Goal: Share content: Share content

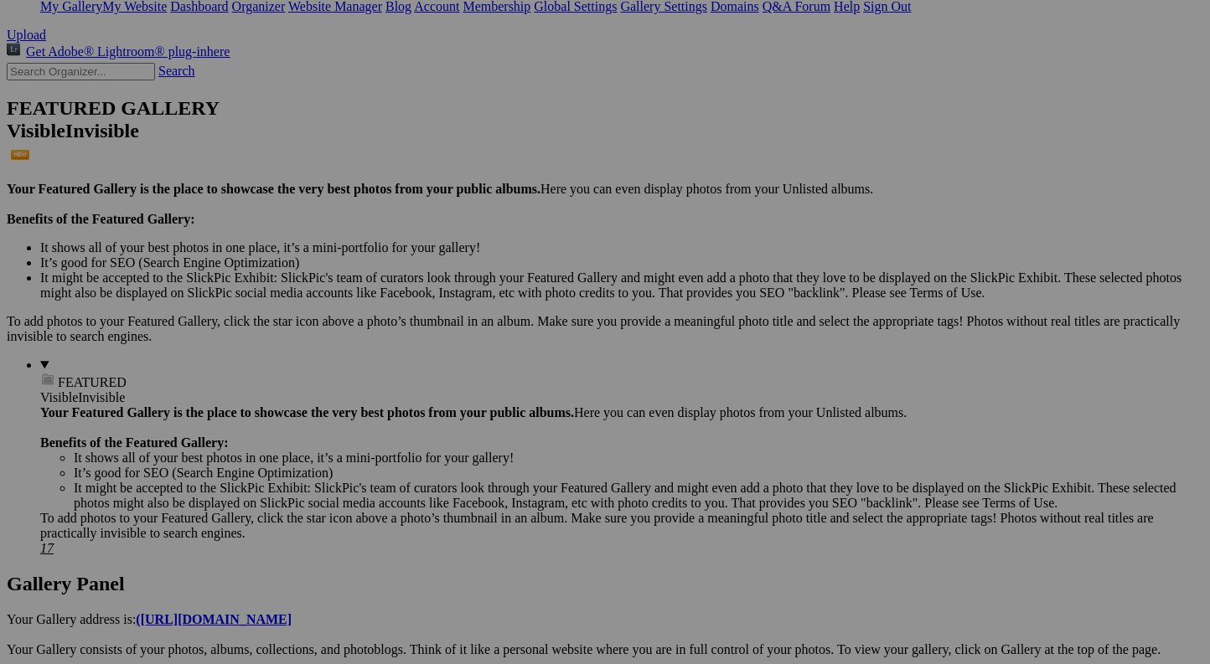
scroll to position [347, 0]
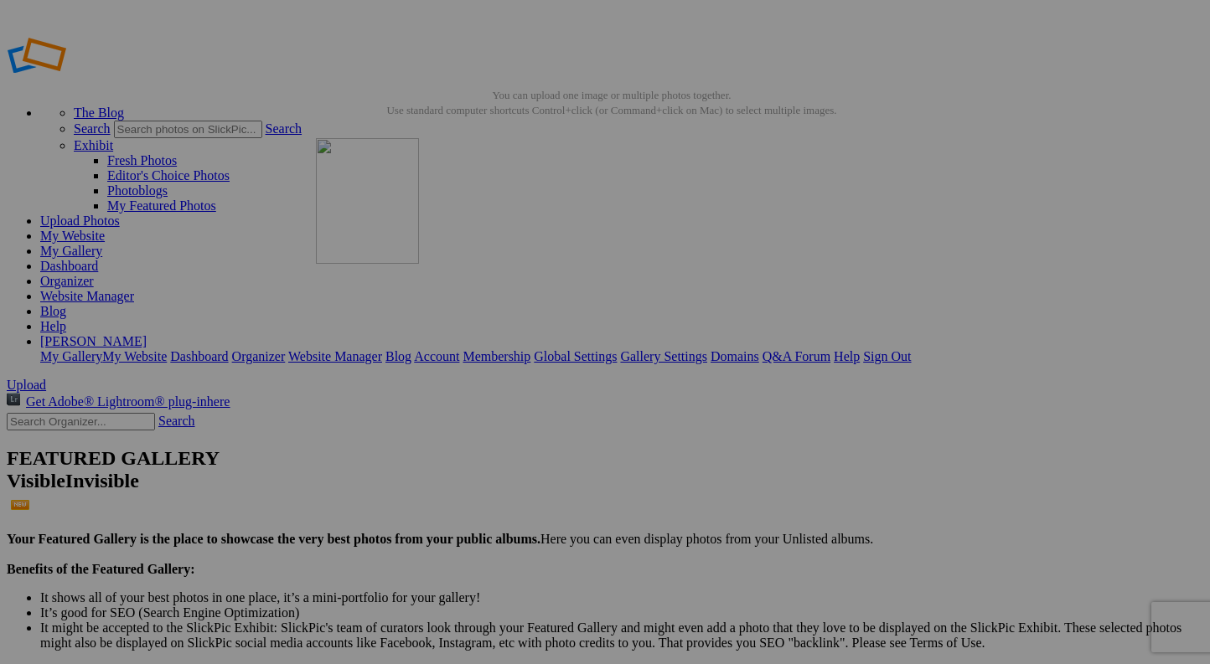
drag, startPoint x: 525, startPoint y: 260, endPoint x: 581, endPoint y: 252, distance: 56.6
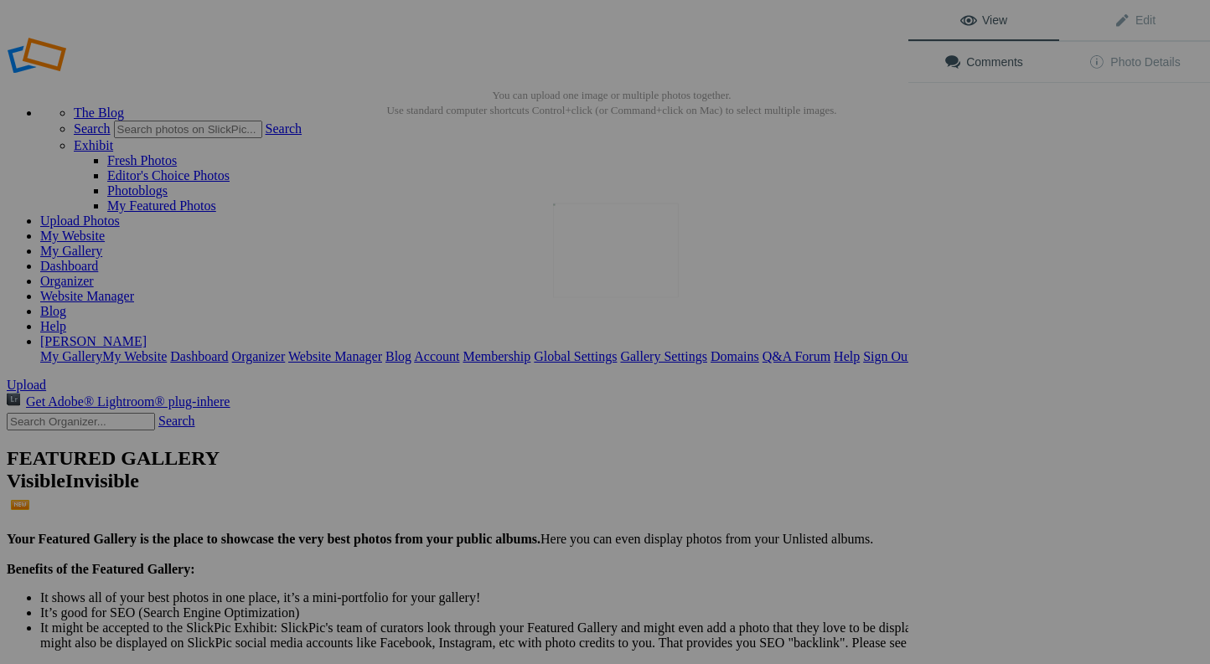
click at [590, 246] on img at bounding box center [616, 251] width 126 height 94
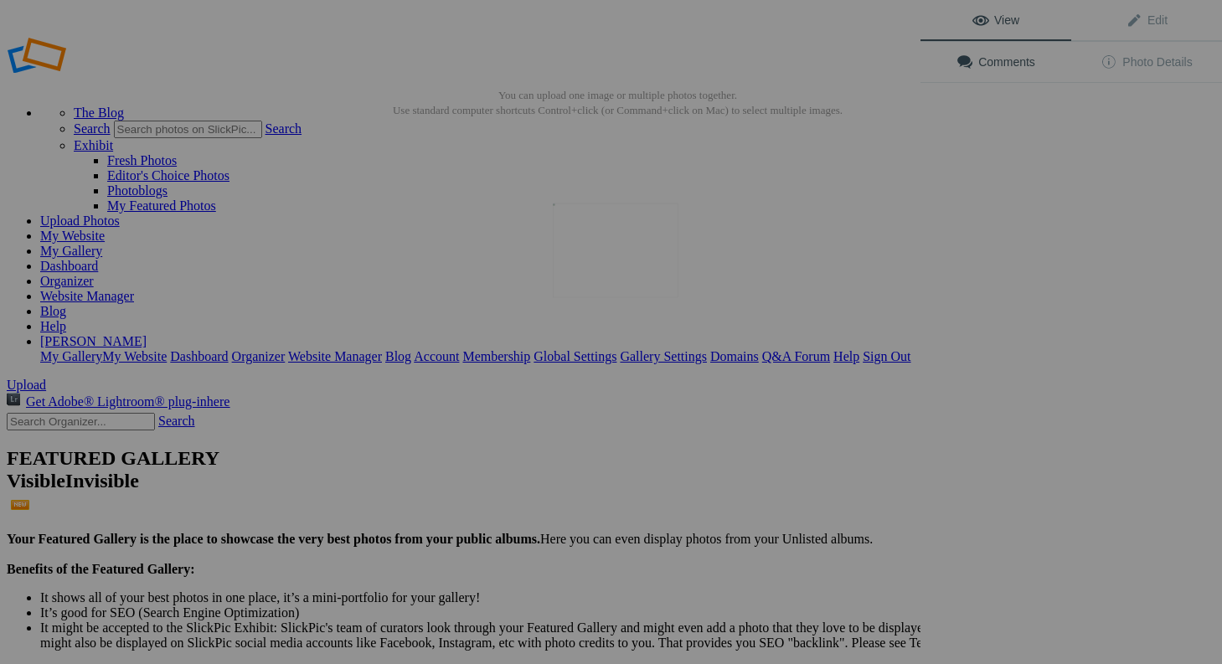
click at [590, 246] on img at bounding box center [616, 251] width 126 height 94
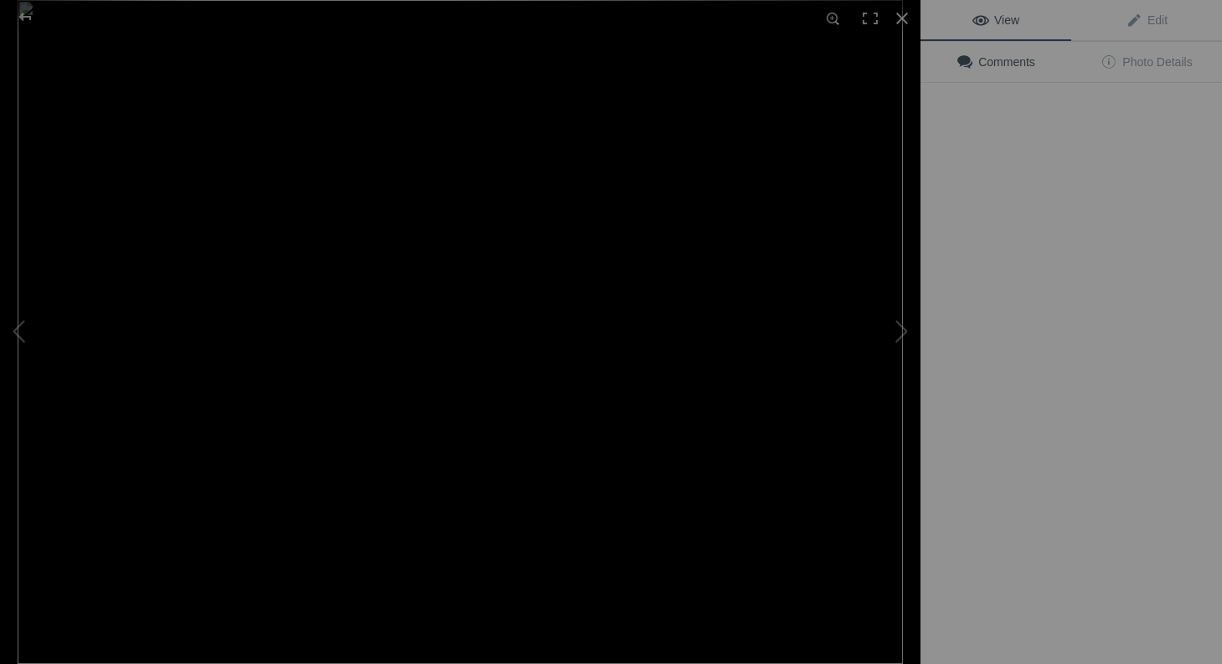
click at [588, 247] on div at bounding box center [478, 332] width 921 height 664
click at [588, 247] on img at bounding box center [460, 332] width 885 height 664
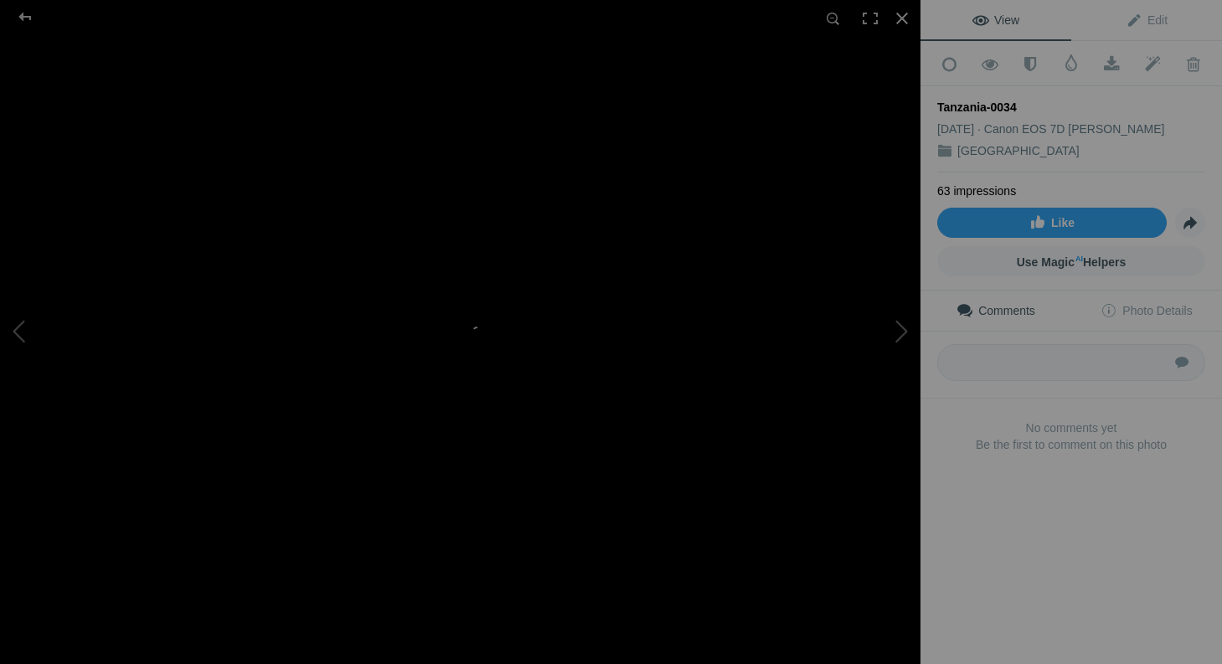
click at [588, 247] on img at bounding box center [373, 390] width 1490 height 1117
click at [28, 13] on div at bounding box center [25, 17] width 60 height 34
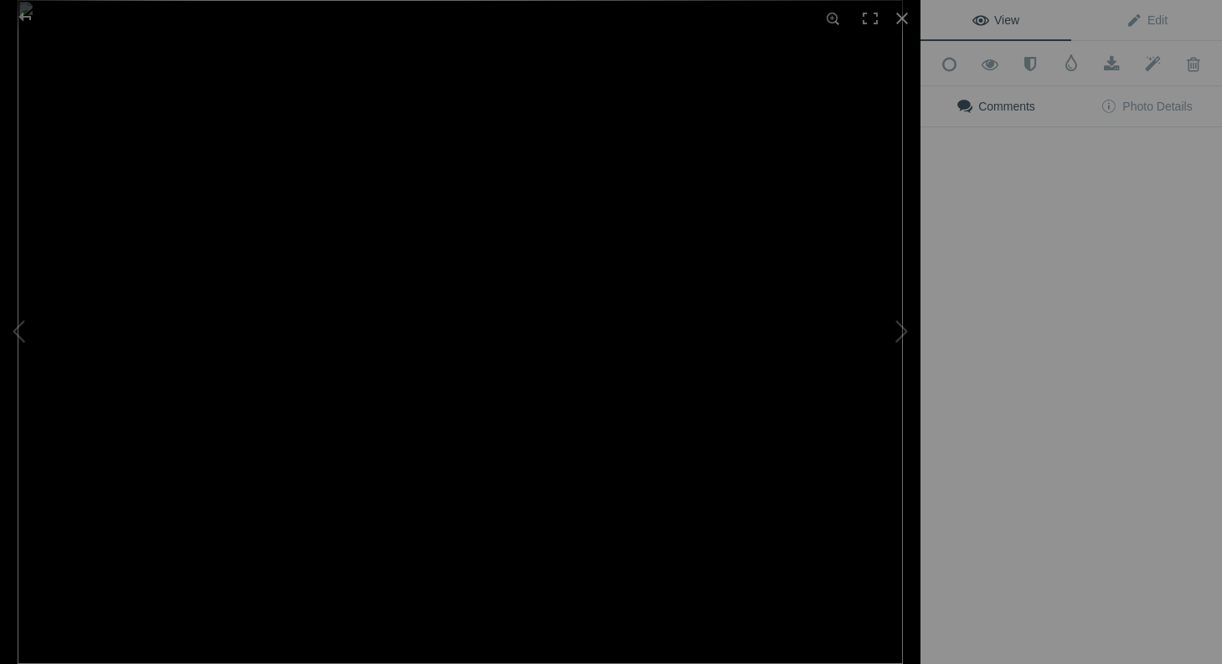
click at [523, 250] on img at bounding box center [460, 332] width 885 height 664
click at [441, 243] on img at bounding box center [460, 332] width 885 height 664
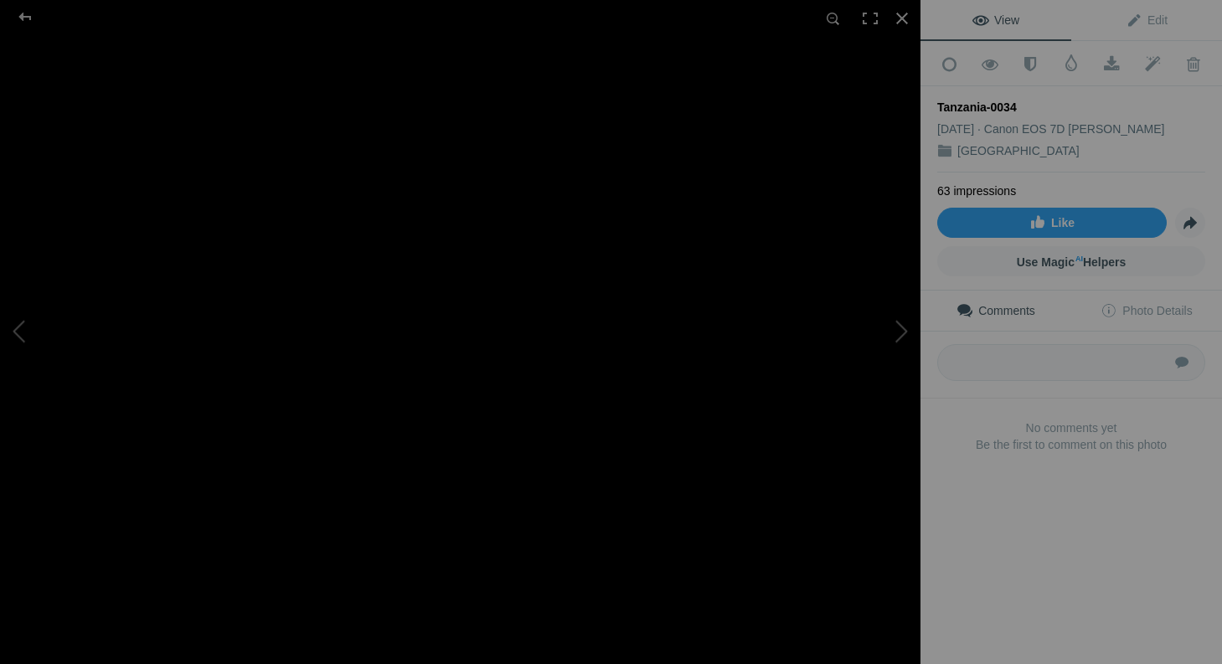
click at [443, 243] on img at bounding box center [470, 378] width 1344 height 1008
click at [450, 241] on img at bounding box center [470, 378] width 1344 height 1008
click at [15, 12] on div at bounding box center [25, 17] width 60 height 34
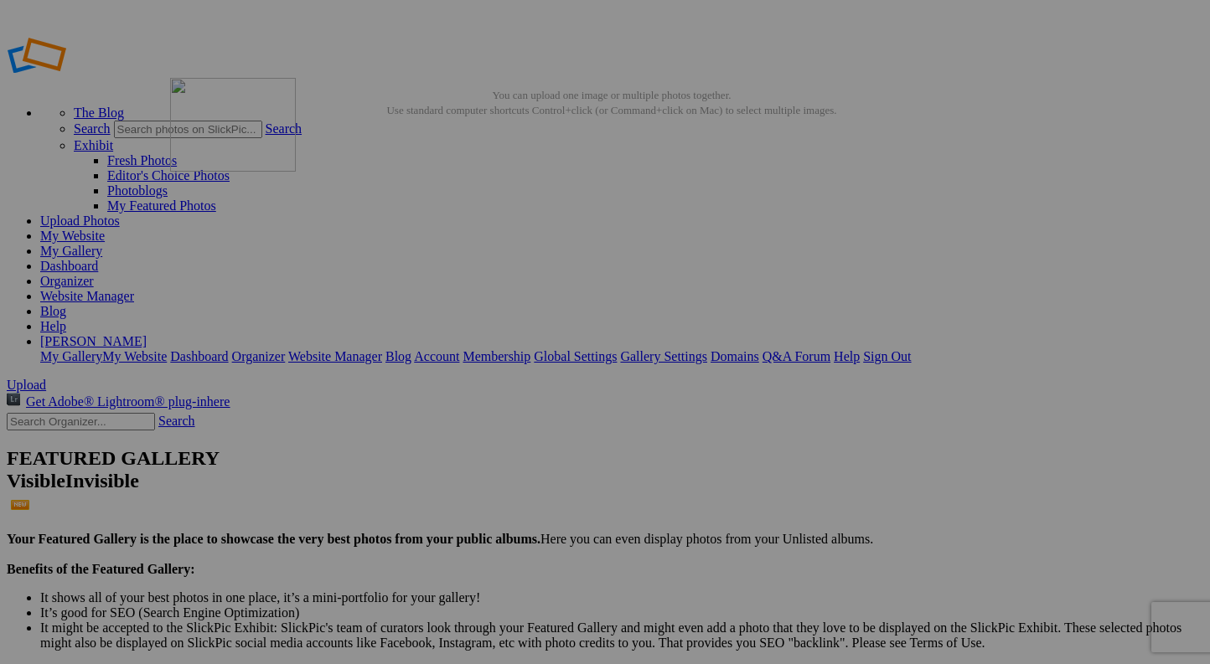
drag, startPoint x: 616, startPoint y: 244, endPoint x: 411, endPoint y: 199, distance: 210.1
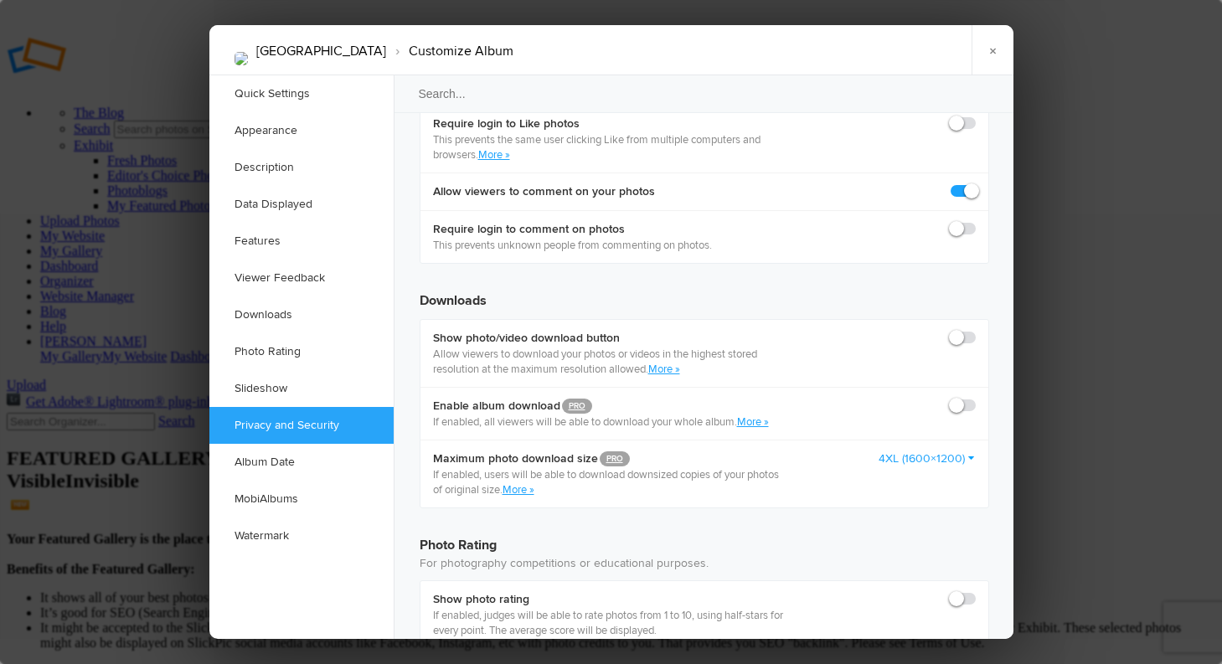
scroll to position [3728, 0]
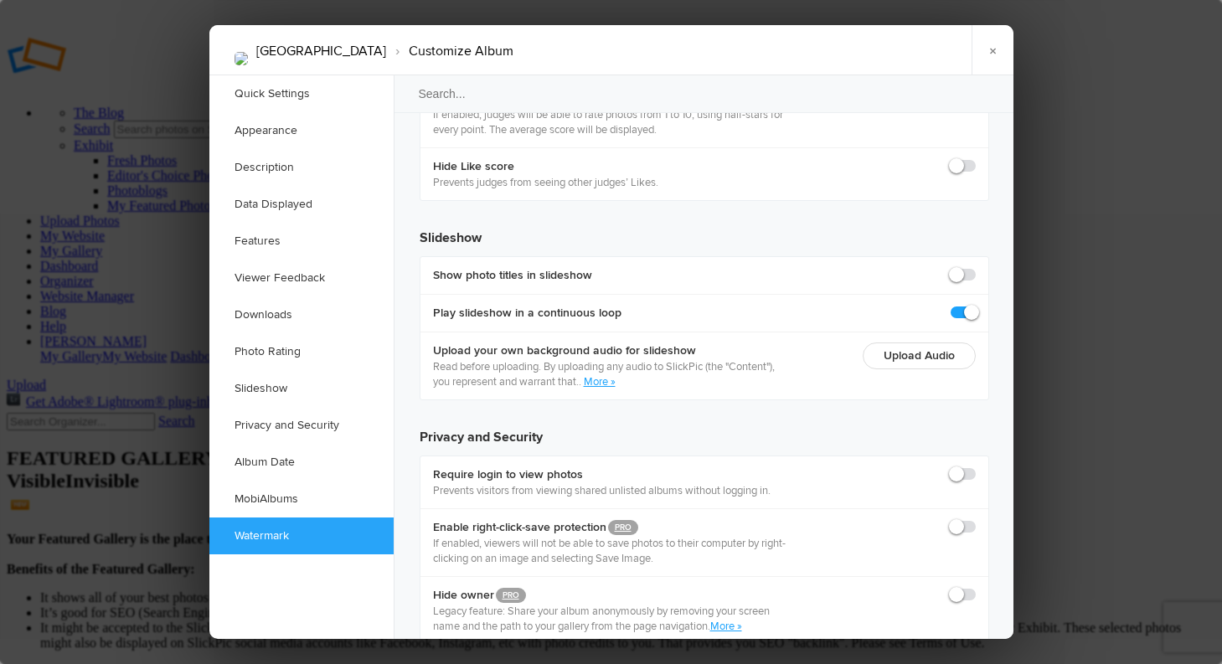
checkbox input "true"
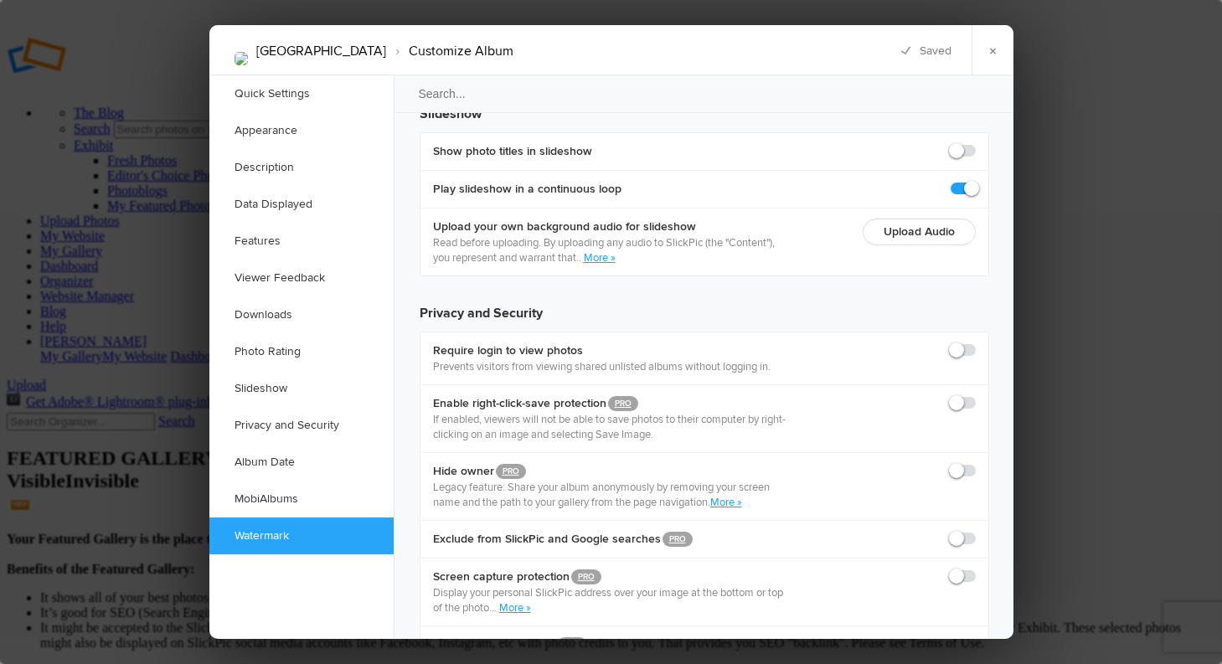
scroll to position [3849, 0]
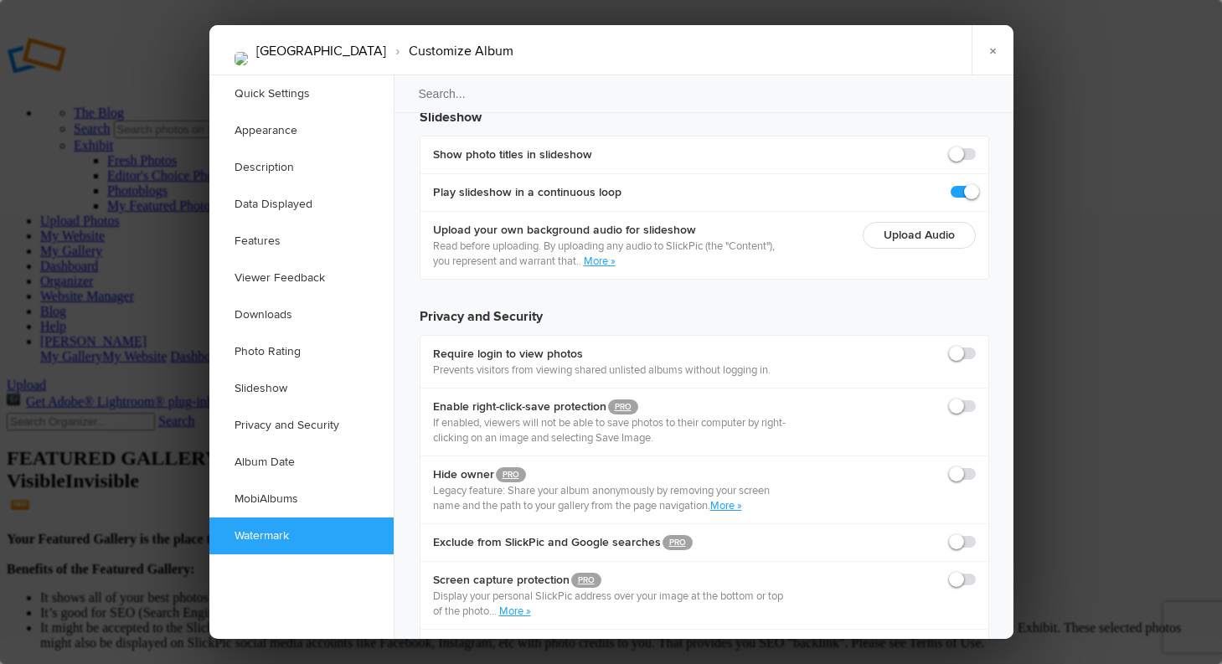
drag, startPoint x: 448, startPoint y: 2009, endPoint x: 482, endPoint y: 2069, distance: 68.3
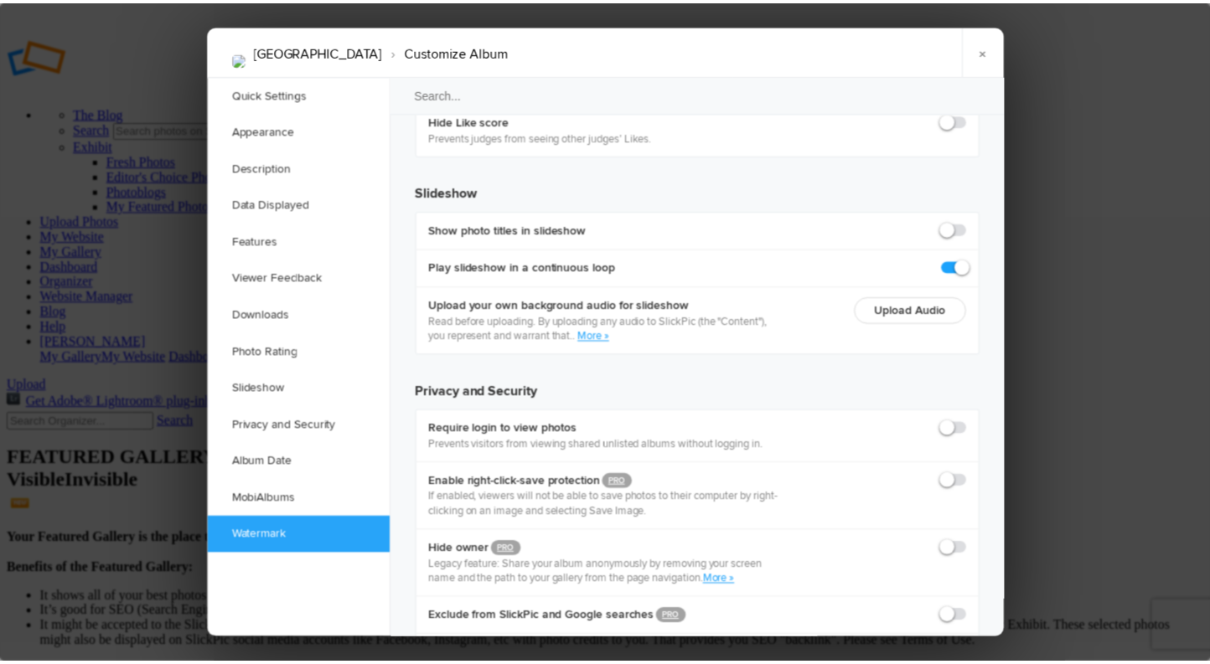
scroll to position [3753, 0]
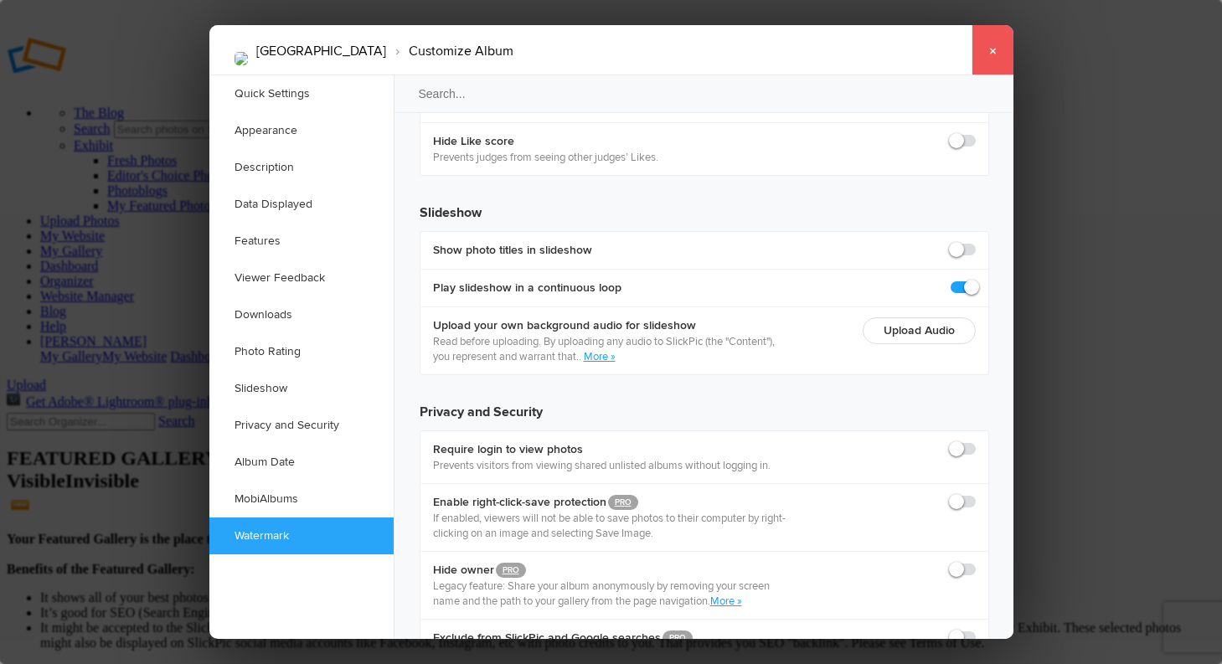
click at [994, 48] on link "×" at bounding box center [993, 50] width 42 height 50
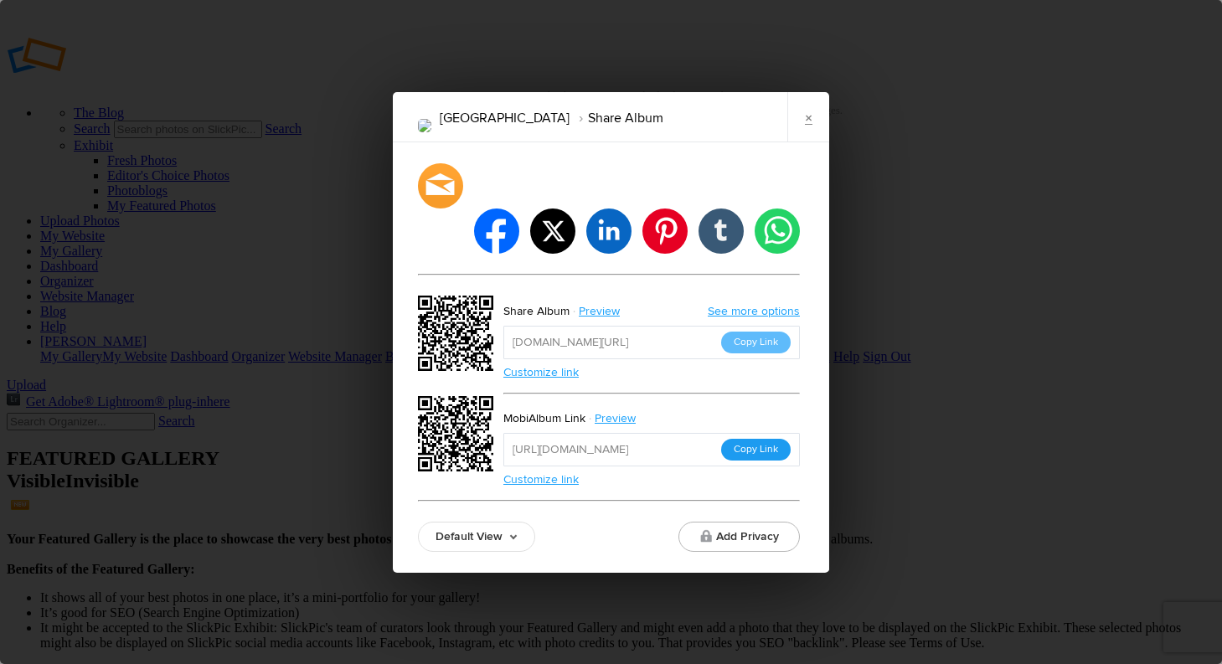
click at [751, 439] on button "Copy Link" at bounding box center [756, 450] width 70 height 22
click at [1130, 90] on div "Tanzania Share Album × facebook twitter linkedin pinterest tumblr whatsapp Shar…" at bounding box center [611, 332] width 1222 height 664
click at [750, 439] on button "Copy Link" at bounding box center [756, 450] width 70 height 22
click at [750, 433] on input "https://slickpic.us/18590417OYwg" at bounding box center [651, 450] width 297 height 34
click at [870, 172] on div "Tanzania Share Album × facebook twitter linkedin pinterest tumblr whatsapp Shar…" at bounding box center [611, 332] width 1222 height 664
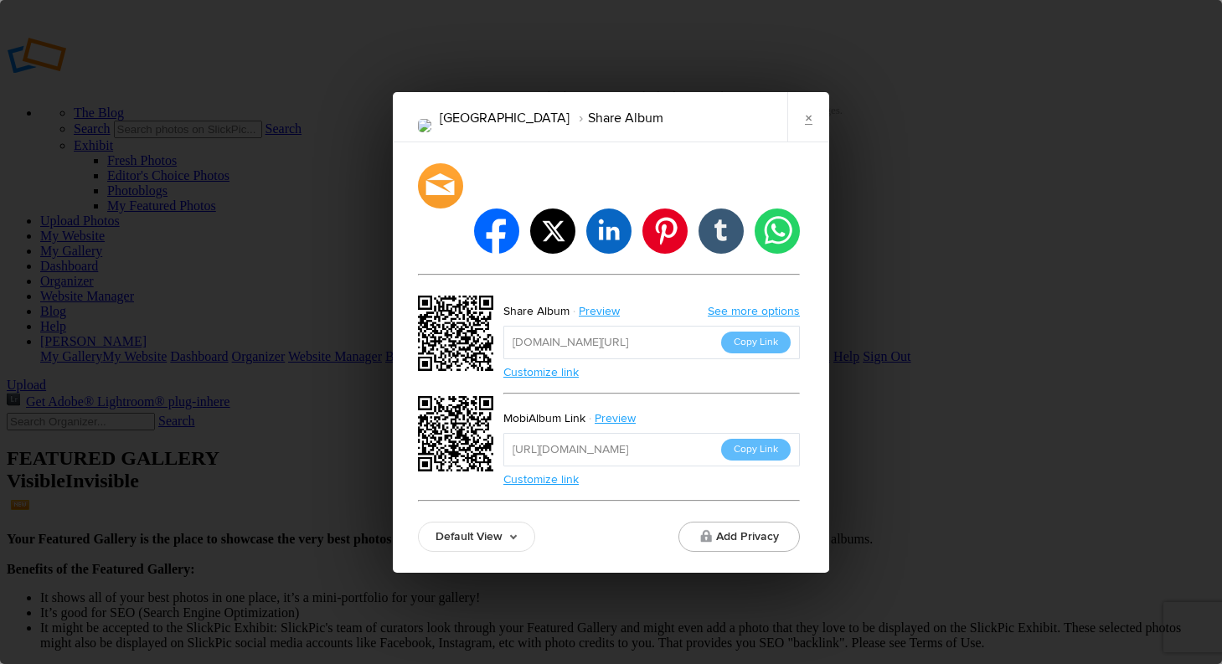
drag, startPoint x: 806, startPoint y: 142, endPoint x: 802, endPoint y: 159, distance: 17.9
click at [806, 142] on link "×" at bounding box center [808, 117] width 42 height 50
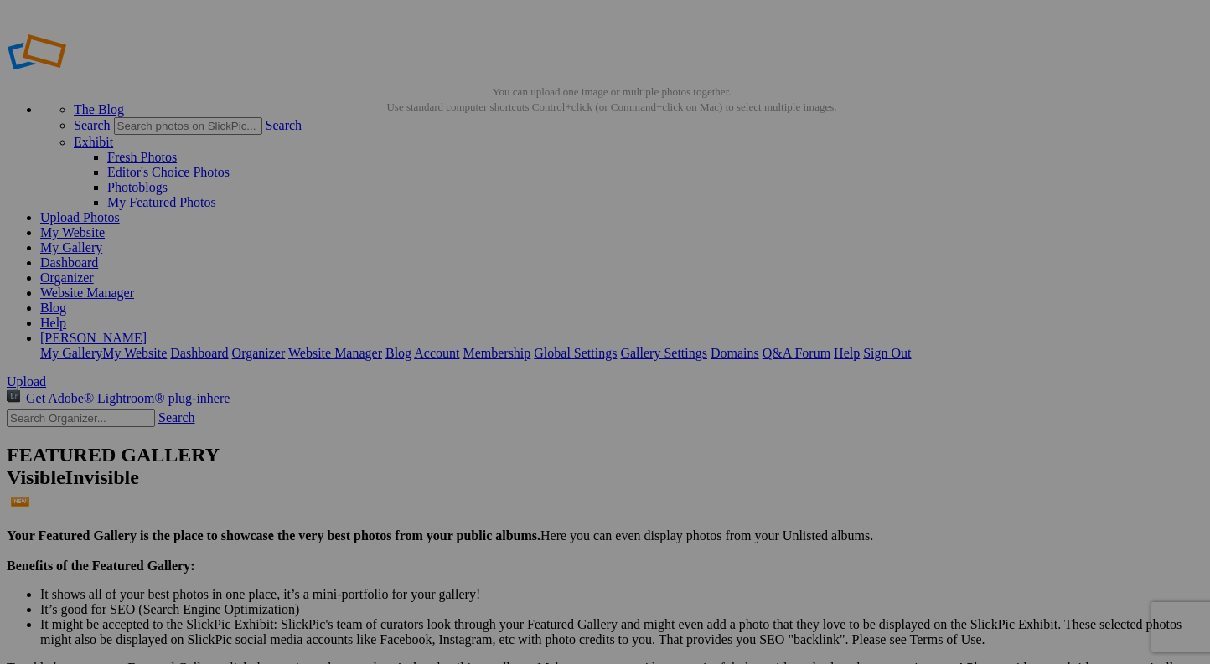
scroll to position [7, 0]
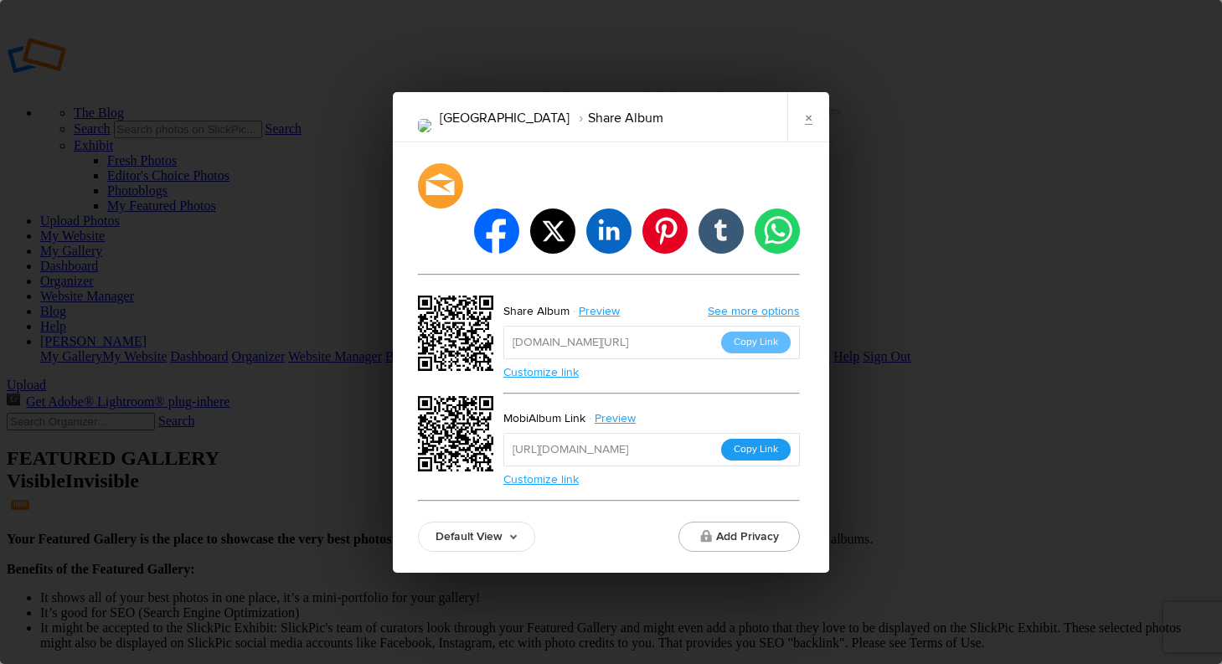
click at [754, 439] on button "Copy Link" at bounding box center [756, 450] width 70 height 22
click at [817, 207] on div "facebook twitter linkedin pinterest tumblr whatsapp Share Album Preview See mor…" at bounding box center [611, 357] width 436 height 431
click at [245, 539] on div "Tanzania Share Album × facebook twitter linkedin pinterest tumblr whatsapp Shar…" at bounding box center [611, 332] width 1222 height 664
click at [616, 408] on link "Preview" at bounding box center [616, 419] width 63 height 22
click at [811, 142] on link "×" at bounding box center [808, 117] width 42 height 50
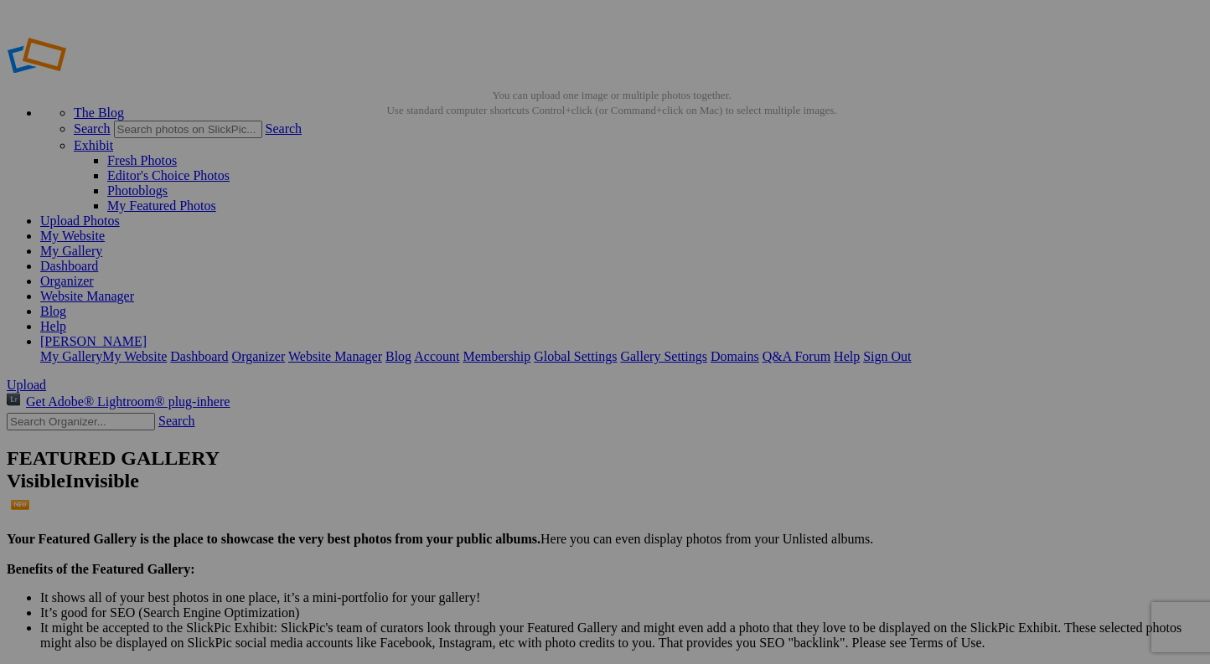
click at [94, 274] on link "Organizer" at bounding box center [67, 281] width 54 height 14
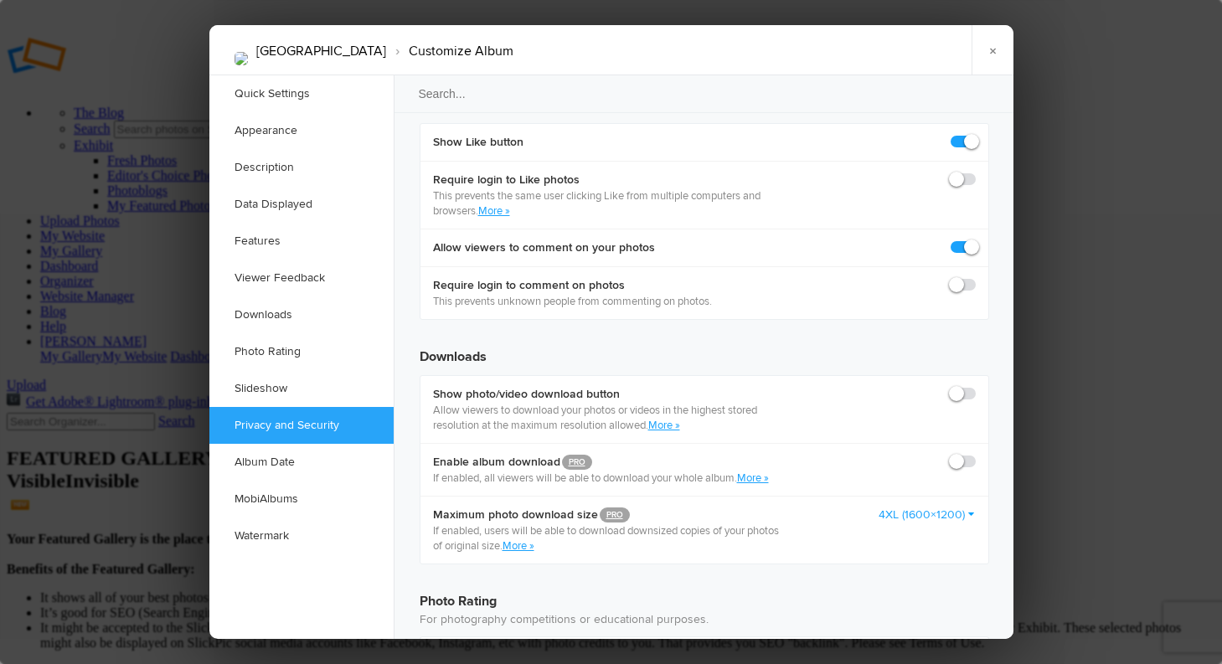
scroll to position [3728, 0]
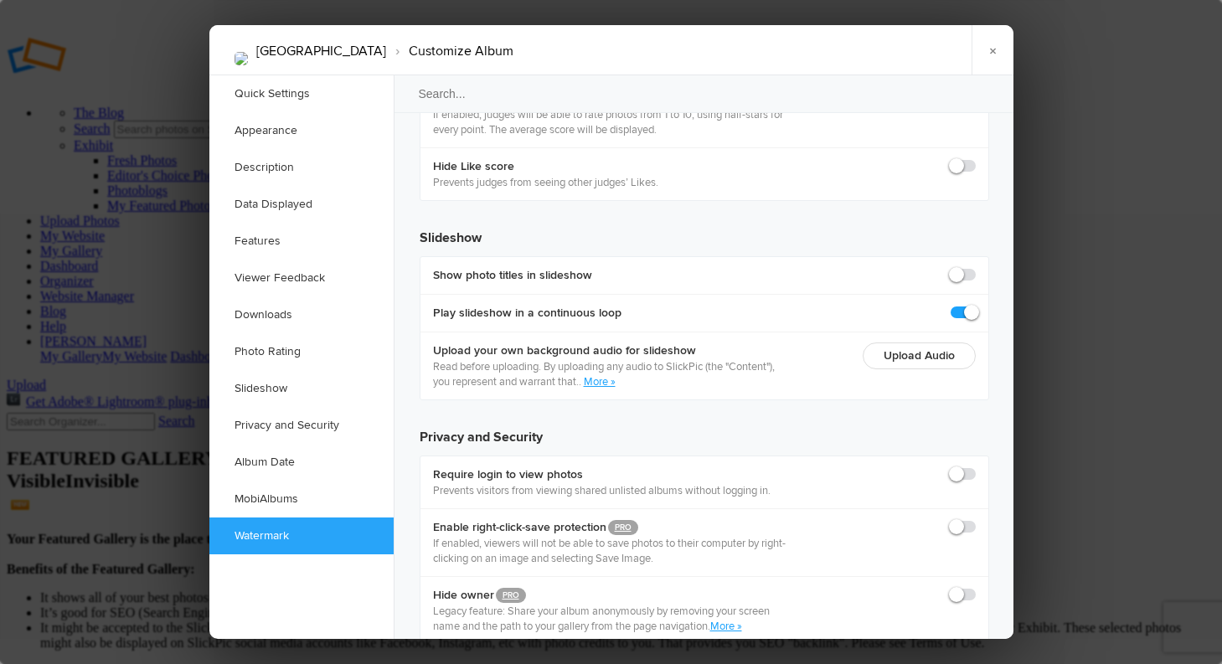
checkbox input "true"
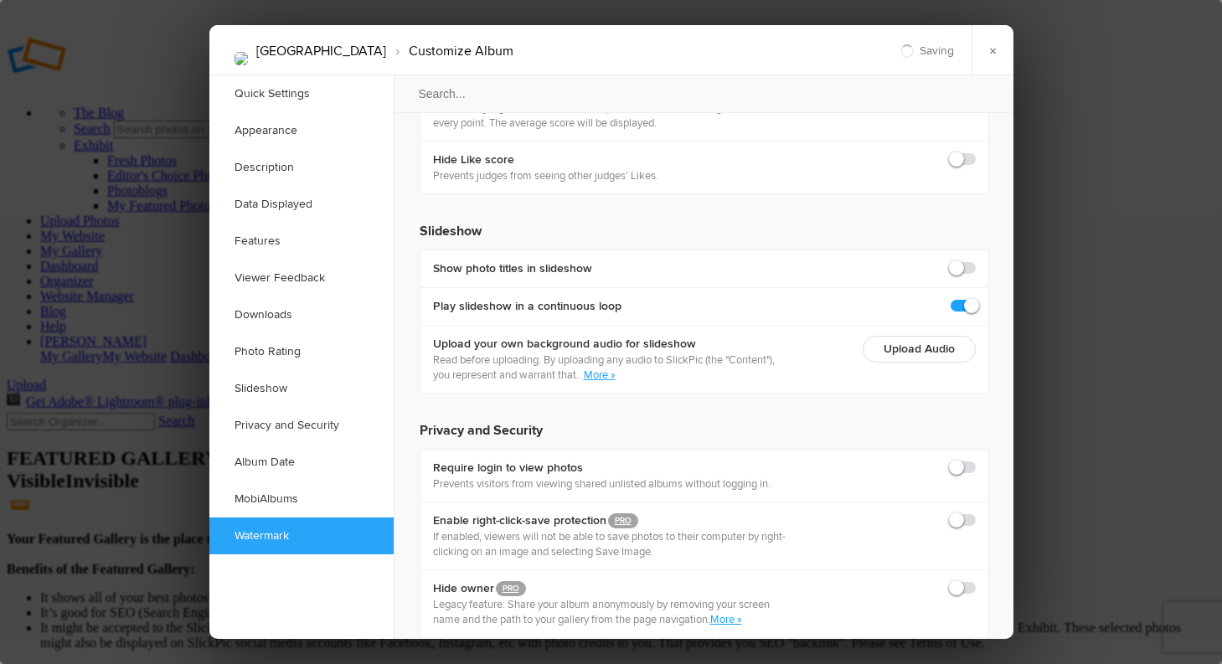
scroll to position [4039, 0]
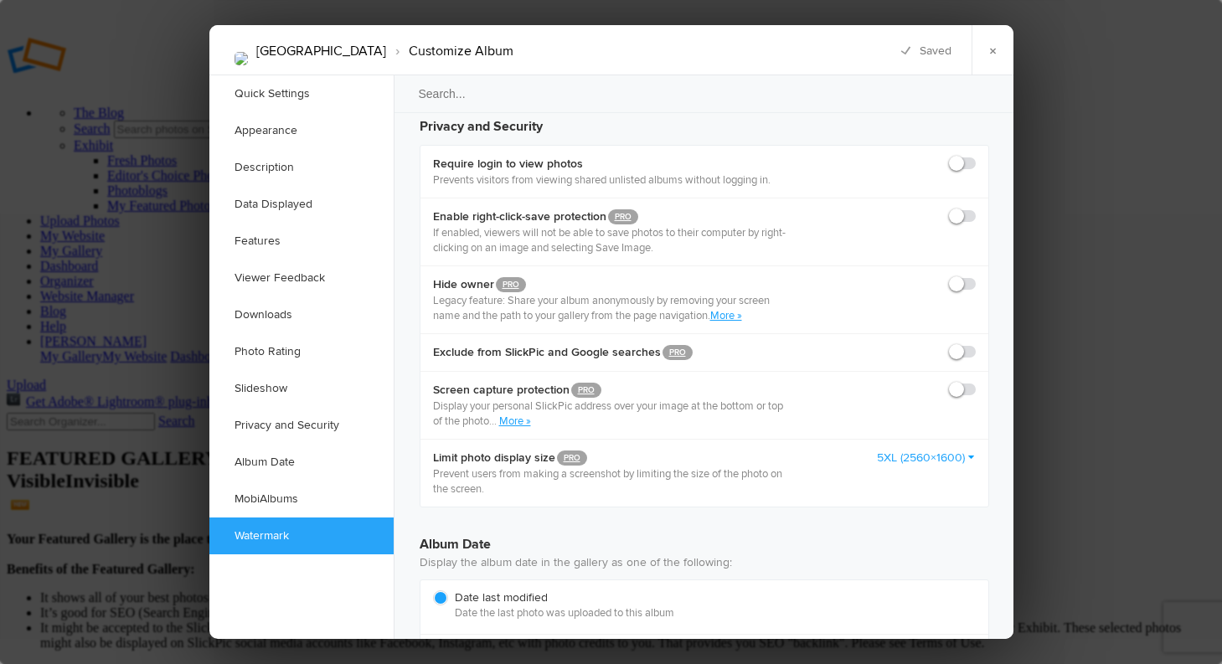
drag, startPoint x: 445, startPoint y: 1815, endPoint x: 520, endPoint y: 1893, distance: 108.4
drag, startPoint x: 520, startPoint y: 1893, endPoint x: 520, endPoint y: 1902, distance: 9.2
drag, startPoint x: 445, startPoint y: 1813, endPoint x: 547, endPoint y: 1913, distance: 143.3
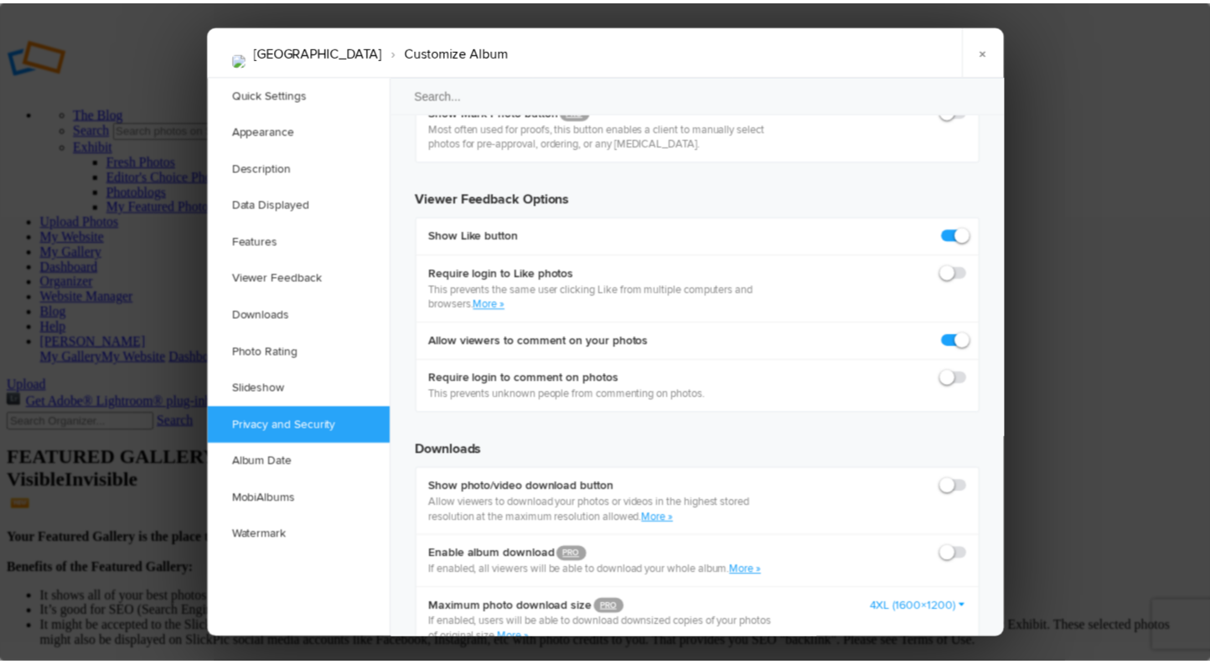
scroll to position [3219, 0]
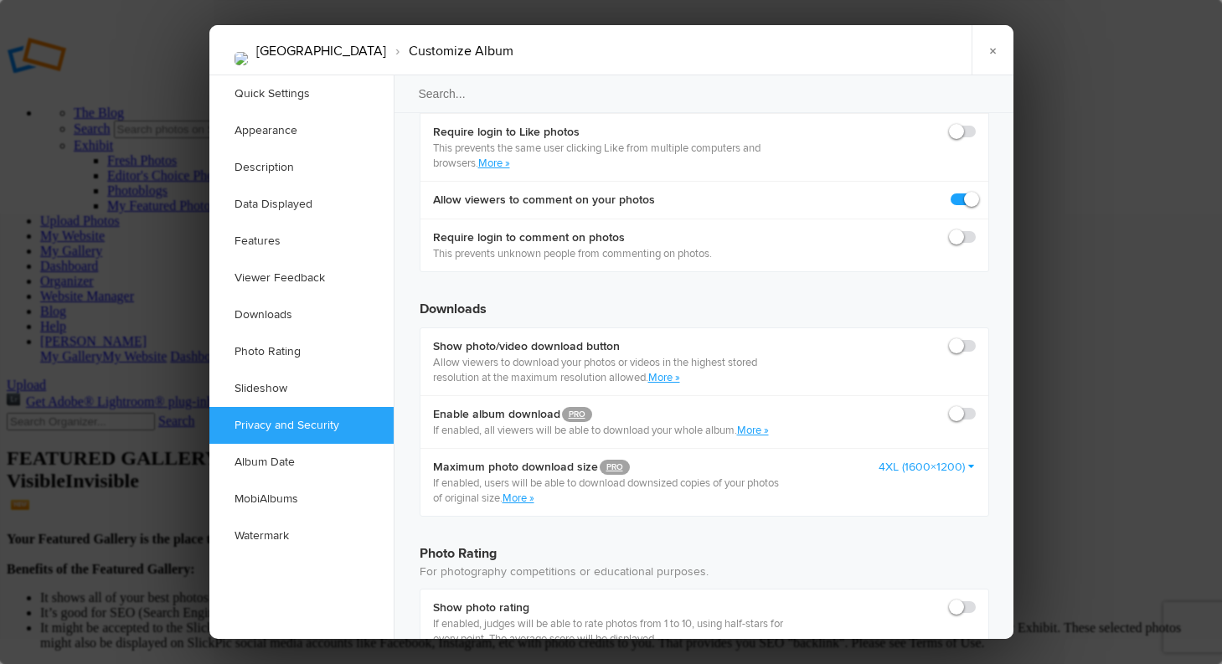
click at [992, 47] on link "×" at bounding box center [993, 50] width 42 height 50
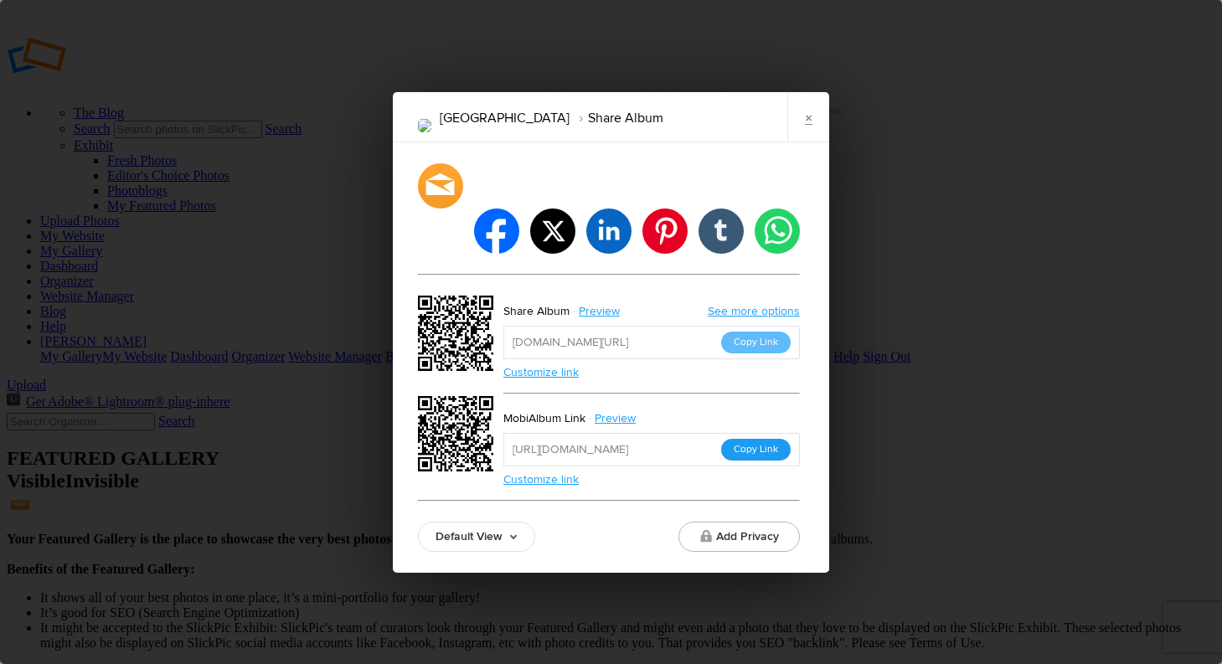
click at [758, 439] on button "Copy Link" at bounding box center [756, 450] width 70 height 22
click at [606, 408] on link "Preview" at bounding box center [616, 419] width 63 height 22
click at [812, 140] on link "×" at bounding box center [808, 117] width 42 height 50
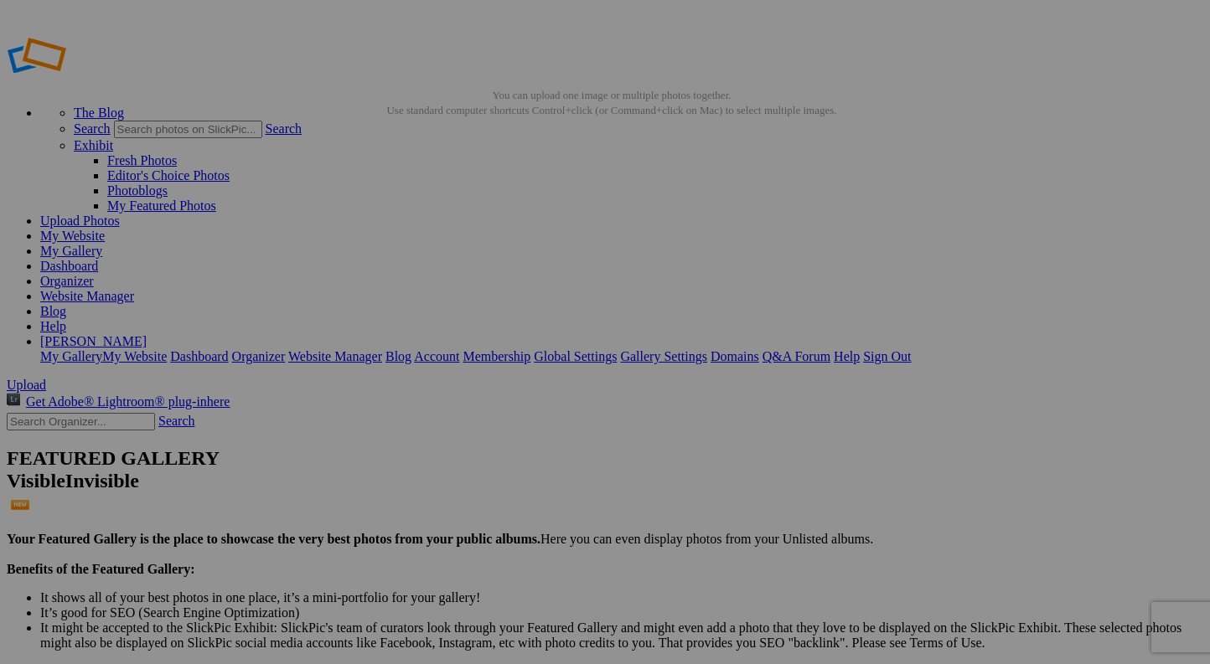
click at [94, 274] on link "Organizer" at bounding box center [67, 281] width 54 height 14
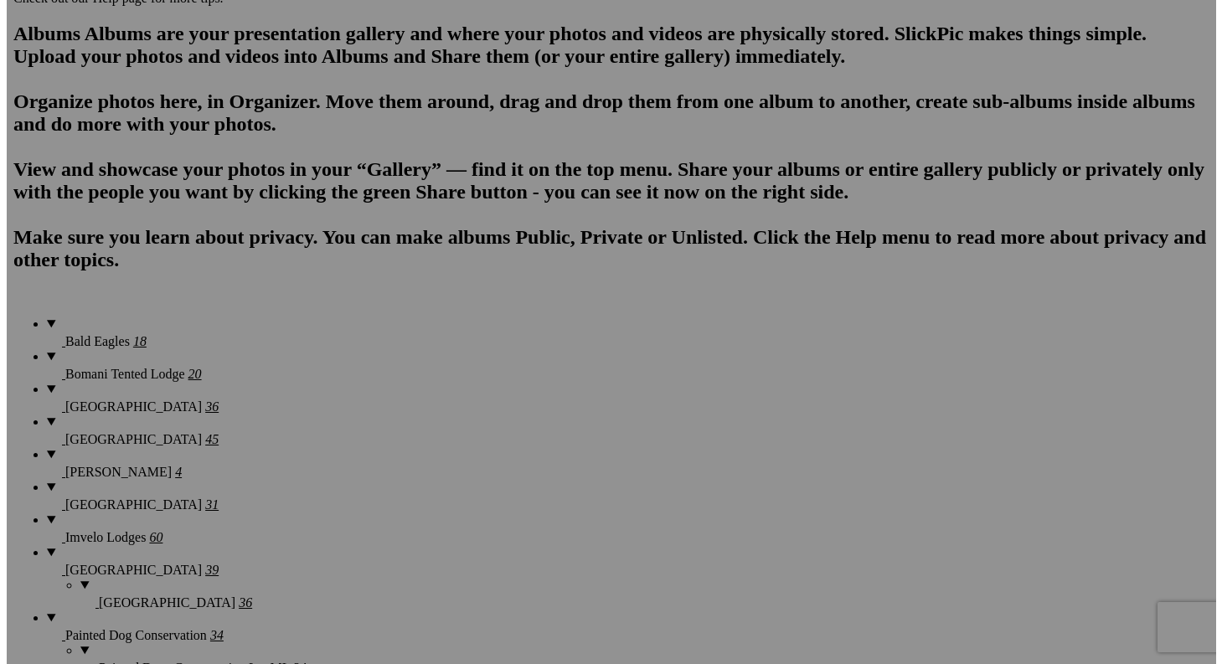
scroll to position [1143, 0]
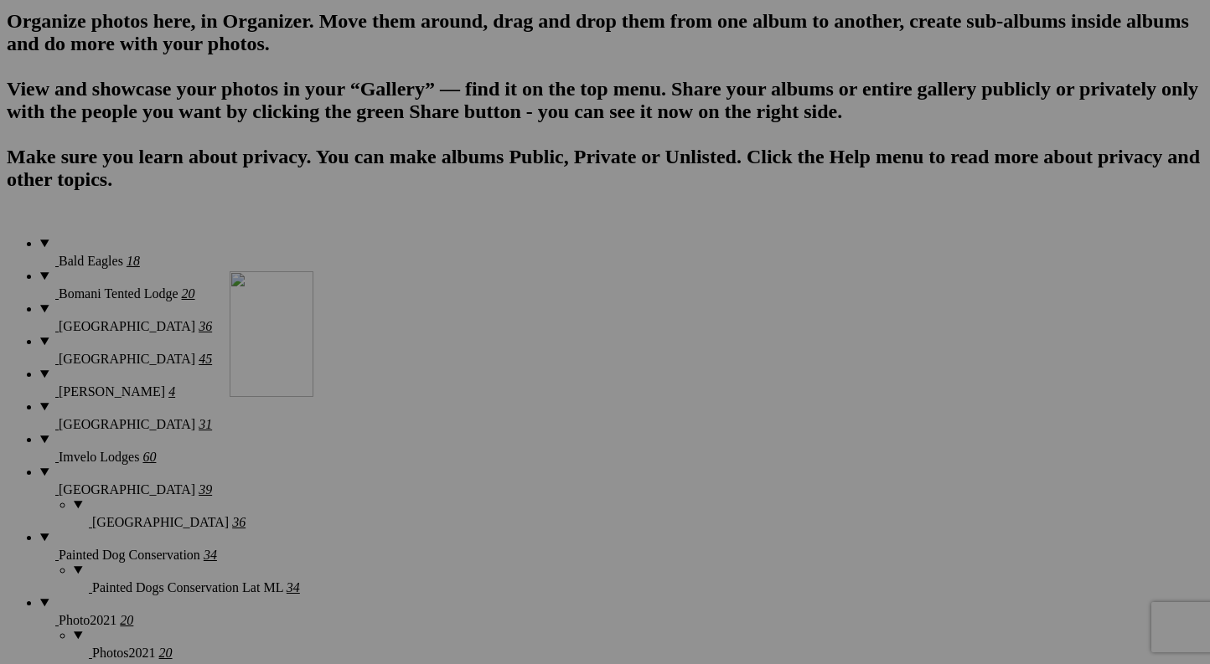
drag, startPoint x: 471, startPoint y: 426, endPoint x: 471, endPoint y: 417, distance: 9.2
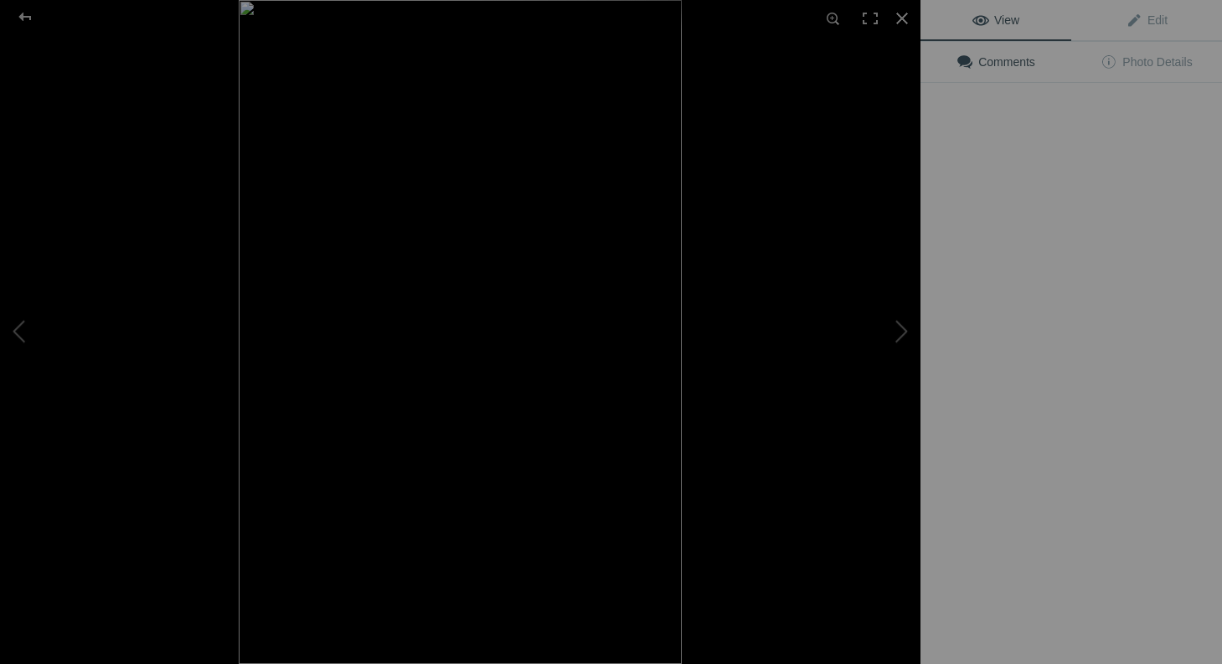
click at [443, 386] on img at bounding box center [460, 332] width 443 height 664
click at [436, 366] on div at bounding box center [699, 332] width 921 height 664
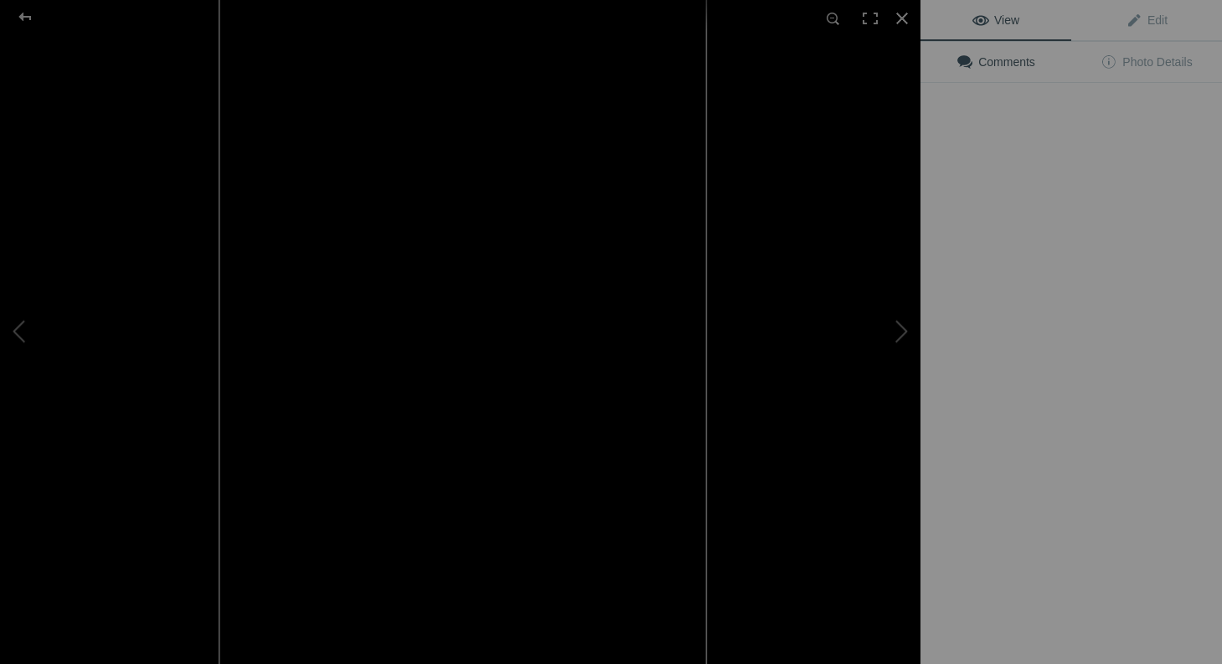
click at [435, 364] on img at bounding box center [463, 329] width 488 height 732
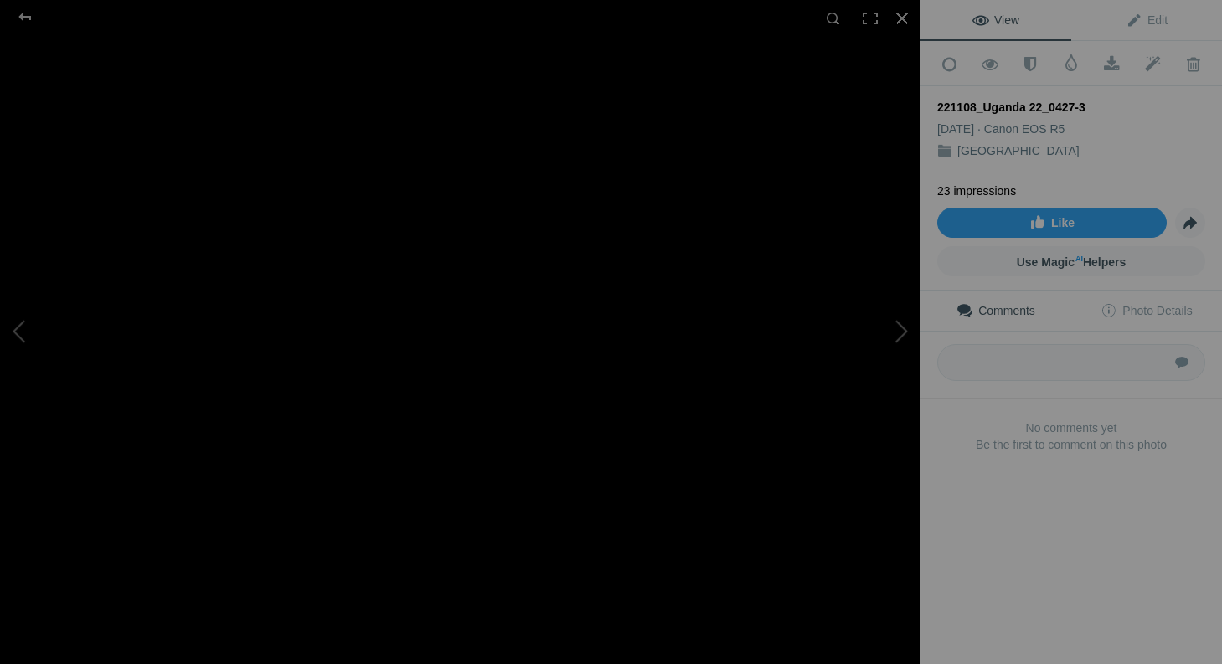
click at [490, 380] on img at bounding box center [509, 271] width 1302 height 1953
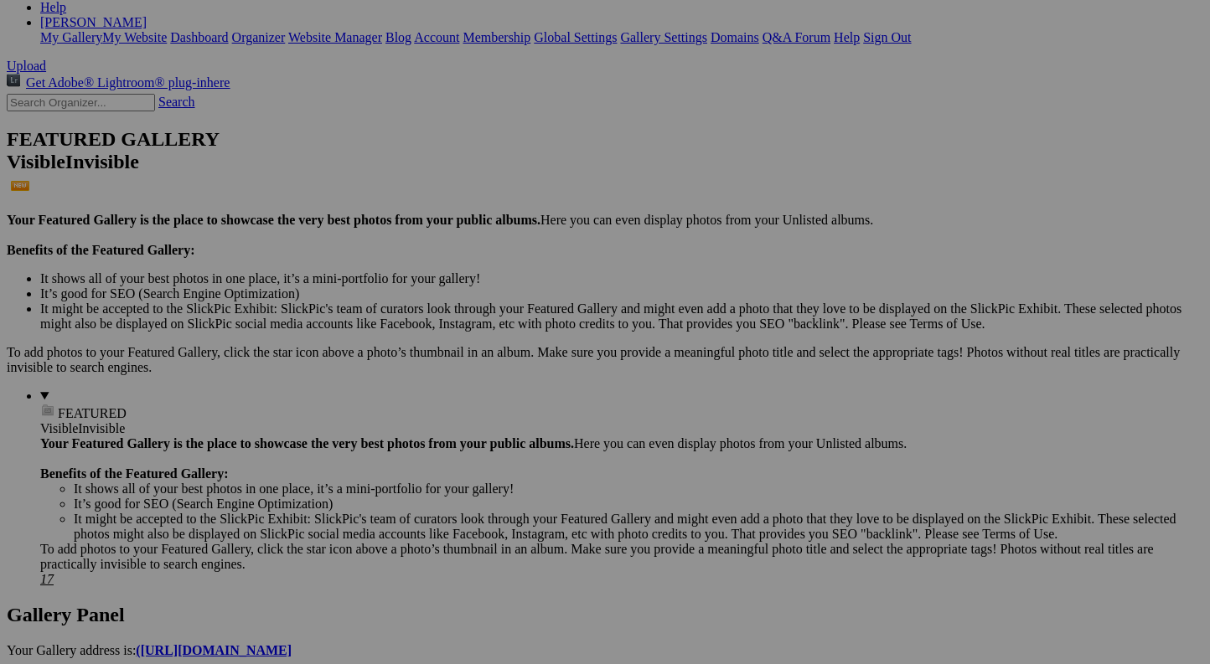
scroll to position [444, 0]
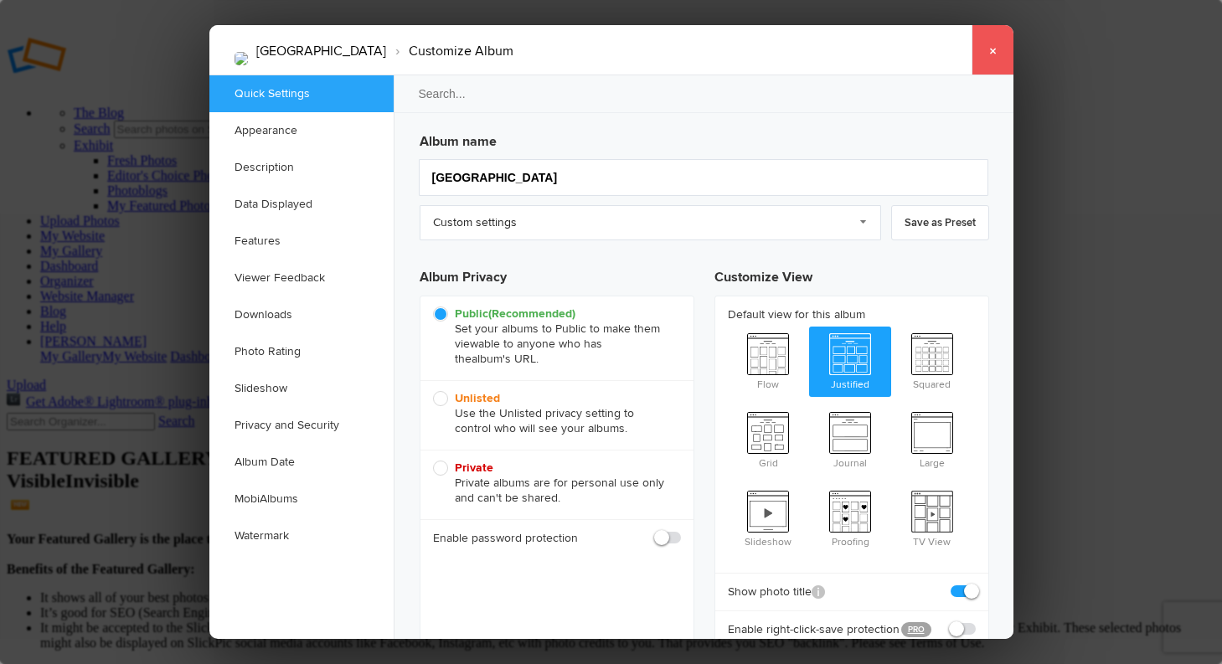
click at [994, 51] on link "×" at bounding box center [993, 50] width 42 height 50
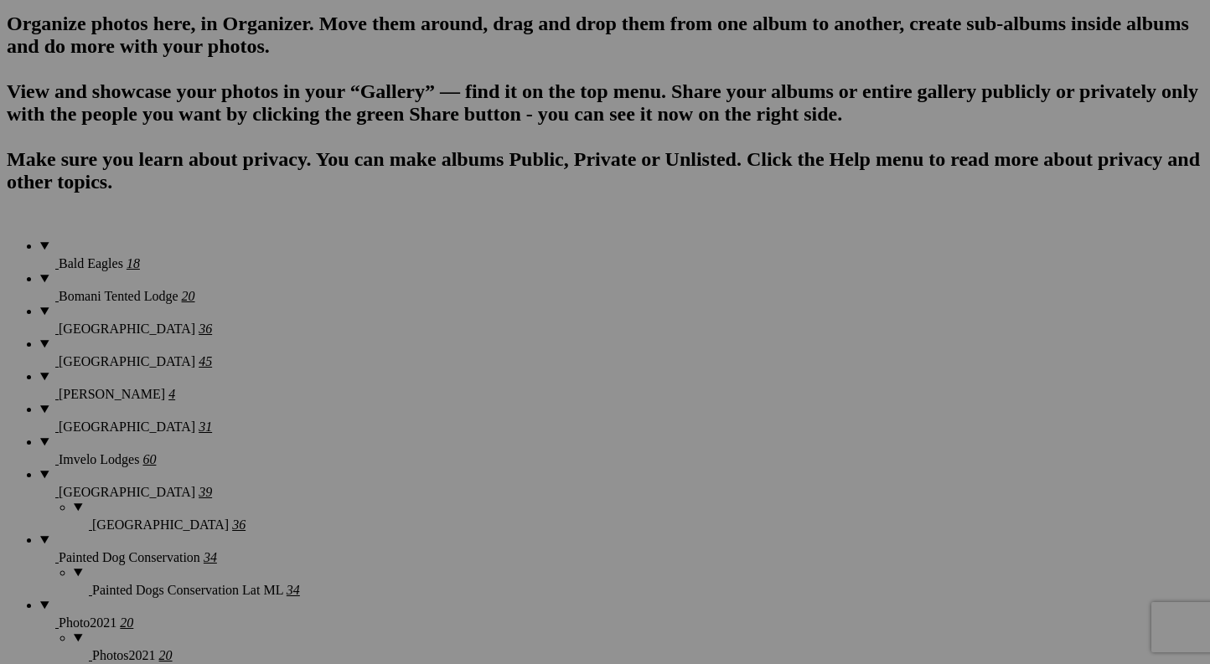
scroll to position [1137, 0]
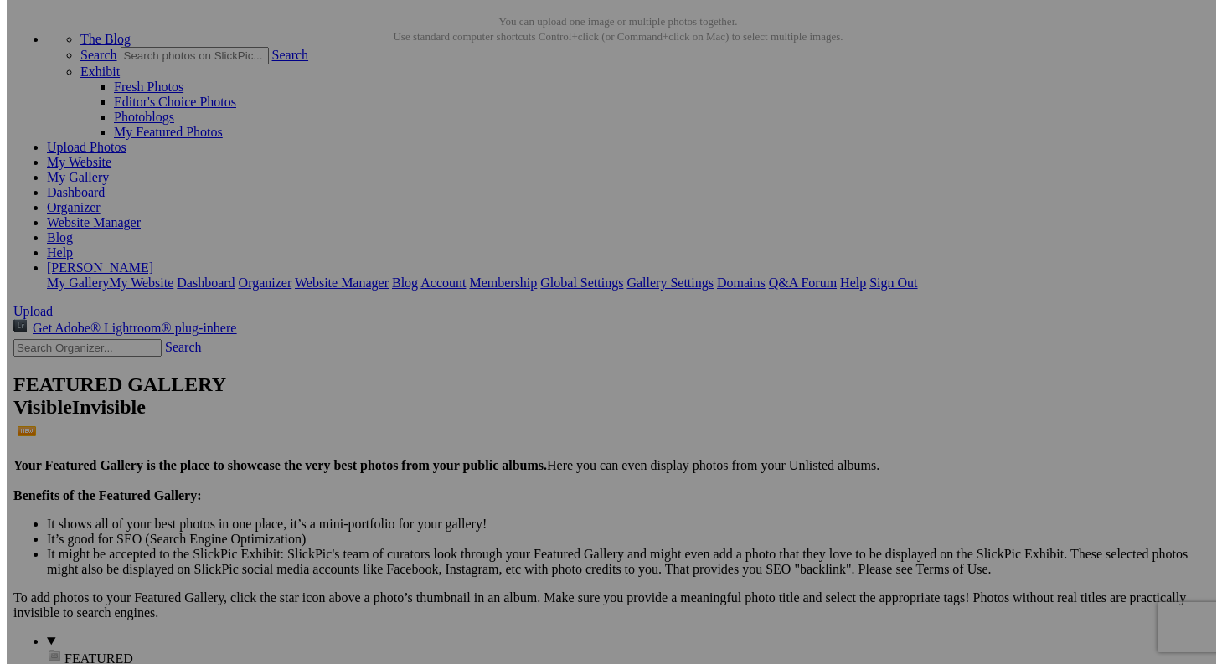
scroll to position [0, 0]
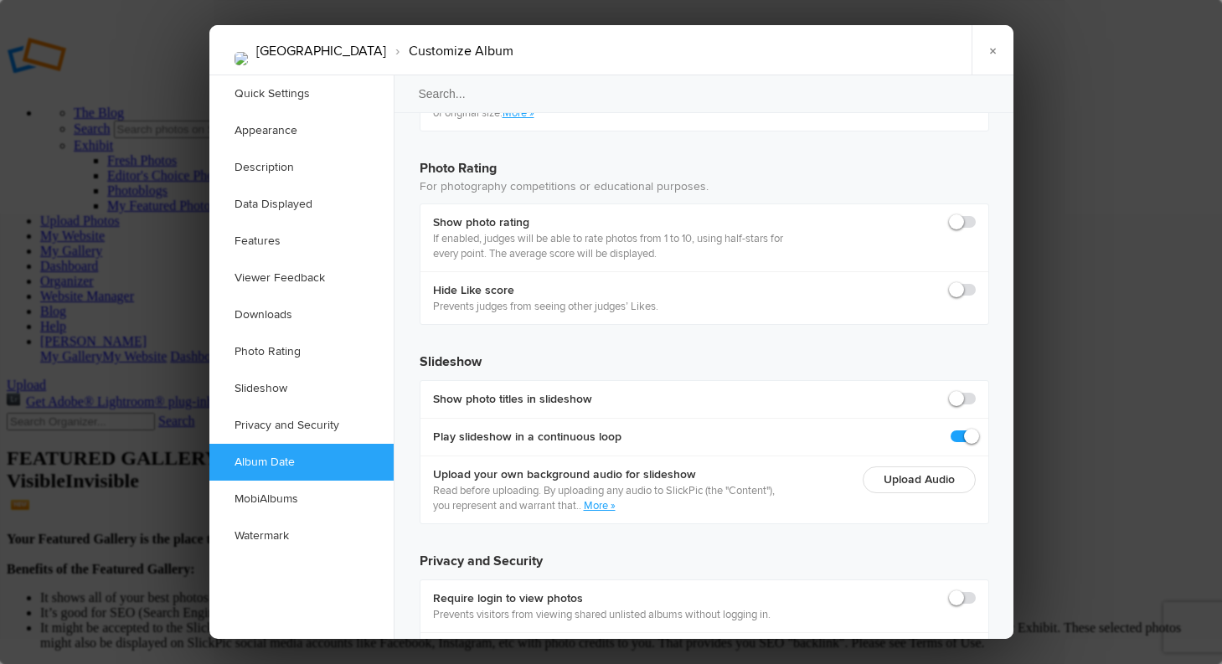
scroll to position [3728, 0]
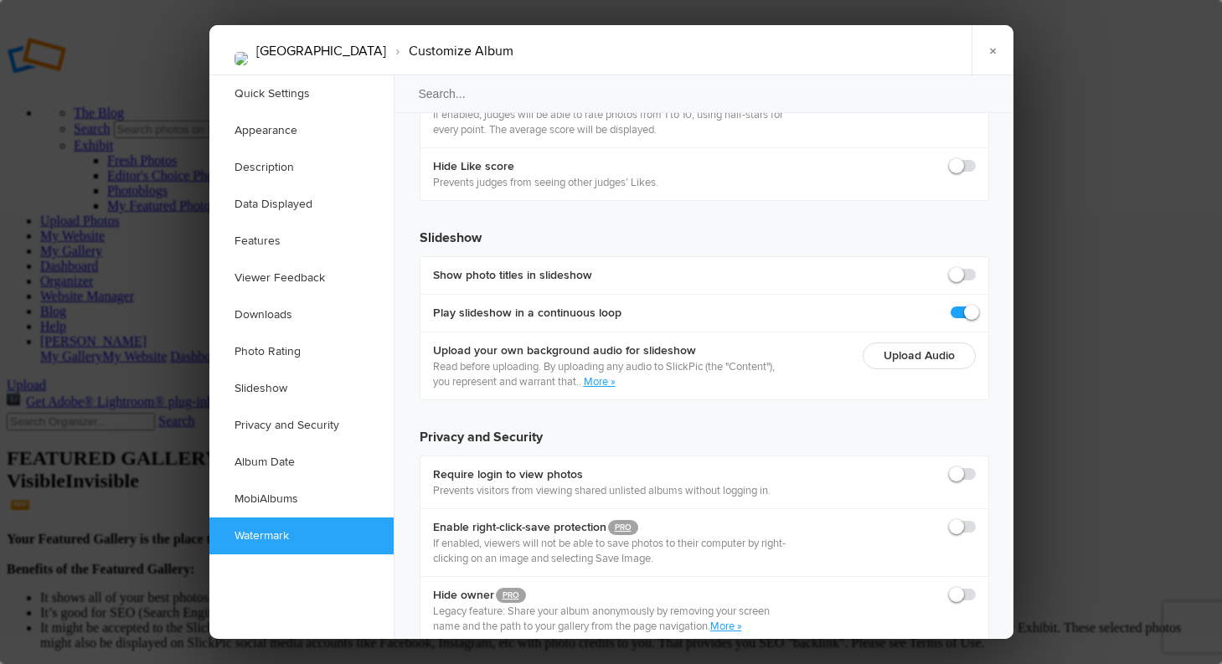
checkbox input "true"
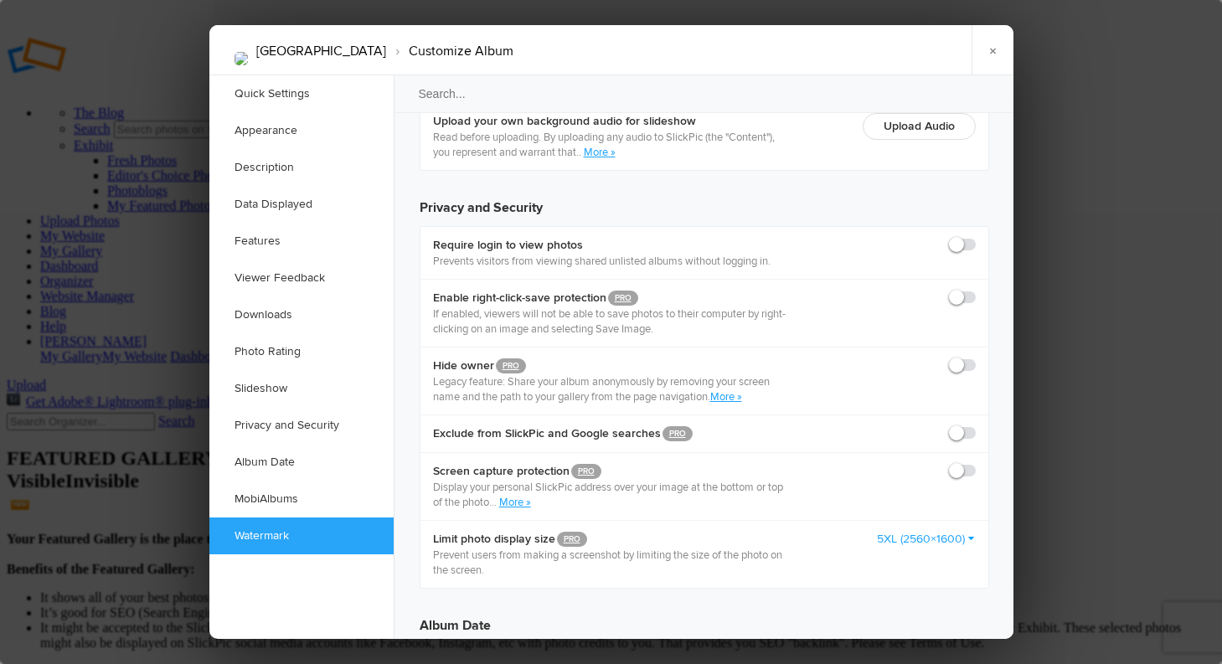
scroll to position [3961, 0]
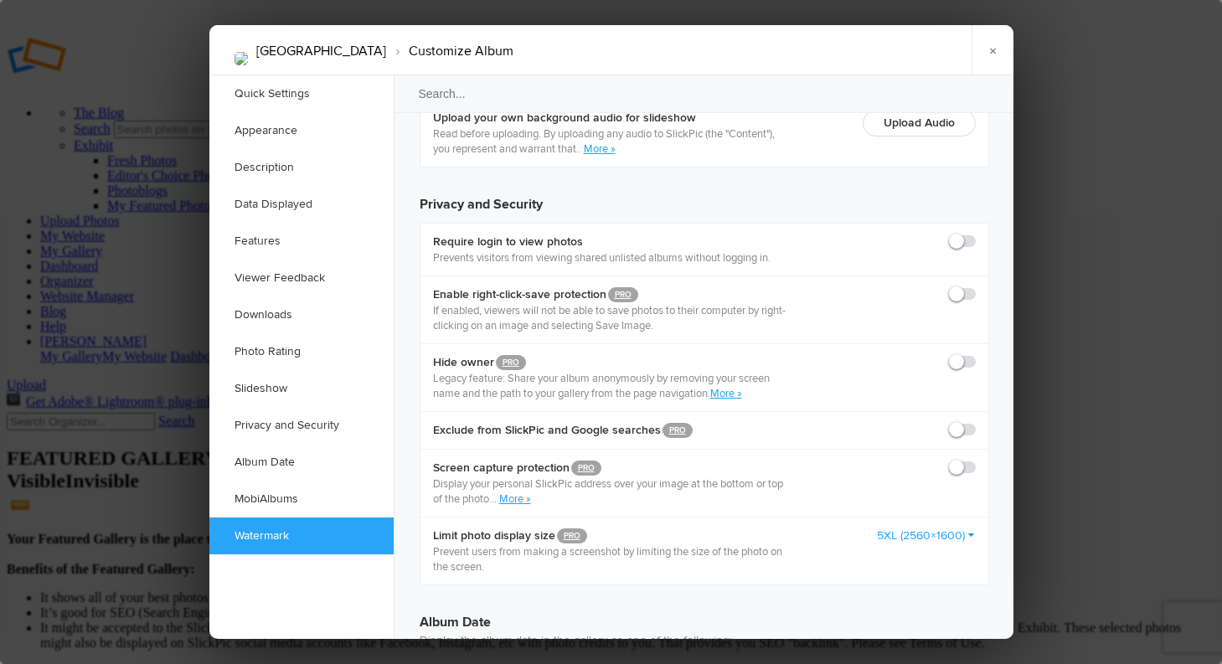
click at [993, 47] on link "×" at bounding box center [993, 50] width 42 height 50
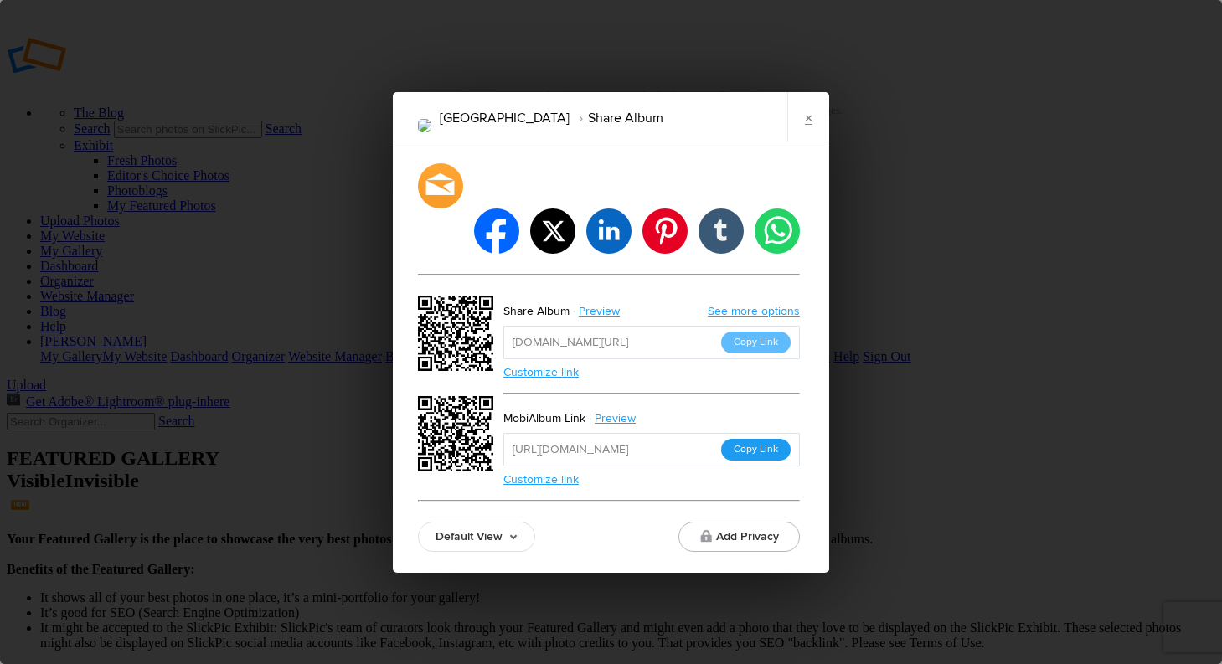
click at [768, 439] on button "Copy Link" at bounding box center [756, 450] width 70 height 22
click at [810, 142] on link "×" at bounding box center [808, 117] width 42 height 50
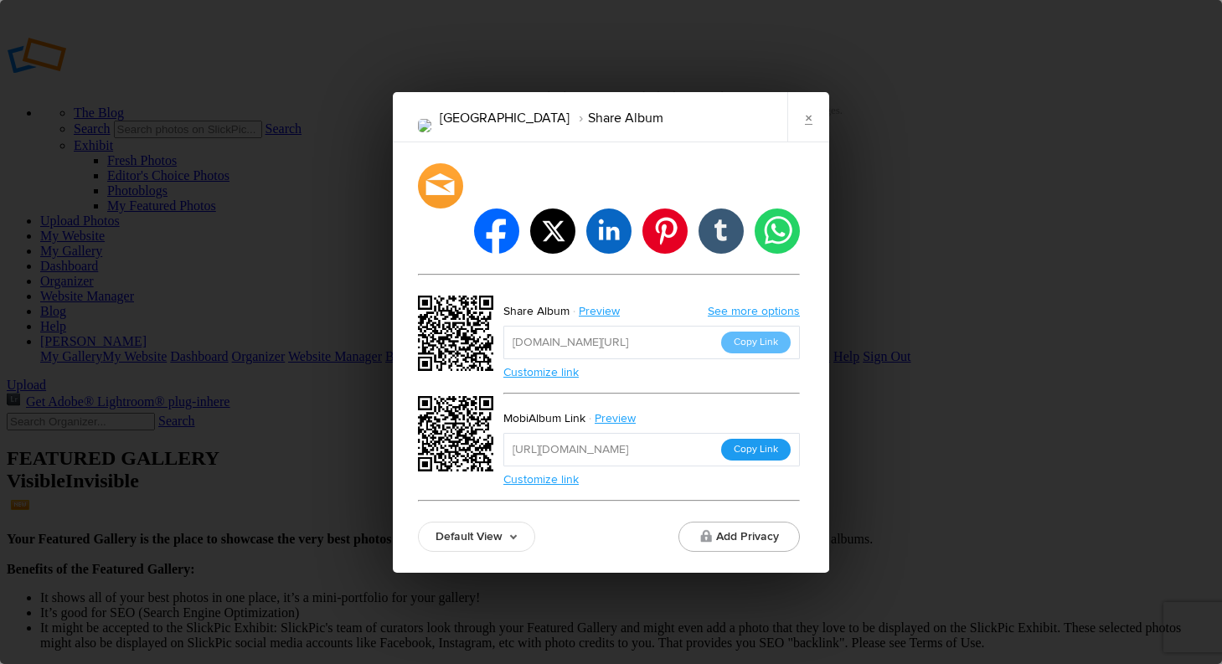
click at [767, 439] on button "Copy Link" at bounding box center [756, 450] width 70 height 22
click at [618, 408] on link "Preview" at bounding box center [616, 419] width 63 height 22
click at [613, 408] on link "Preview" at bounding box center [616, 419] width 63 height 22
click at [812, 140] on link "×" at bounding box center [808, 117] width 42 height 50
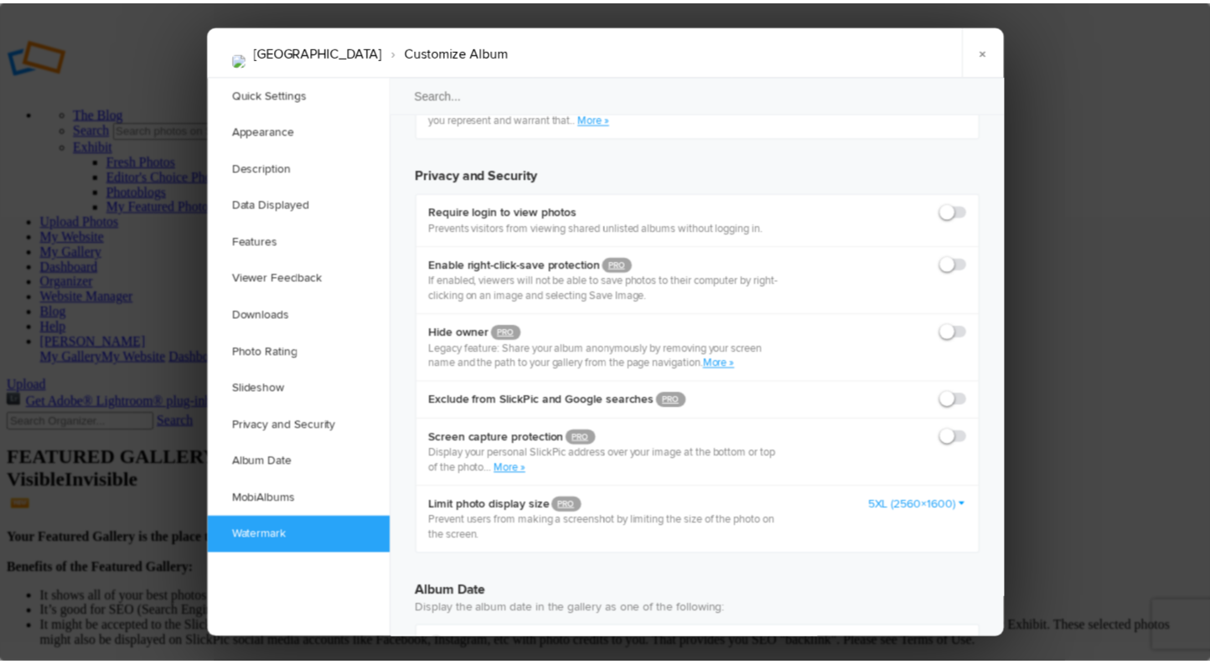
scroll to position [3959, 0]
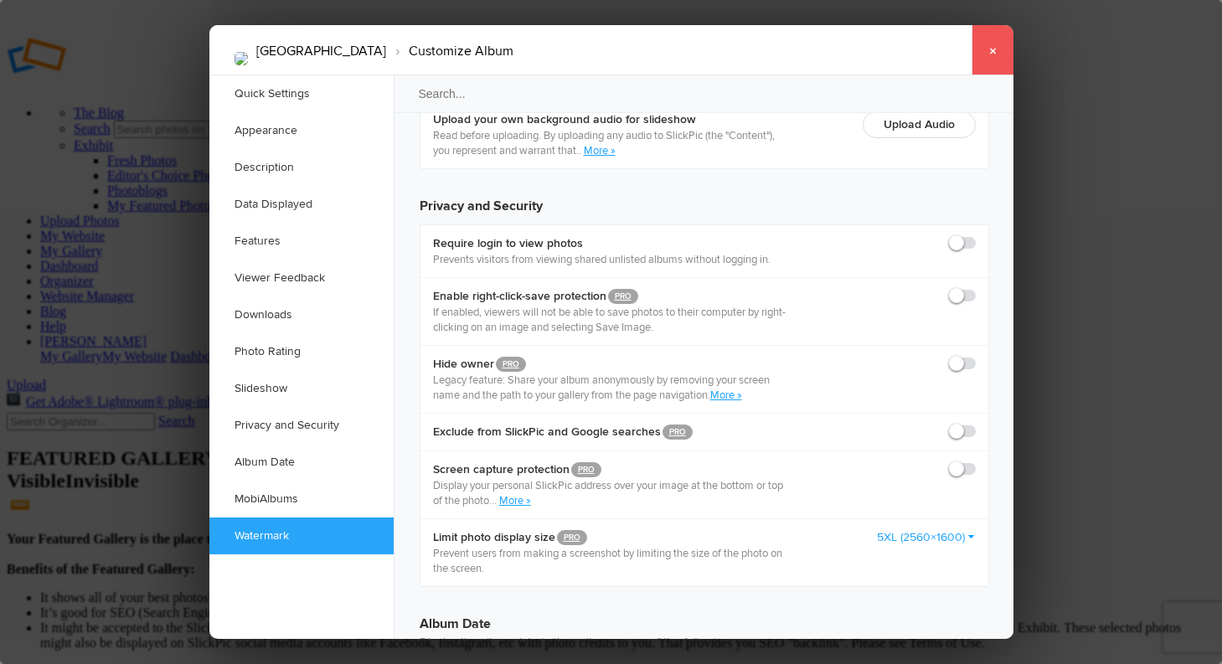
click at [993, 49] on link "×" at bounding box center [993, 50] width 42 height 50
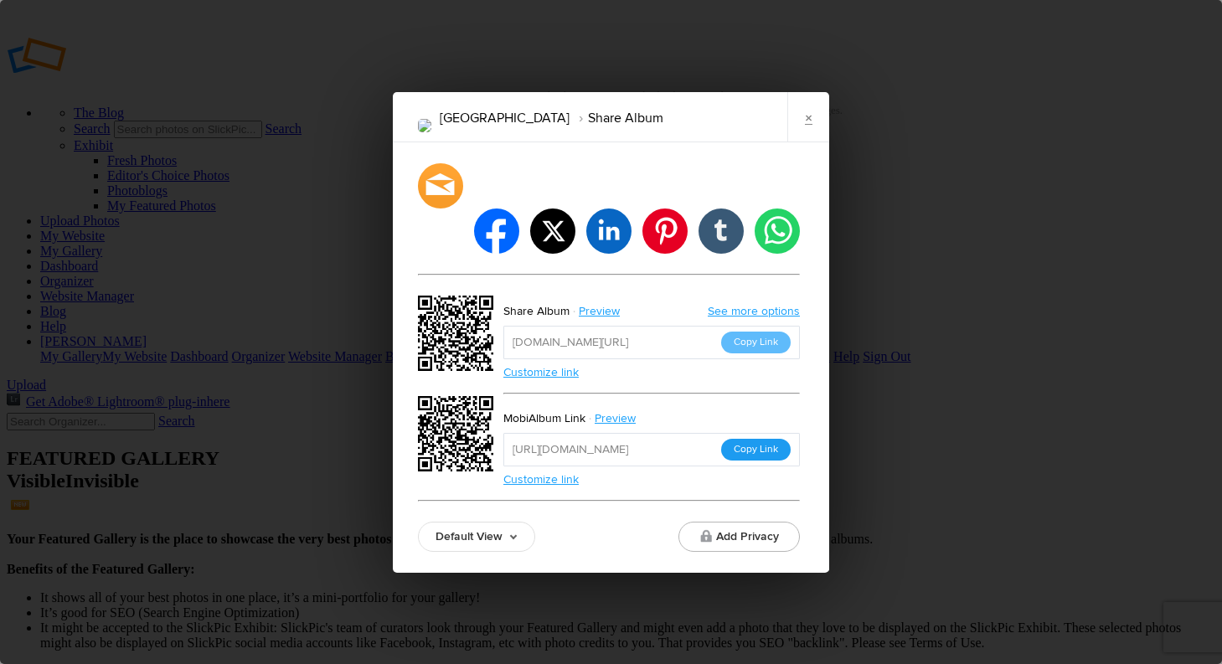
click at [765, 439] on button "Copy Link" at bounding box center [756, 450] width 70 height 22
click at [609, 408] on link "Preview" at bounding box center [616, 419] width 63 height 22
click at [1106, 36] on div "Uganda Share Album × facebook twitter linkedin pinterest tumblr whatsapp Share …" at bounding box center [611, 332] width 1222 height 664
click at [985, 29] on div "Uganda Share Album × facebook twitter linkedin pinterest tumblr whatsapp Share …" at bounding box center [611, 332] width 1222 height 664
drag, startPoint x: 812, startPoint y: 141, endPoint x: 850, endPoint y: 127, distance: 40.8
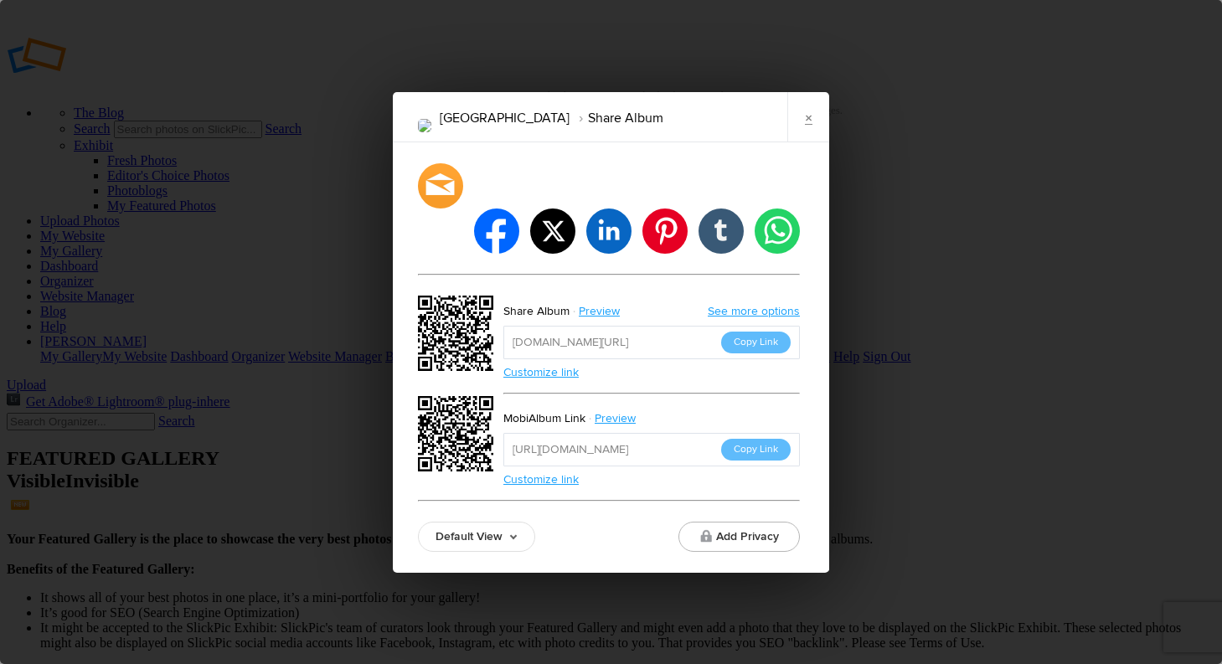
click at [812, 140] on link "×" at bounding box center [808, 117] width 42 height 50
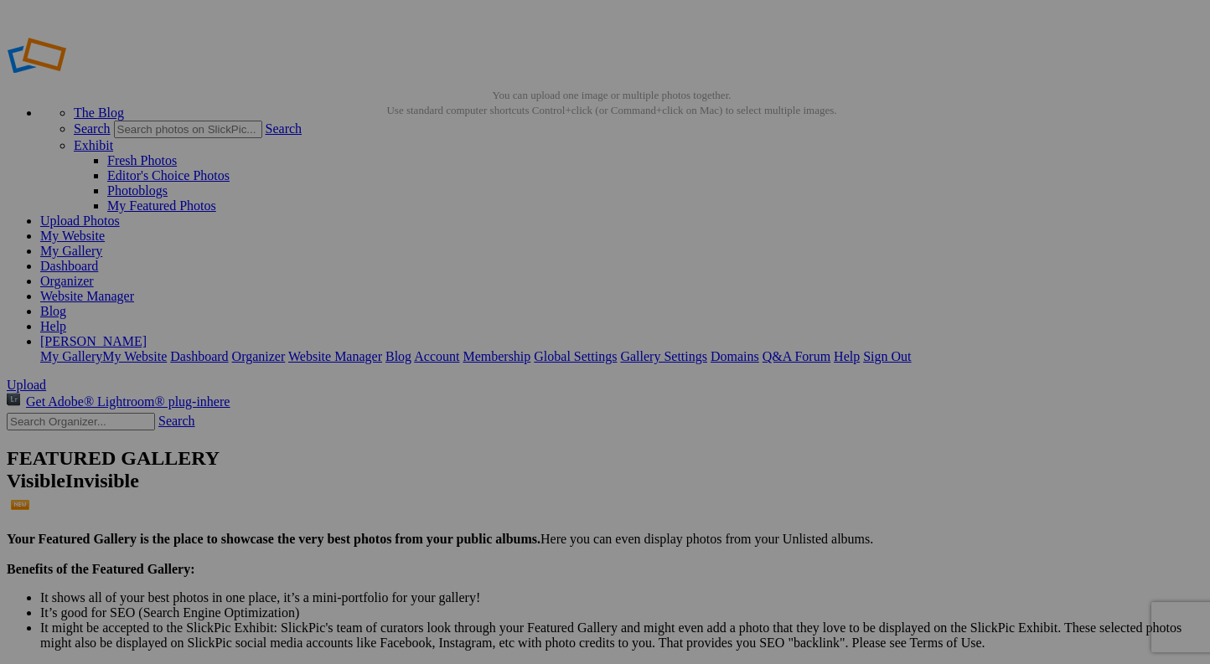
click at [94, 274] on link "Organizer" at bounding box center [67, 281] width 54 height 14
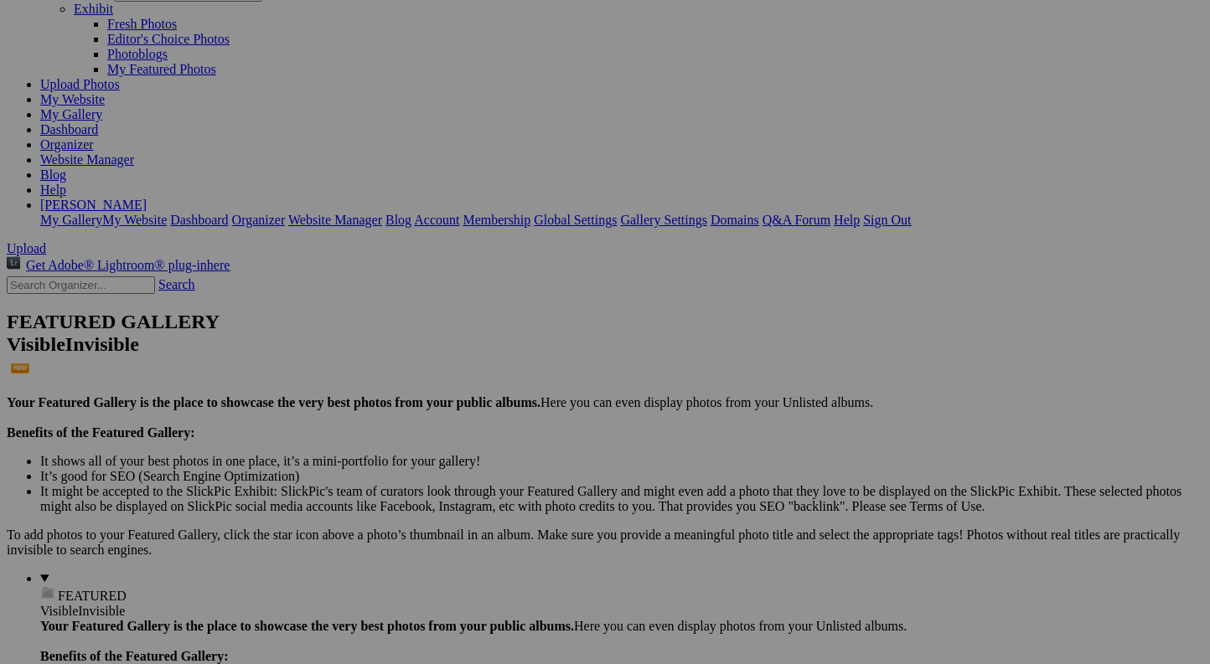
scroll to position [140, 0]
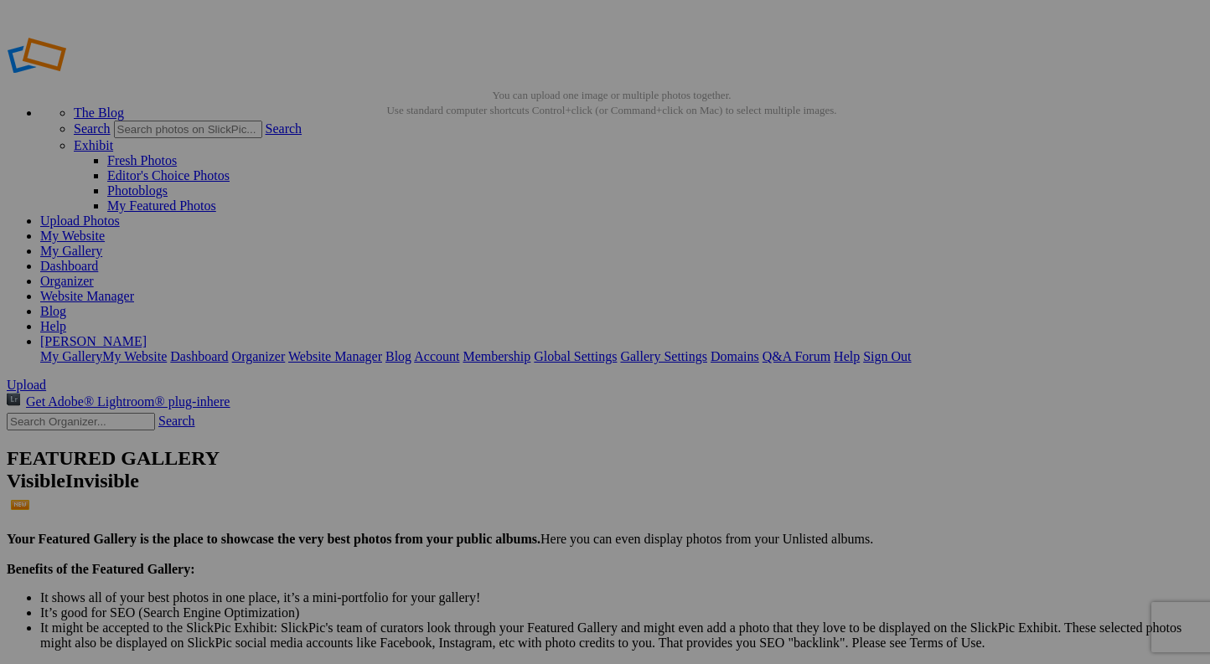
click at [94, 274] on link "Organizer" at bounding box center [67, 281] width 54 height 14
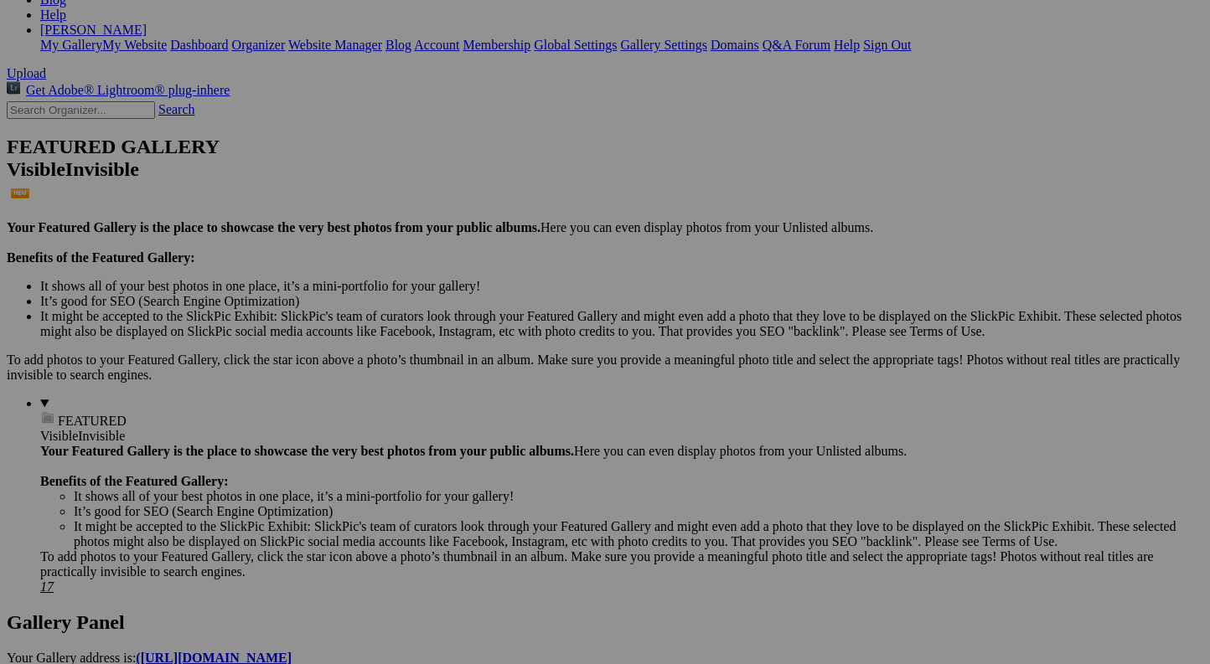
scroll to position [333, 0]
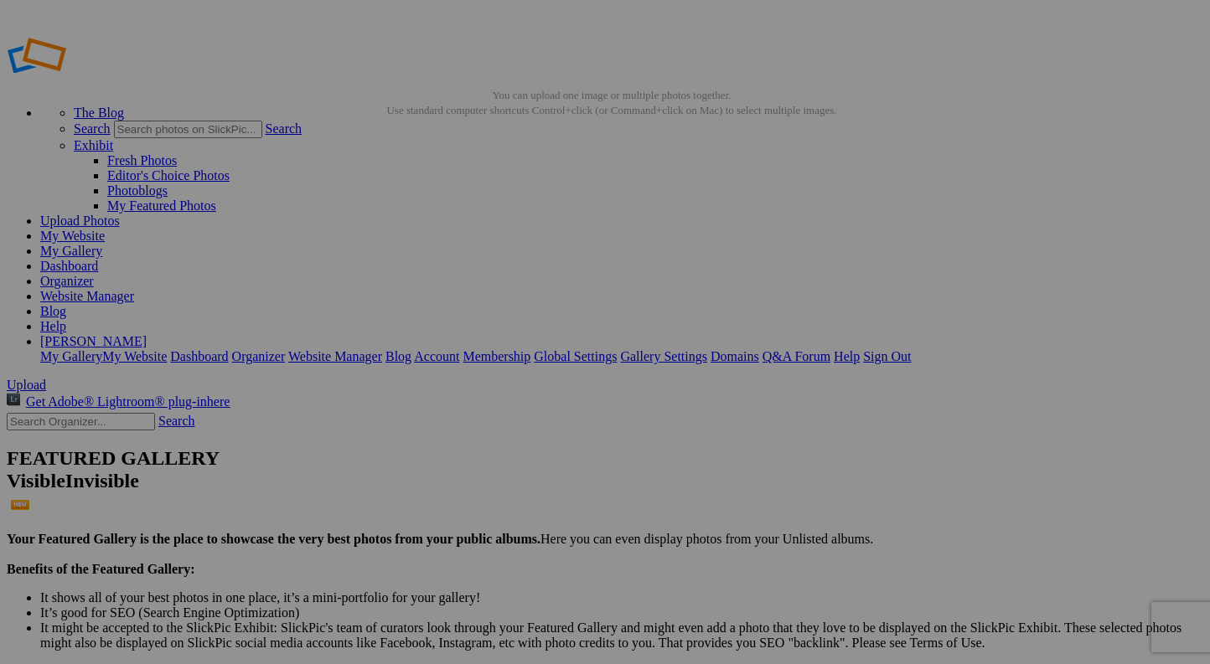
click at [94, 274] on link "Organizer" at bounding box center [67, 281] width 54 height 14
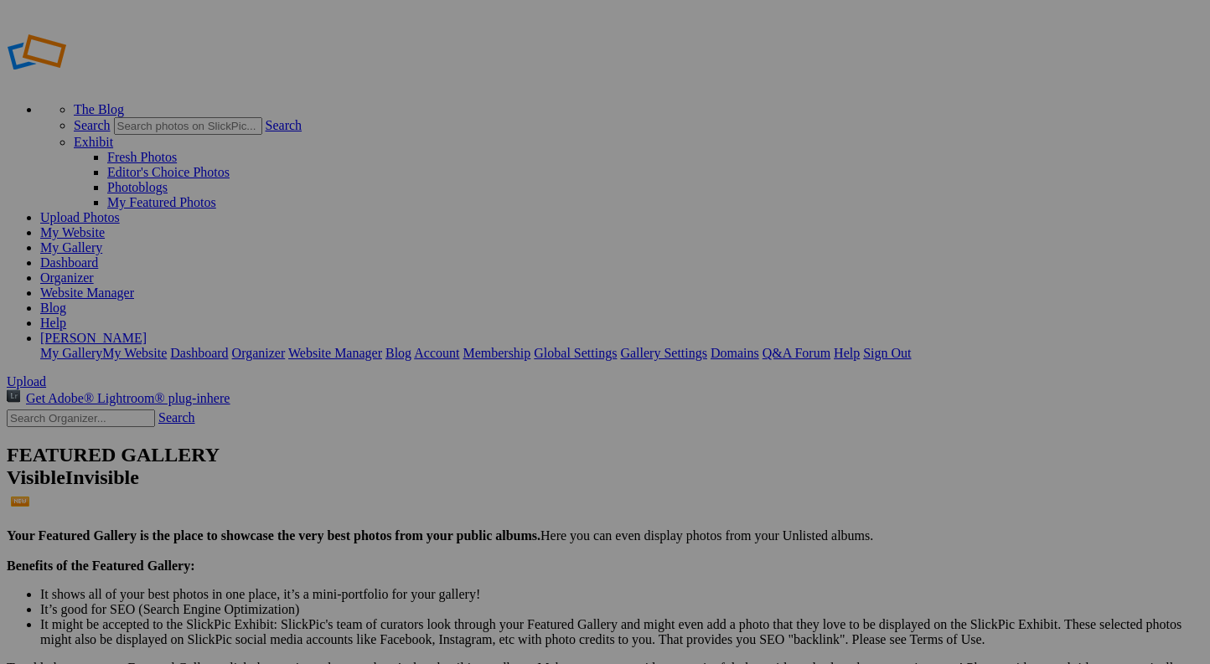
scroll to position [20, 0]
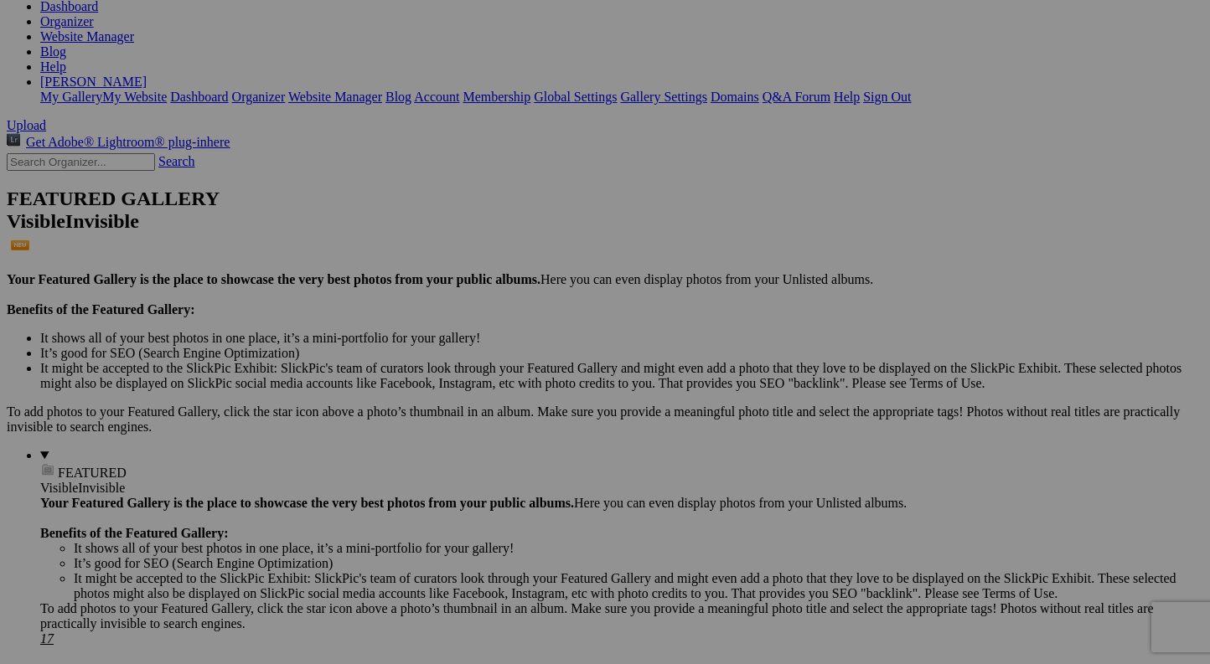
scroll to position [256, 0]
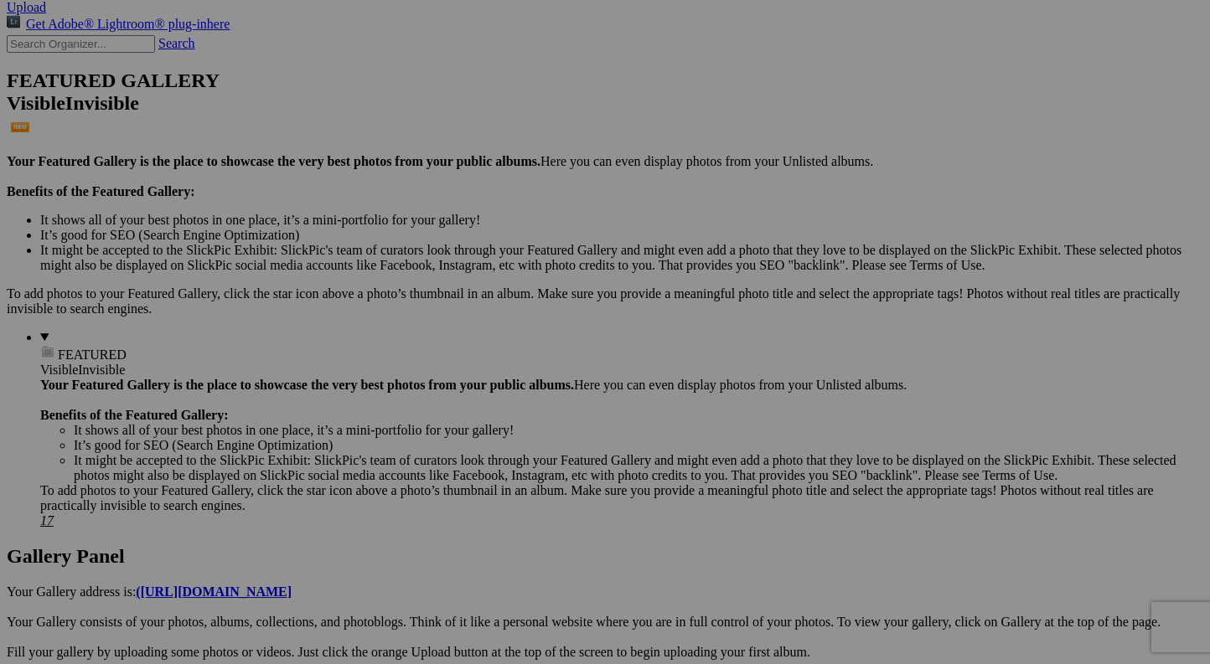
scroll to position [497, 0]
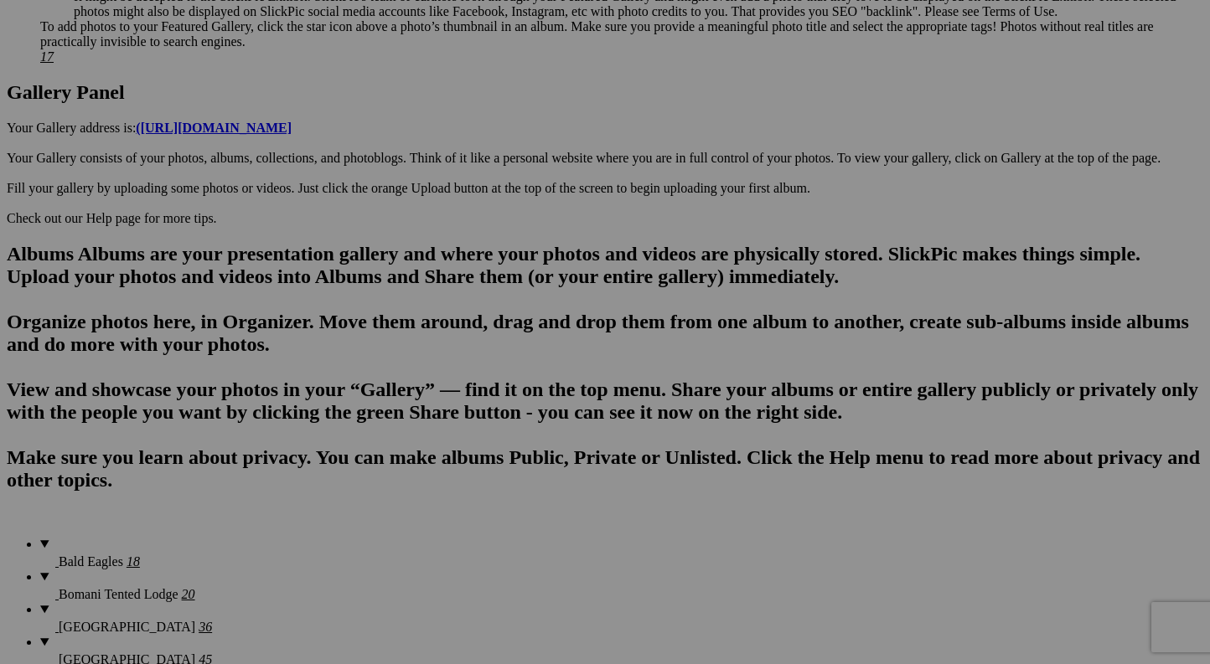
scroll to position [866, 0]
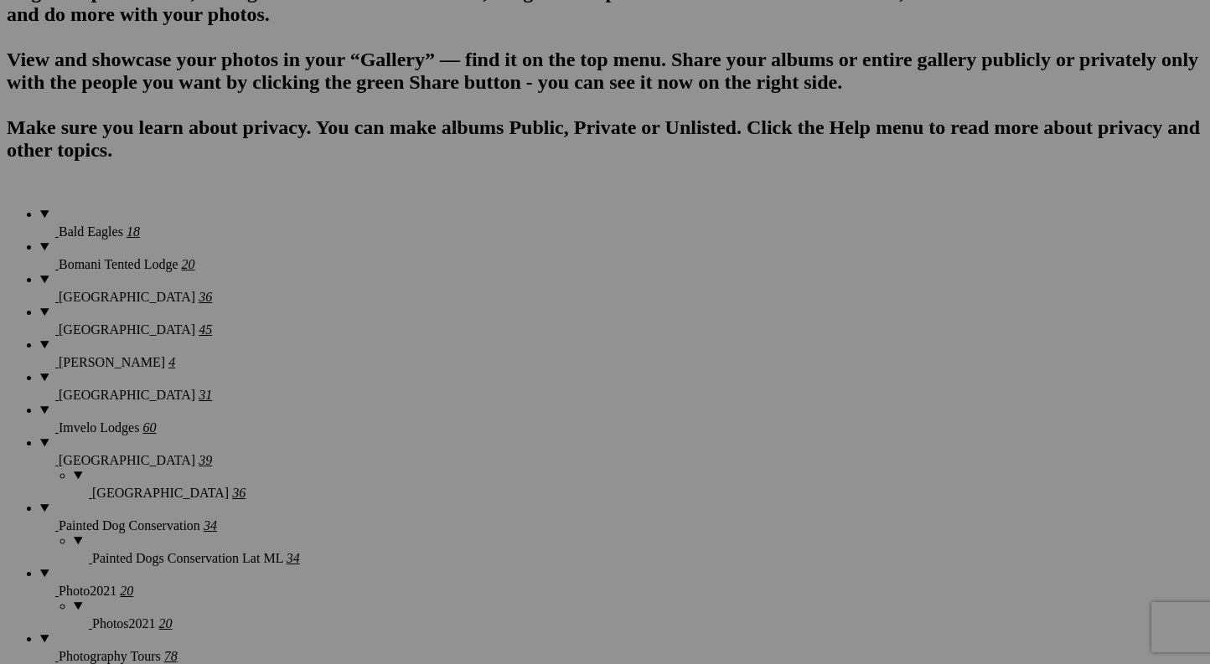
scroll to position [1175, 0]
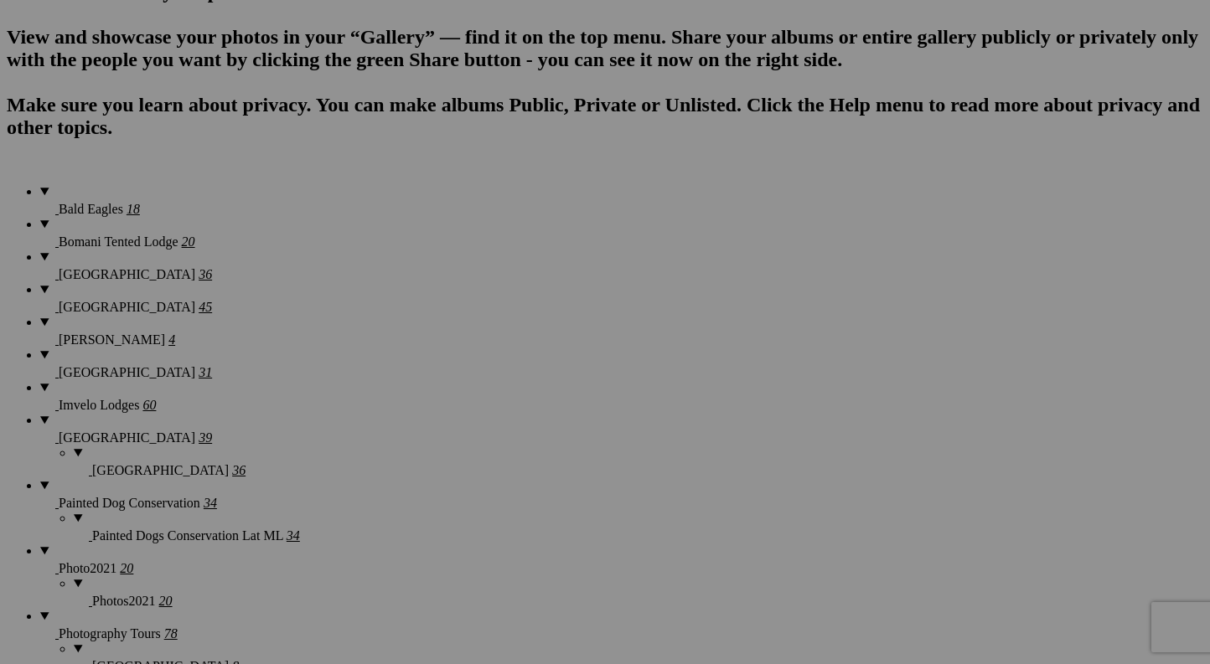
scroll to position [1351, 0]
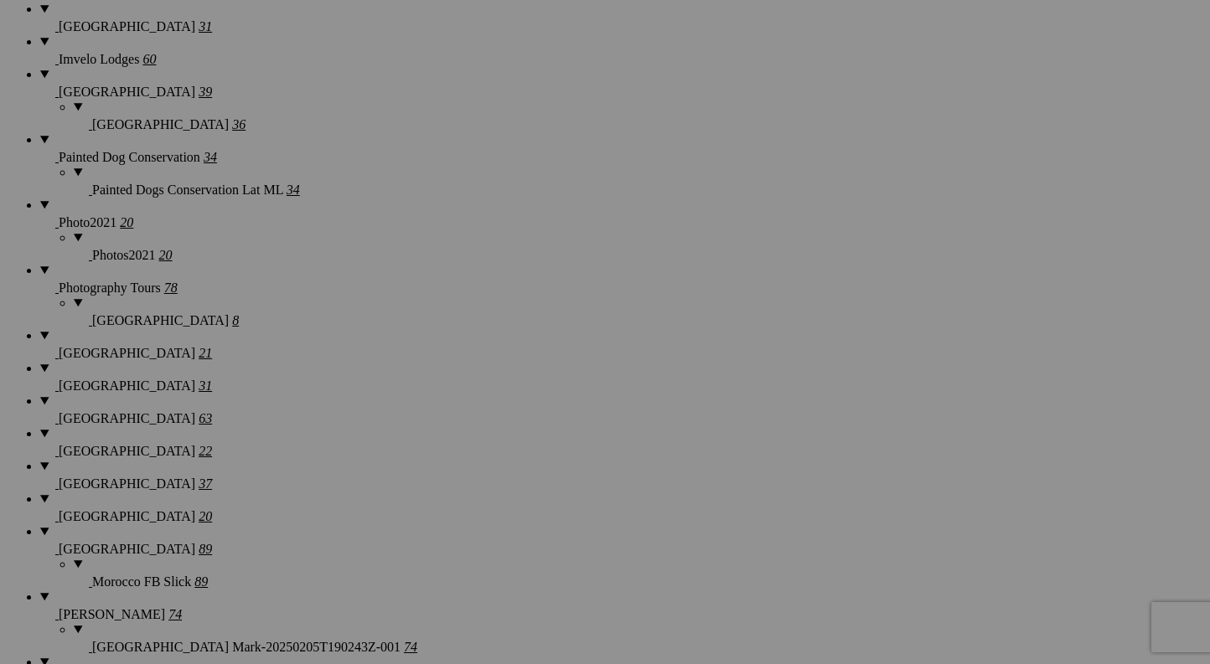
scroll to position [1603, 0]
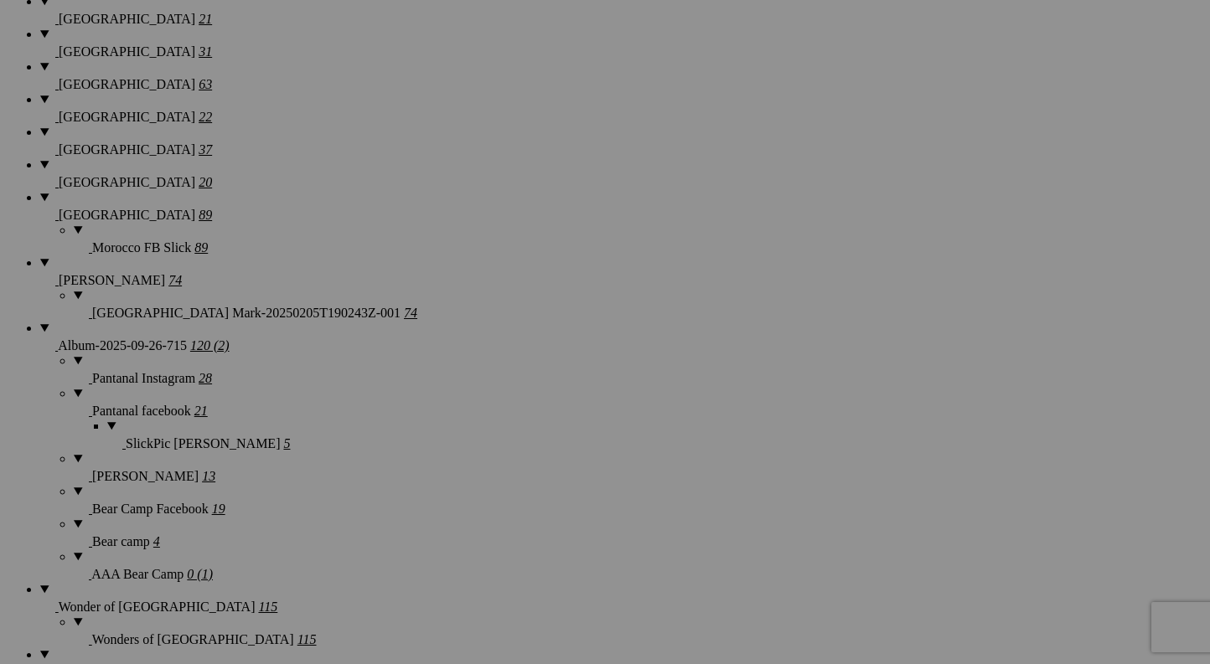
scroll to position [1898, 0]
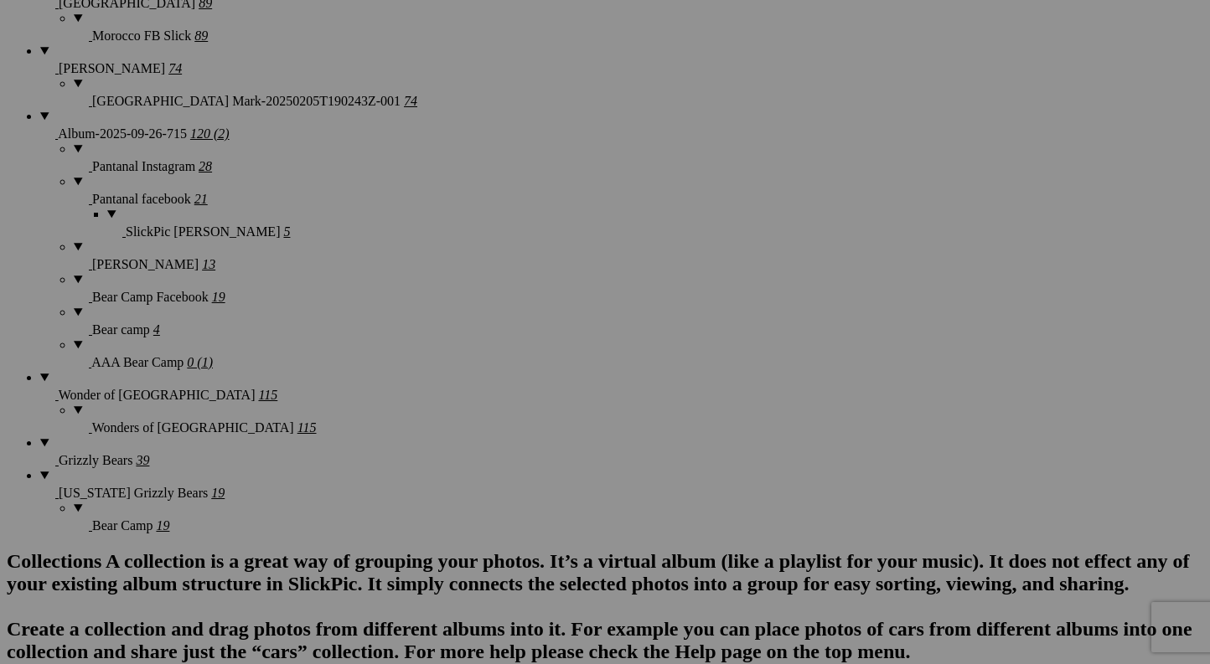
scroll to position [2090, 0]
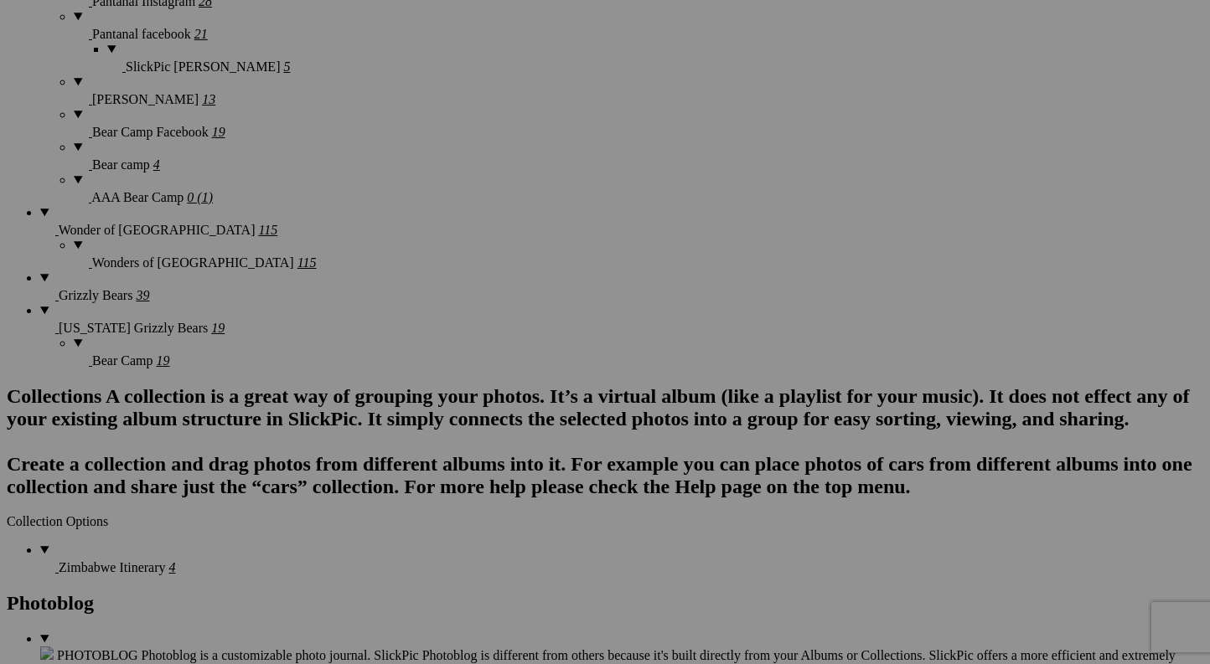
scroll to position [2391, 0]
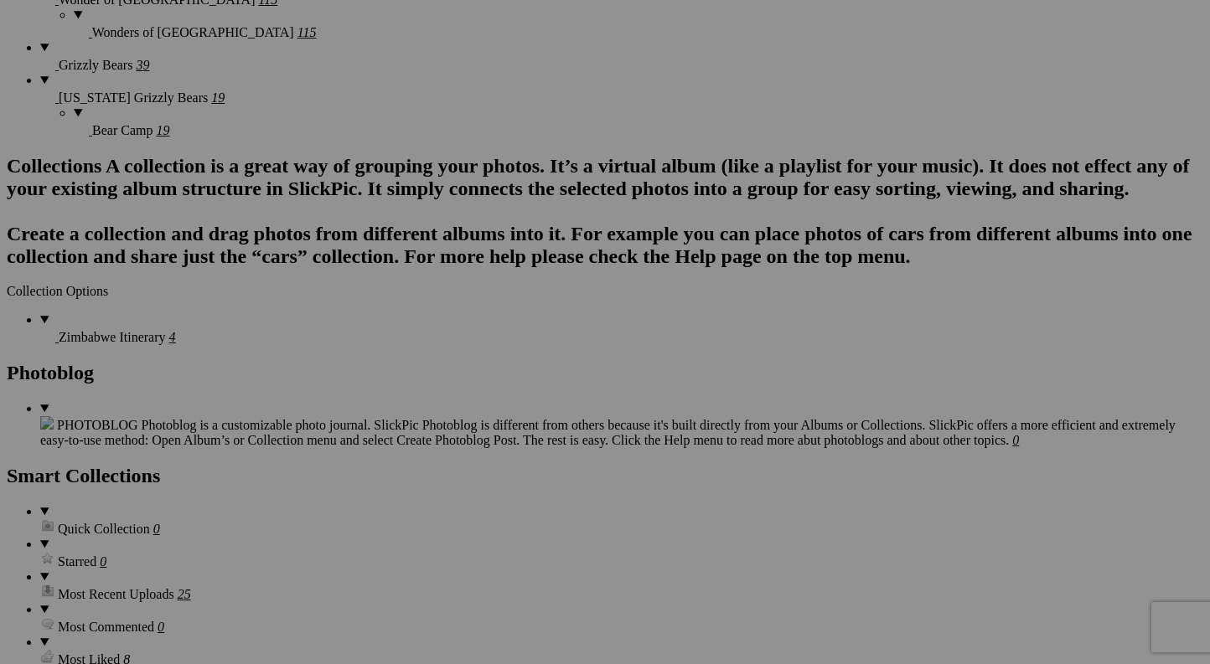
scroll to position [2485, 0]
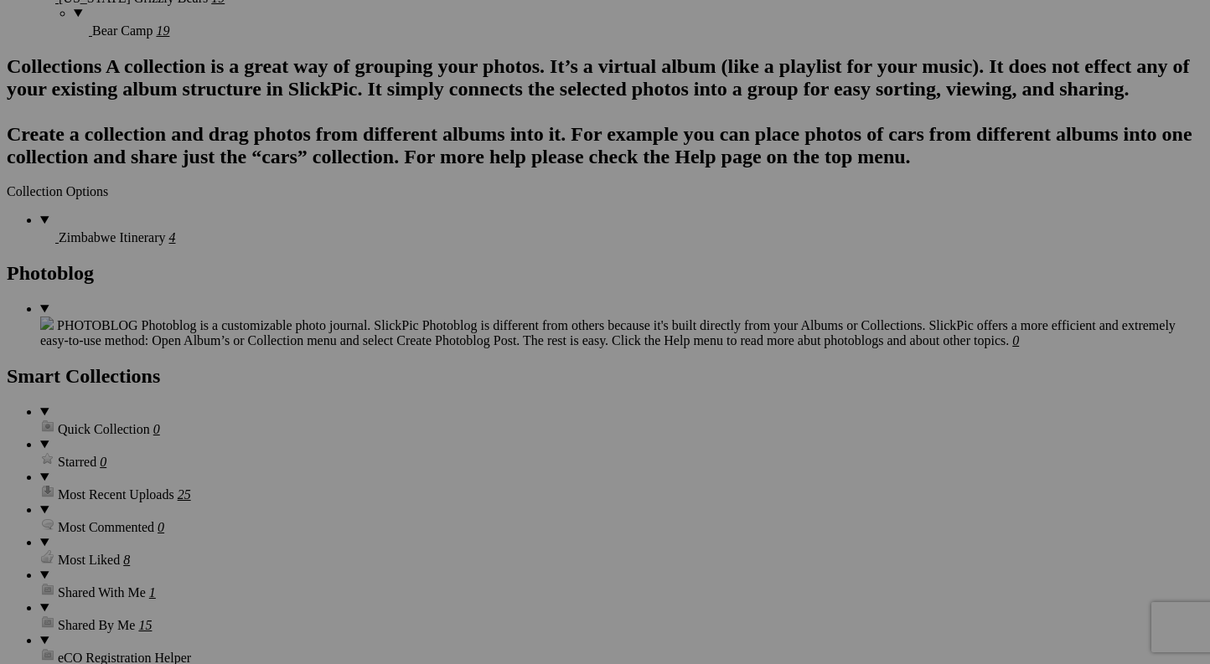
scroll to position [2585, 0]
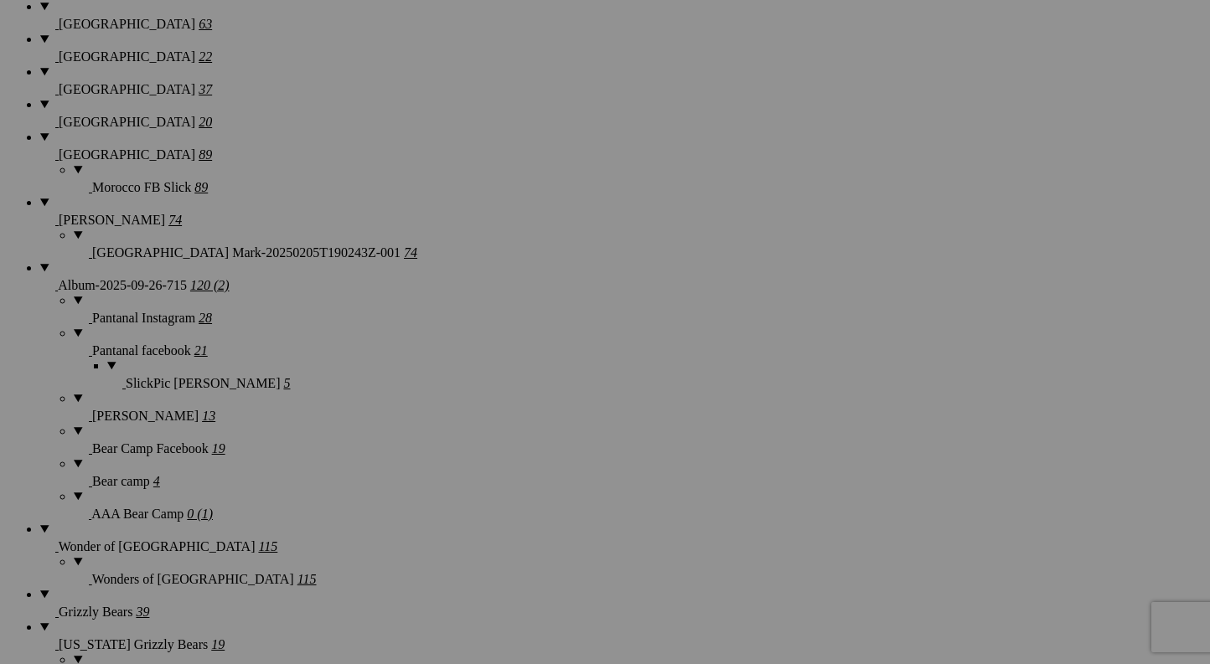
scroll to position [1932, 0]
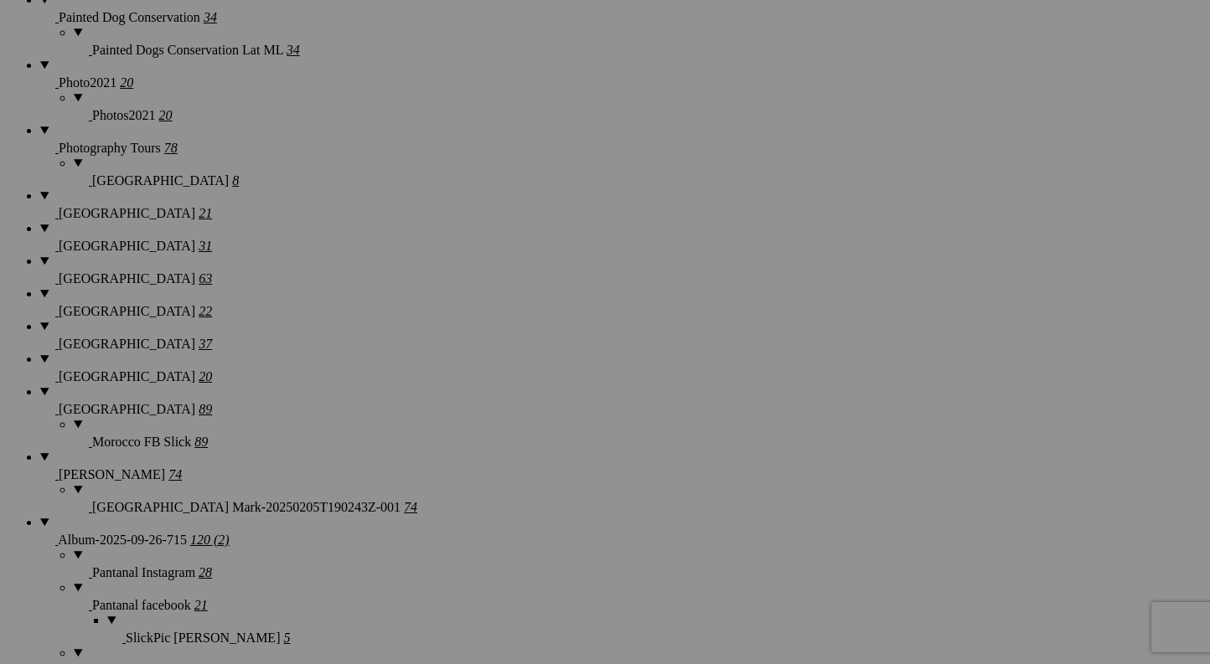
scroll to position [1665, 0]
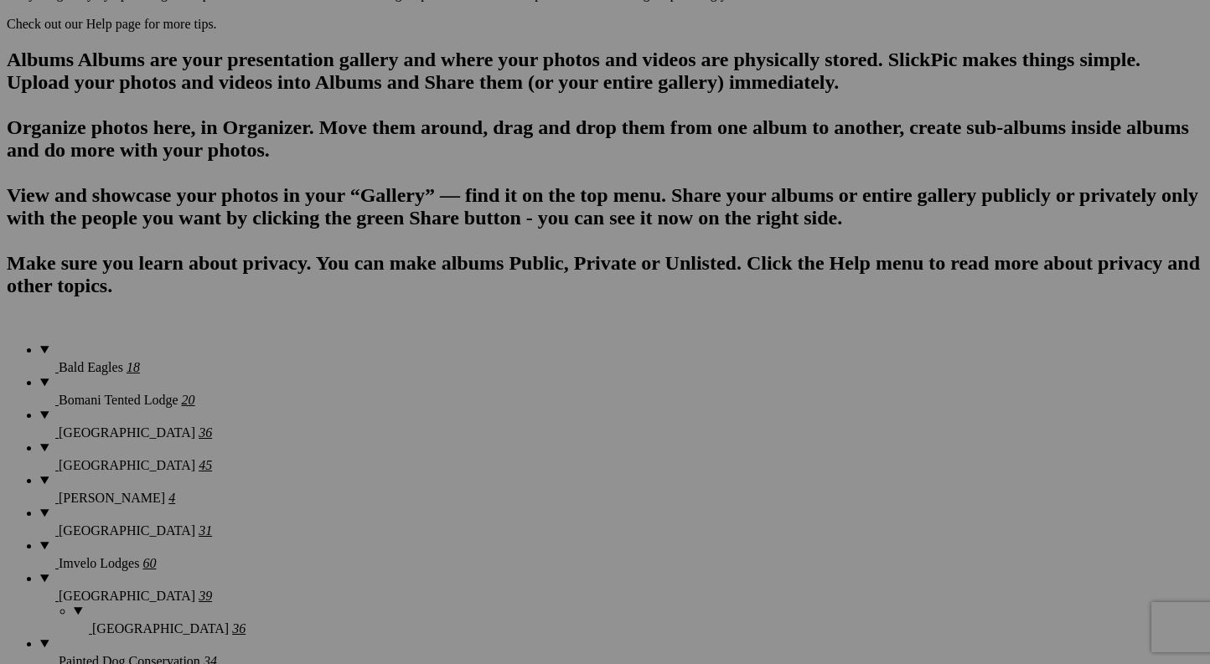
scroll to position [1027, 0]
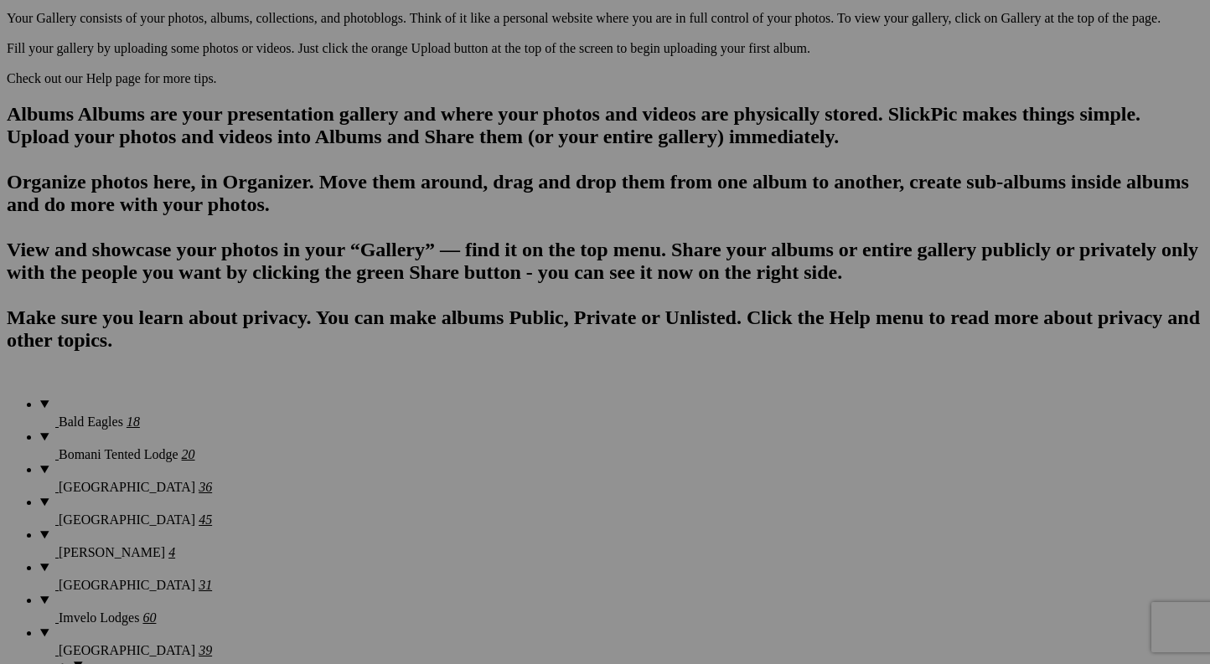
scroll to position [917, 0]
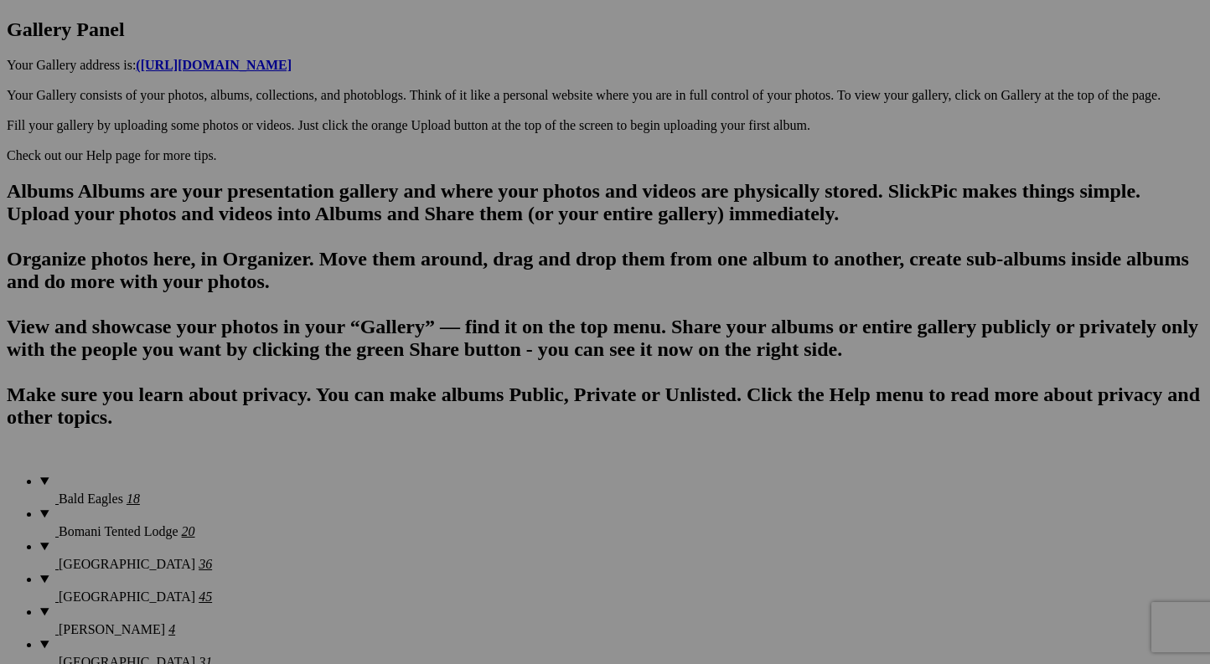
scroll to position [763, 0]
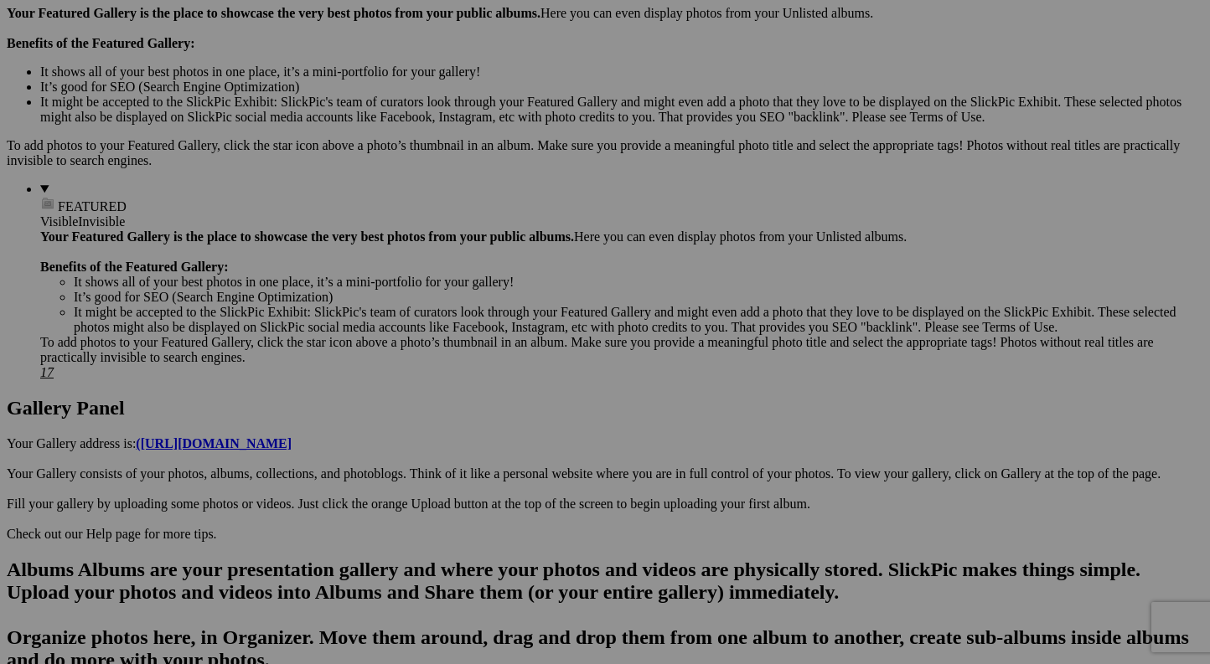
scroll to position [523, 0]
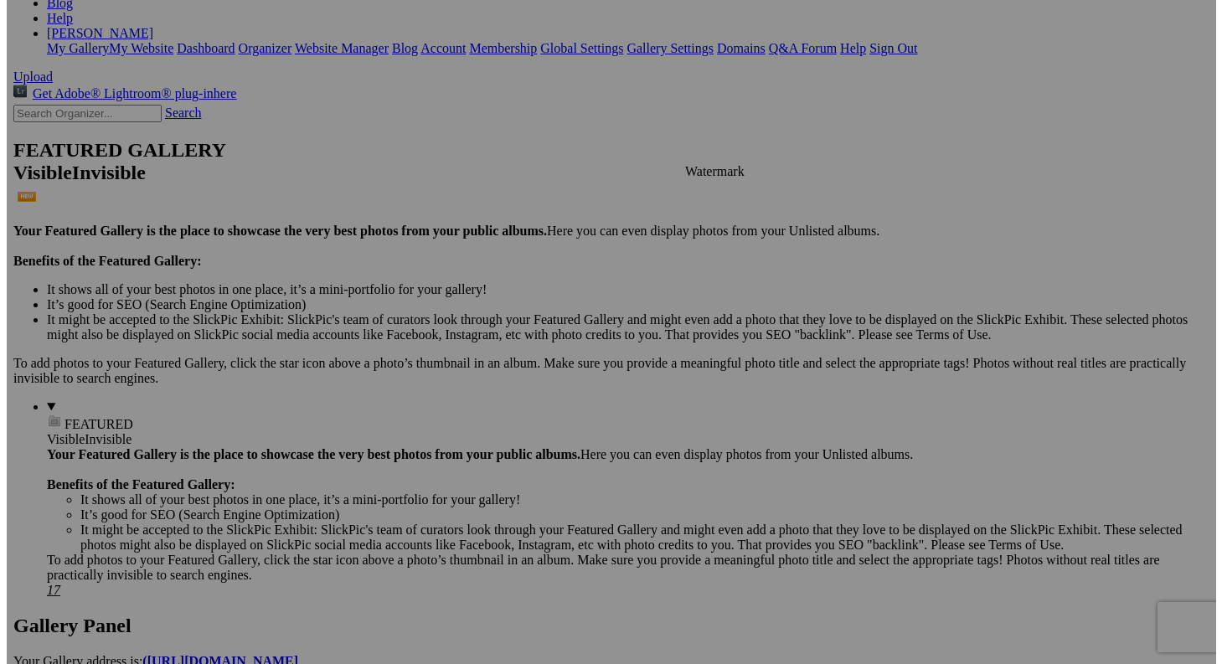
scroll to position [305, 0]
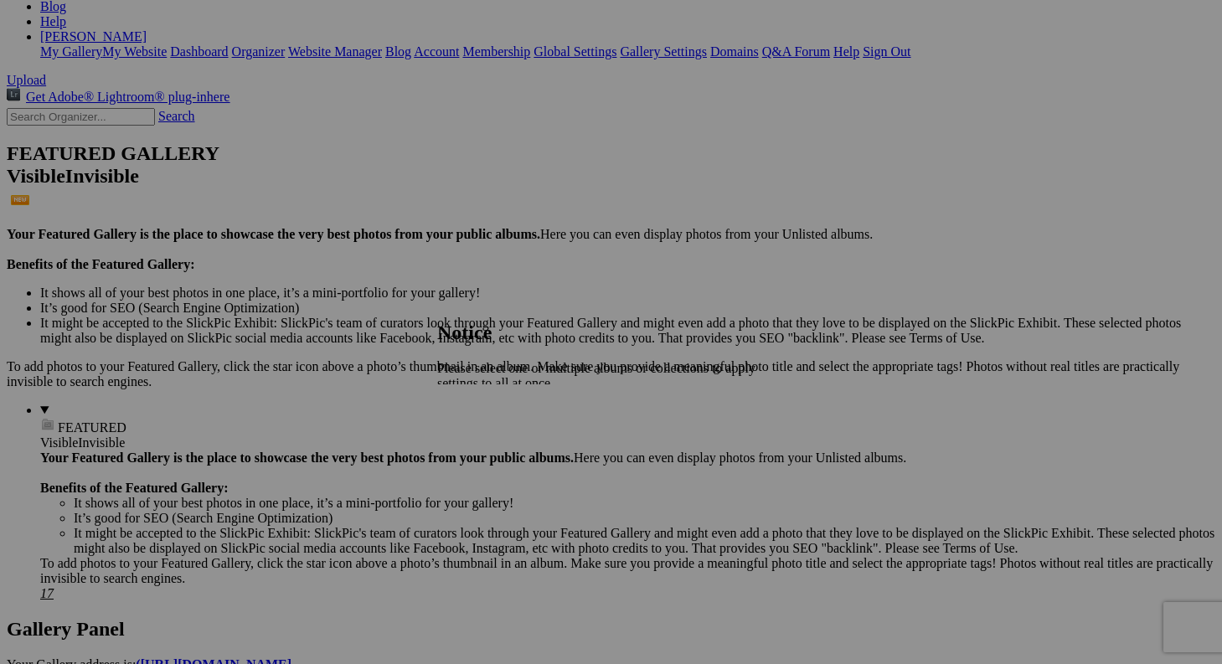
click at [467, 408] on span "Close" at bounding box center [452, 412] width 30 height 14
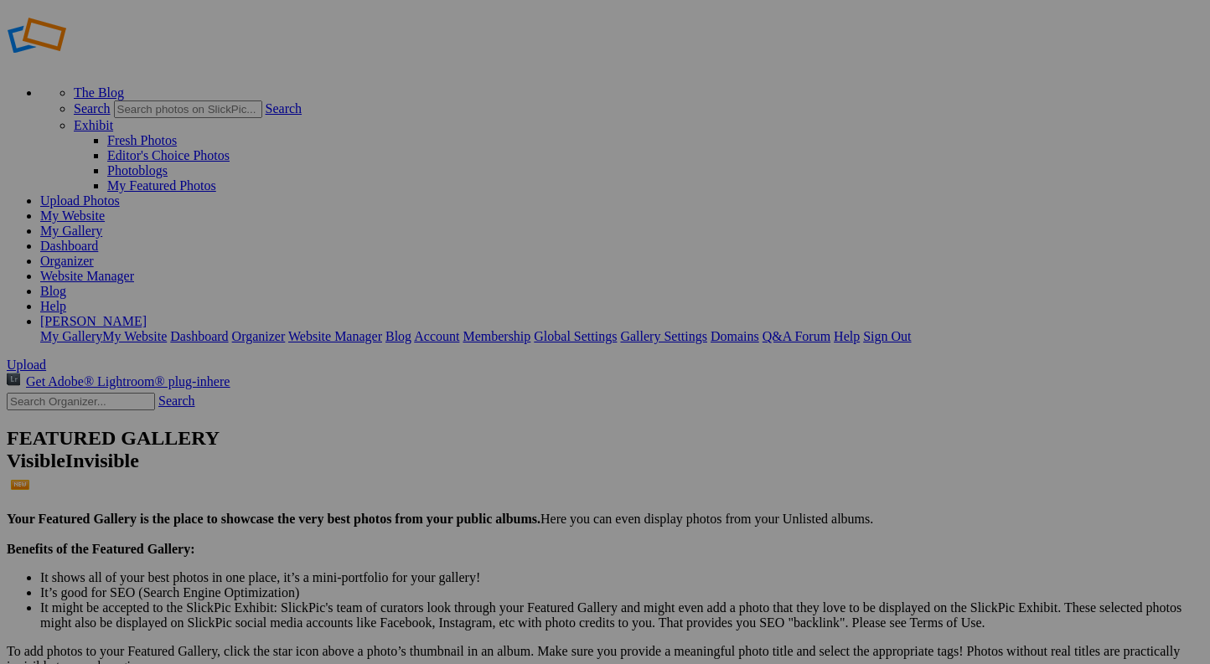
scroll to position [23, 0]
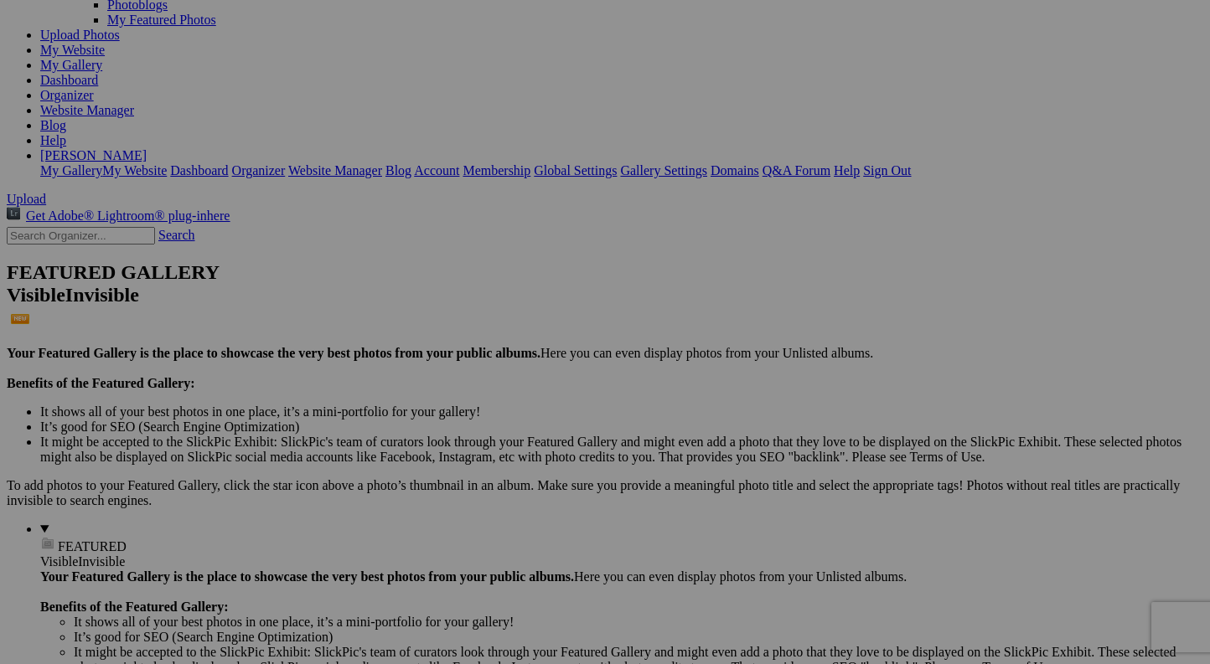
scroll to position [257, 0]
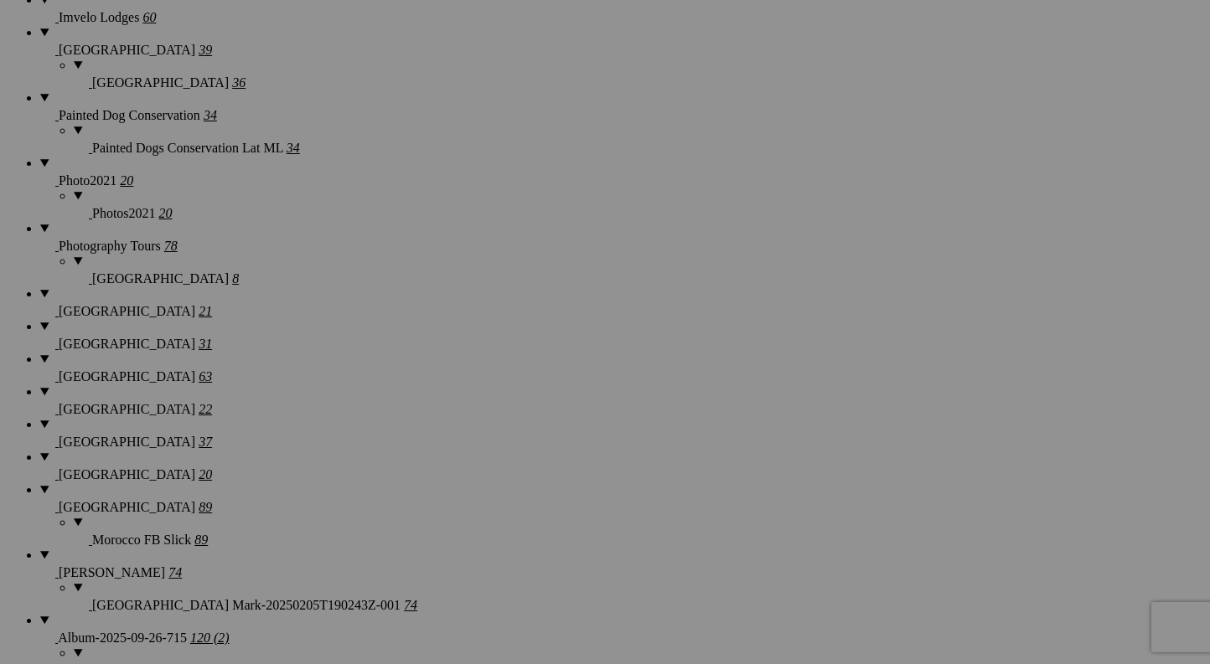
scroll to position [1249, 0]
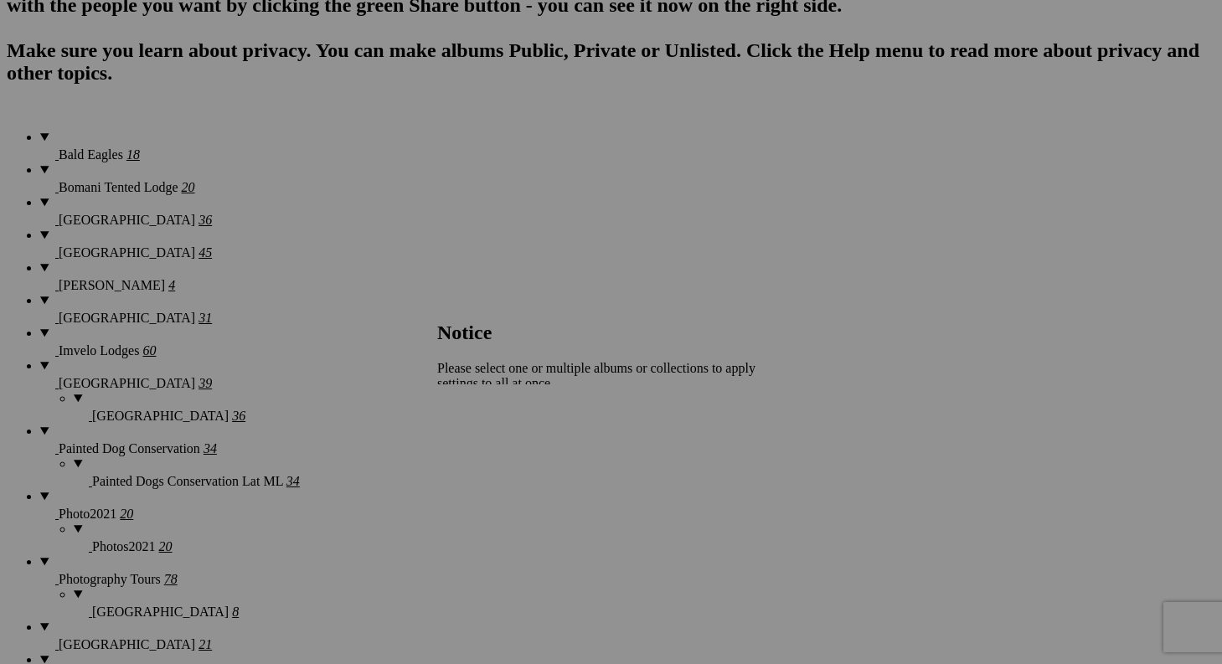
click at [467, 405] on span "Close" at bounding box center [452, 412] width 30 height 14
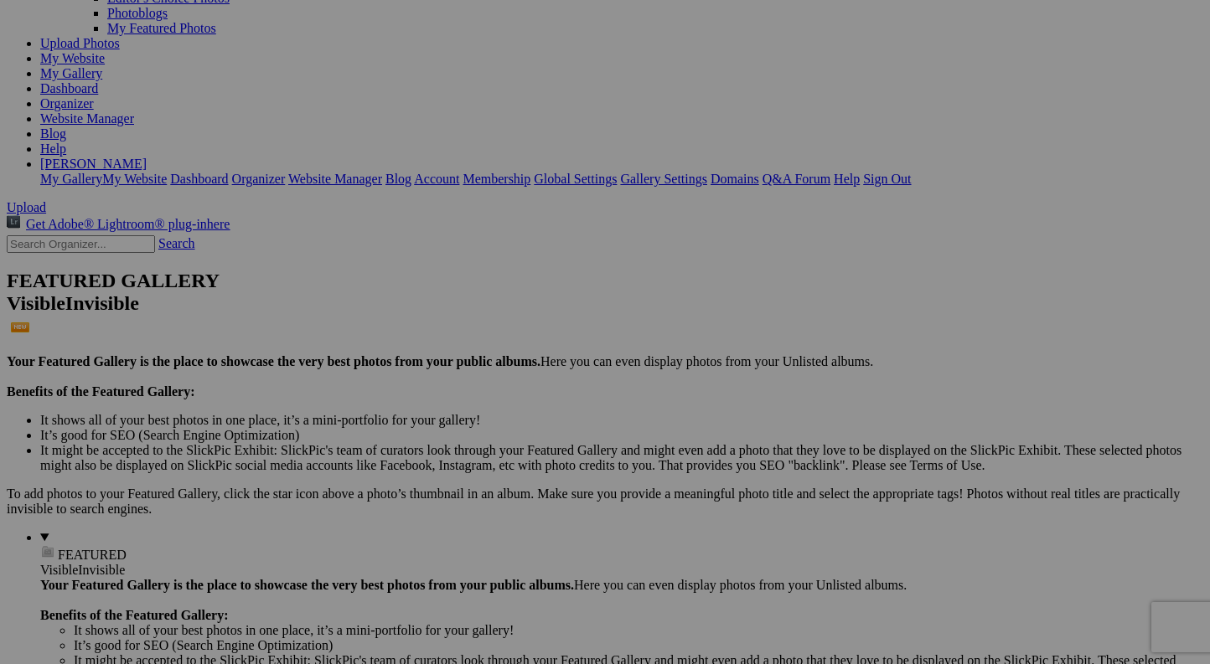
scroll to position [0, 0]
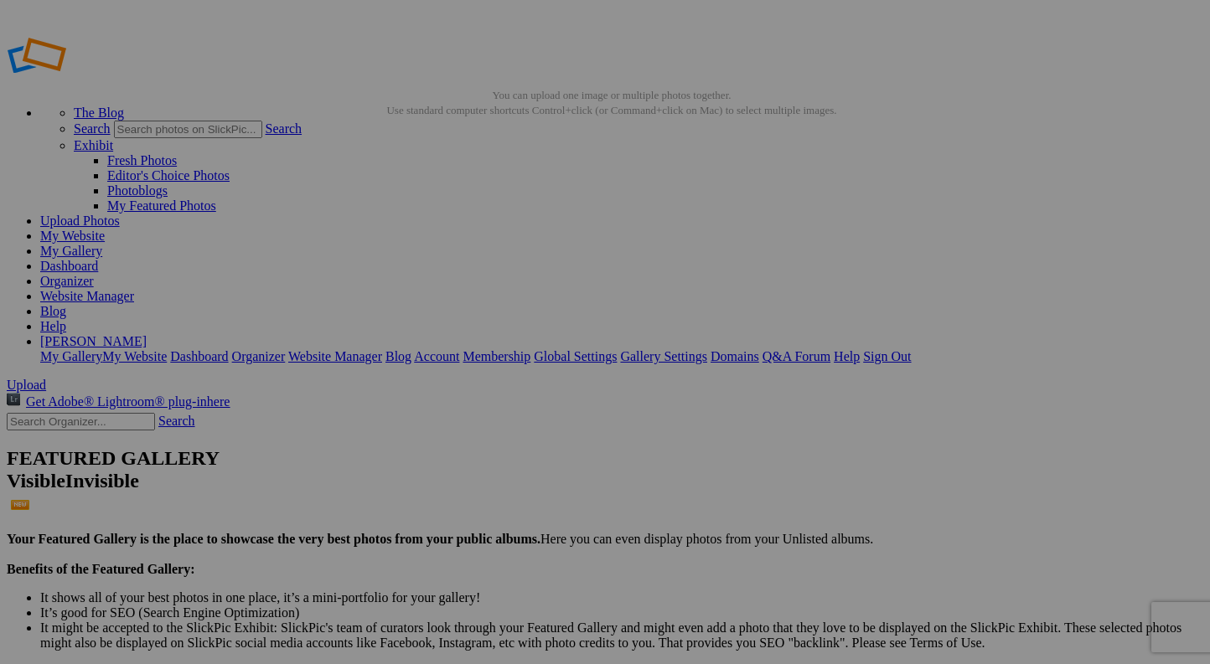
click at [94, 274] on link "Organizer" at bounding box center [67, 281] width 54 height 14
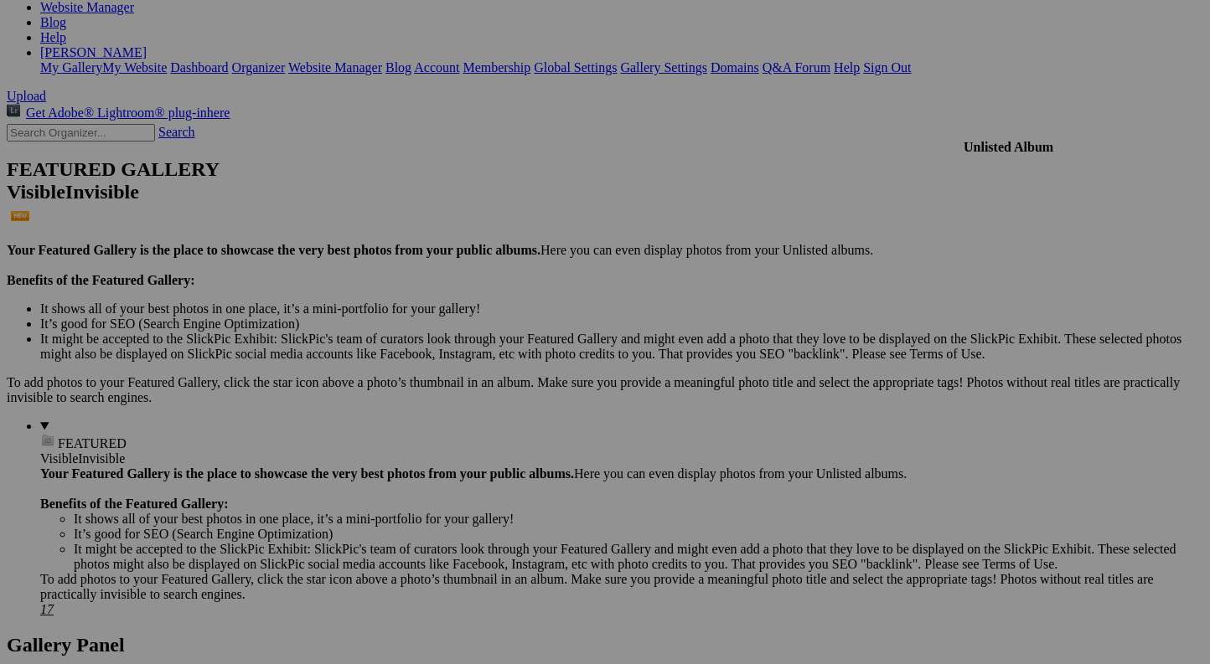
scroll to position [272, 0]
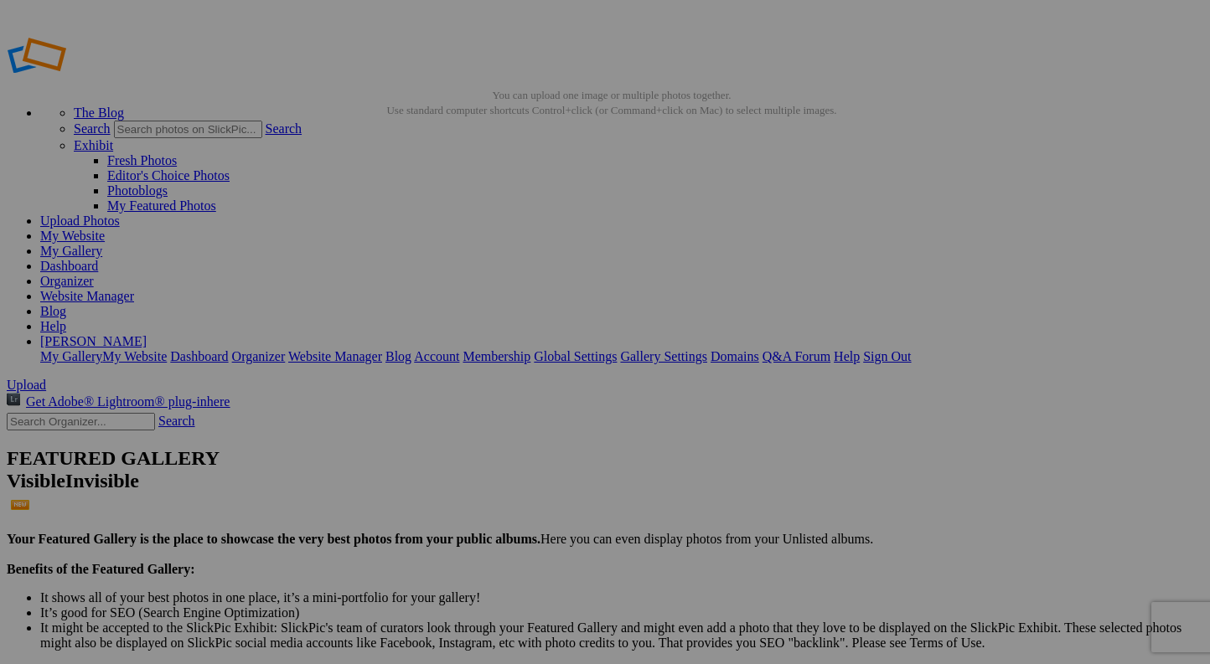
click at [94, 274] on link "Organizer" at bounding box center [67, 281] width 54 height 14
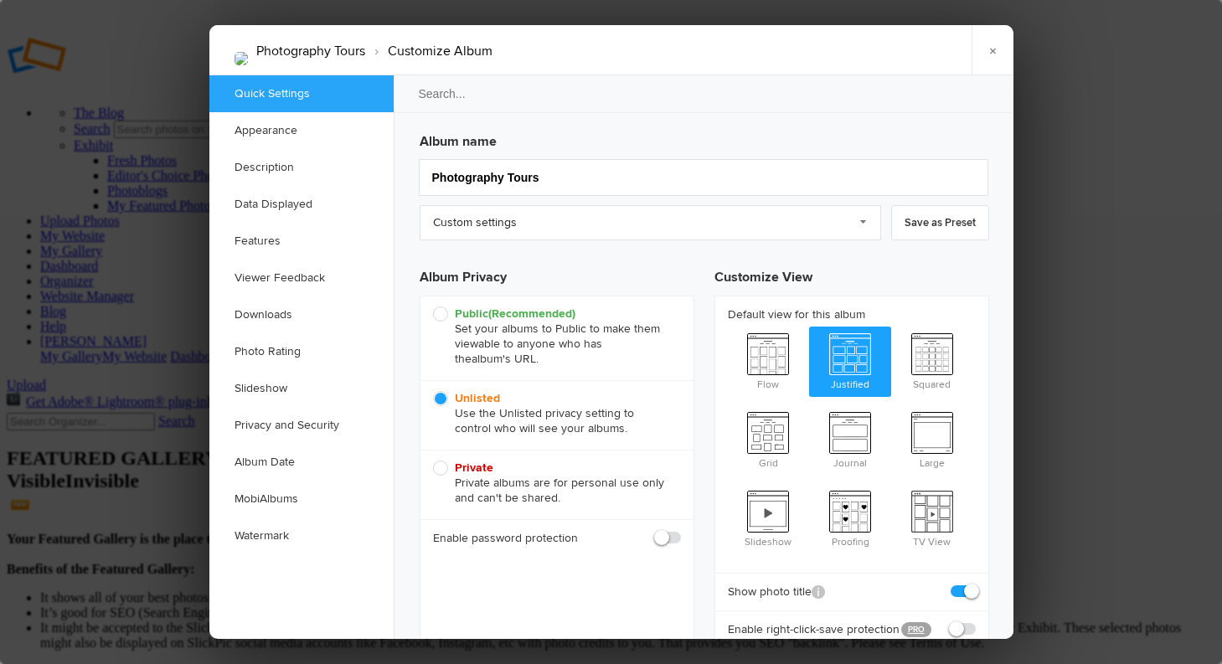
click at [436, 314] on span "Public (Recommended) Set your albums to Public to make them viewable to anyone …" at bounding box center [553, 337] width 240 height 60
click at [433, 307] on input "Public (Recommended) Set your albums to Public to make them viewable to anyone …" at bounding box center [432, 306] width 1 height 1
radio input "true"
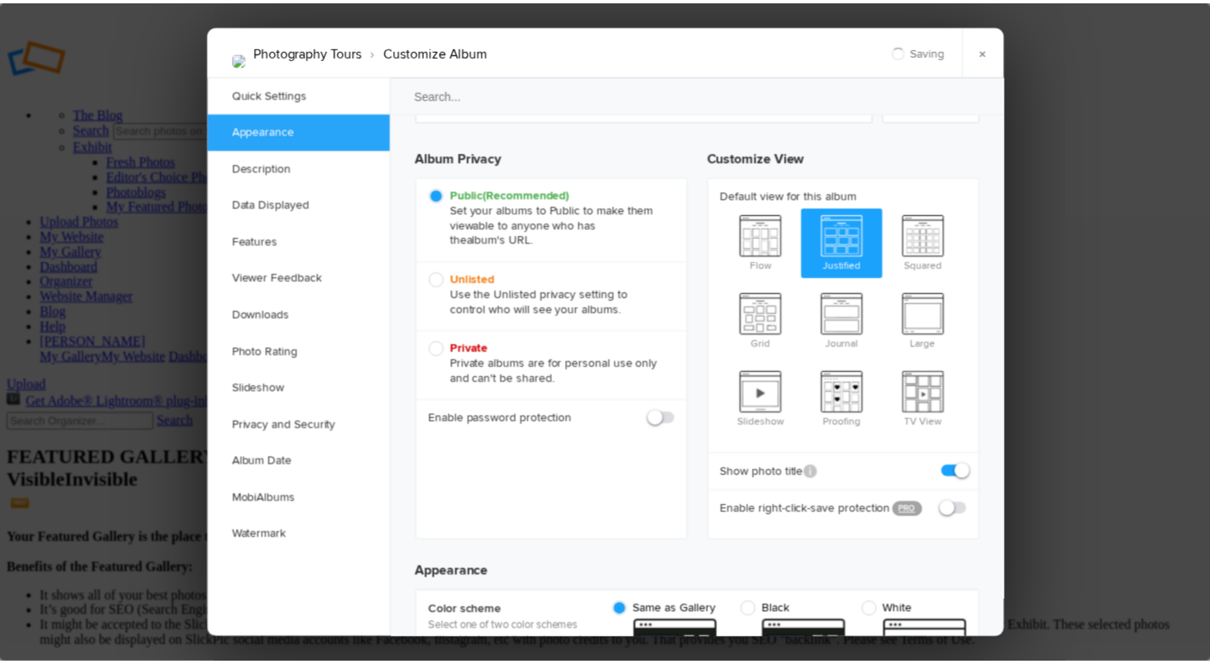
scroll to position [221, 0]
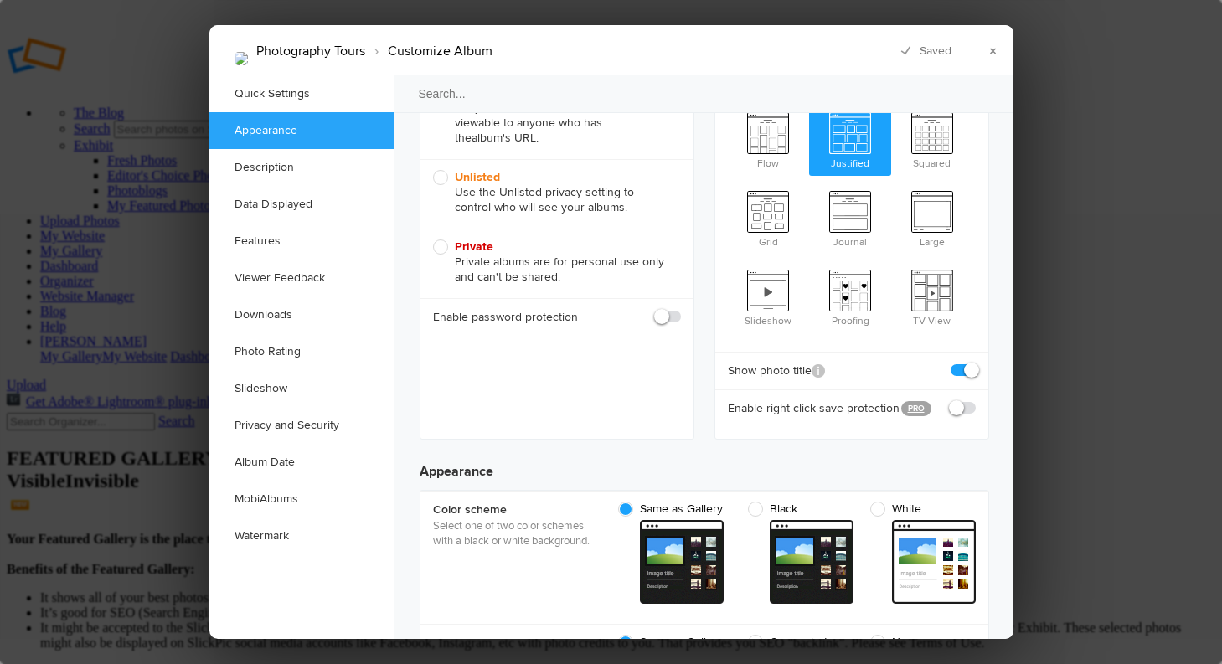
click at [1161, 430] on div at bounding box center [611, 332] width 1222 height 664
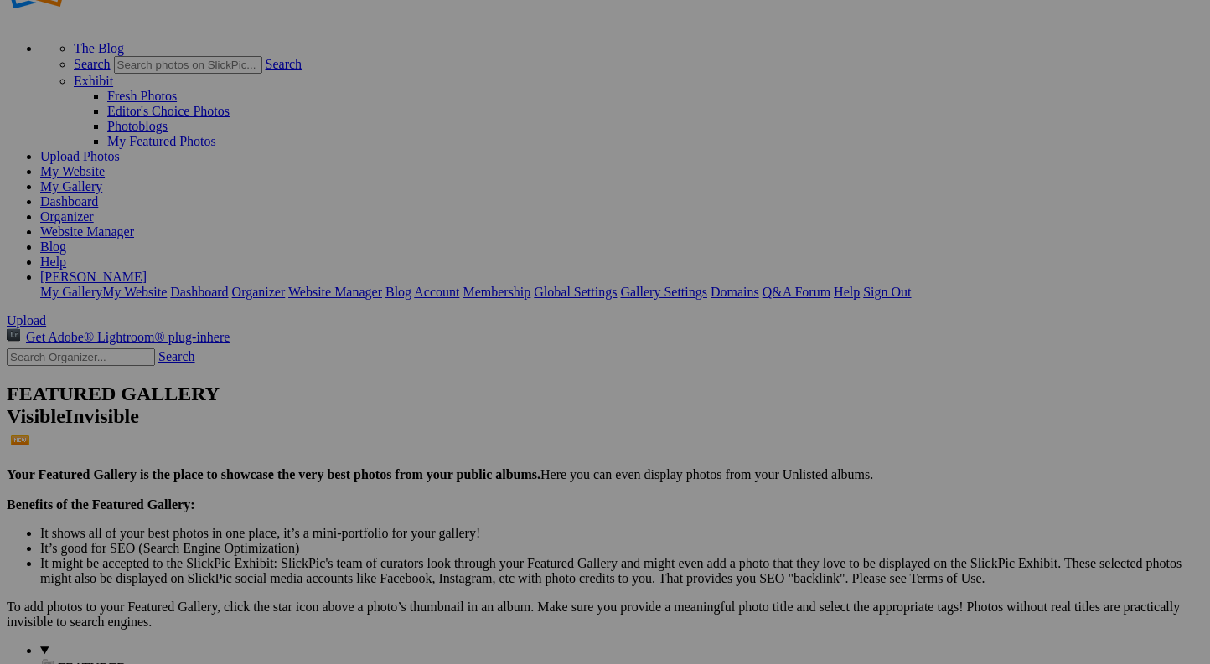
scroll to position [83, 0]
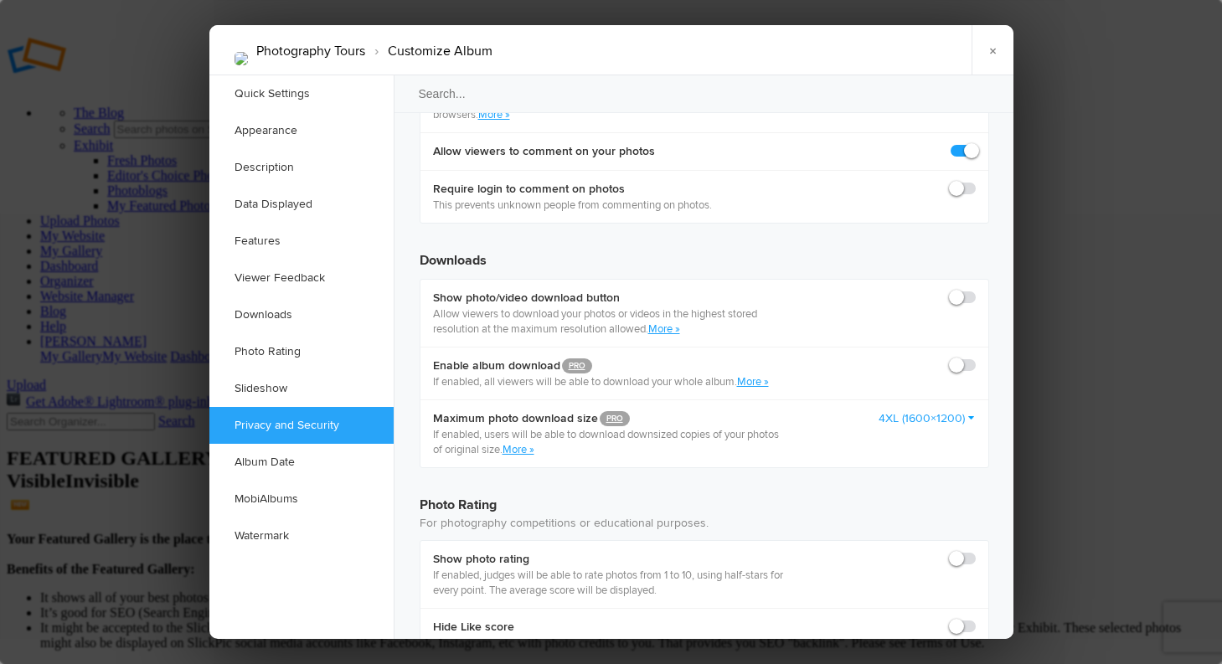
scroll to position [3728, 0]
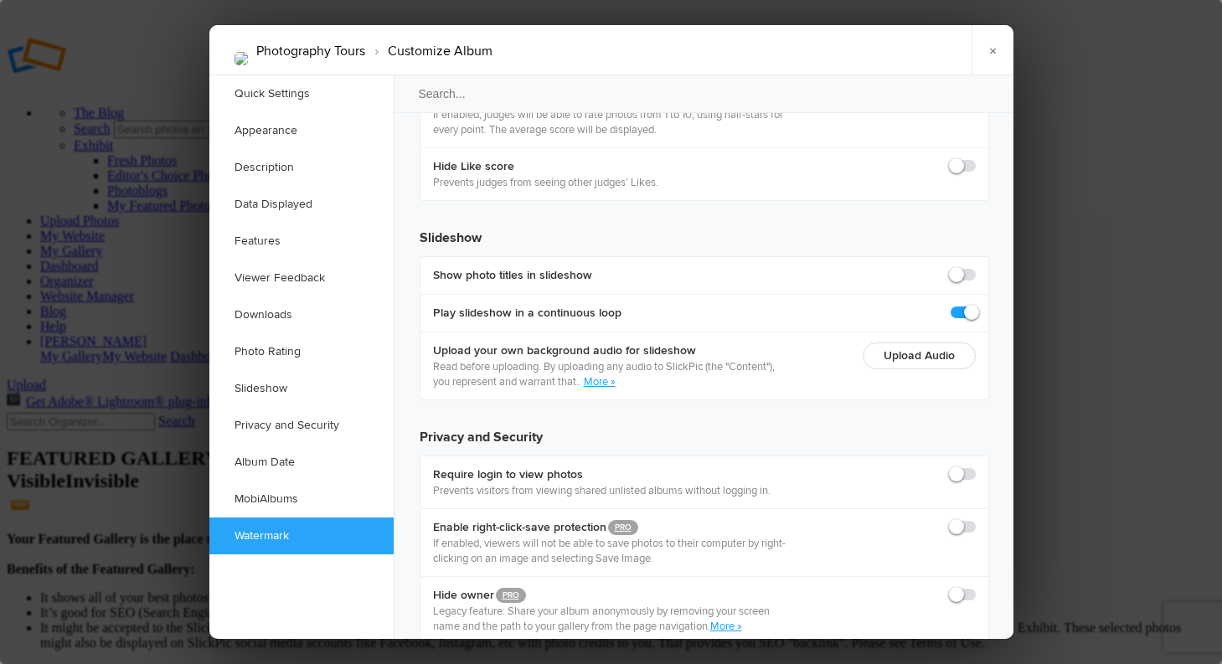
checkbox input "true"
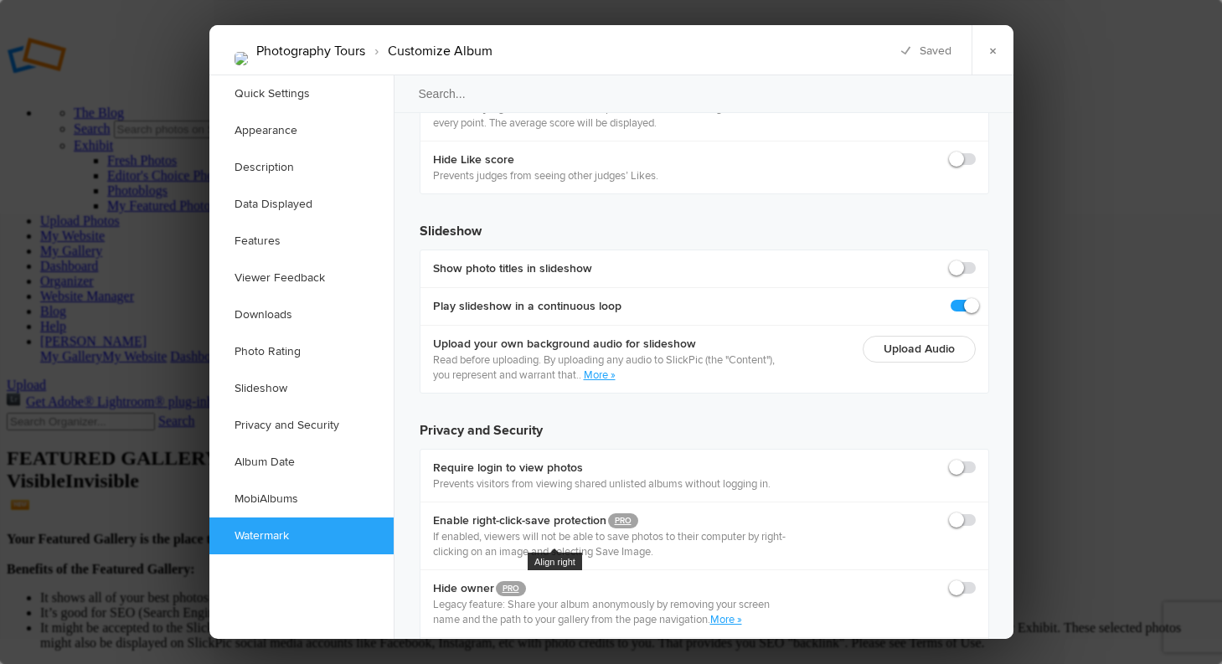
scroll to position [3943, 0]
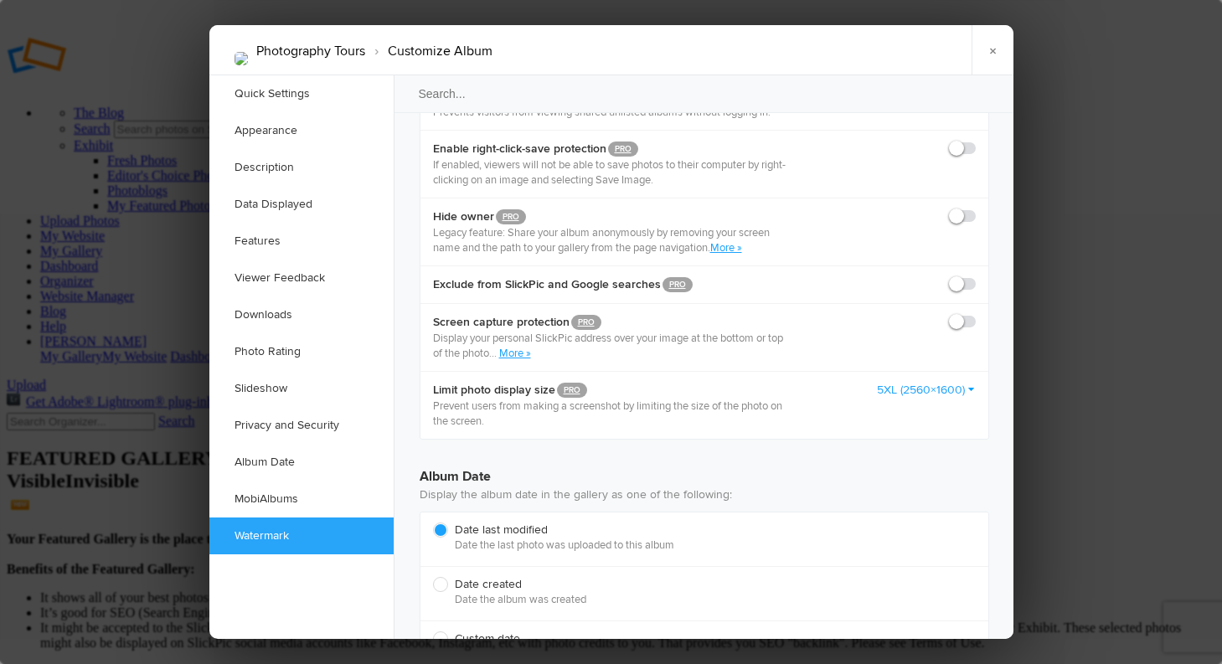
click at [1117, 90] on div at bounding box center [611, 332] width 1222 height 664
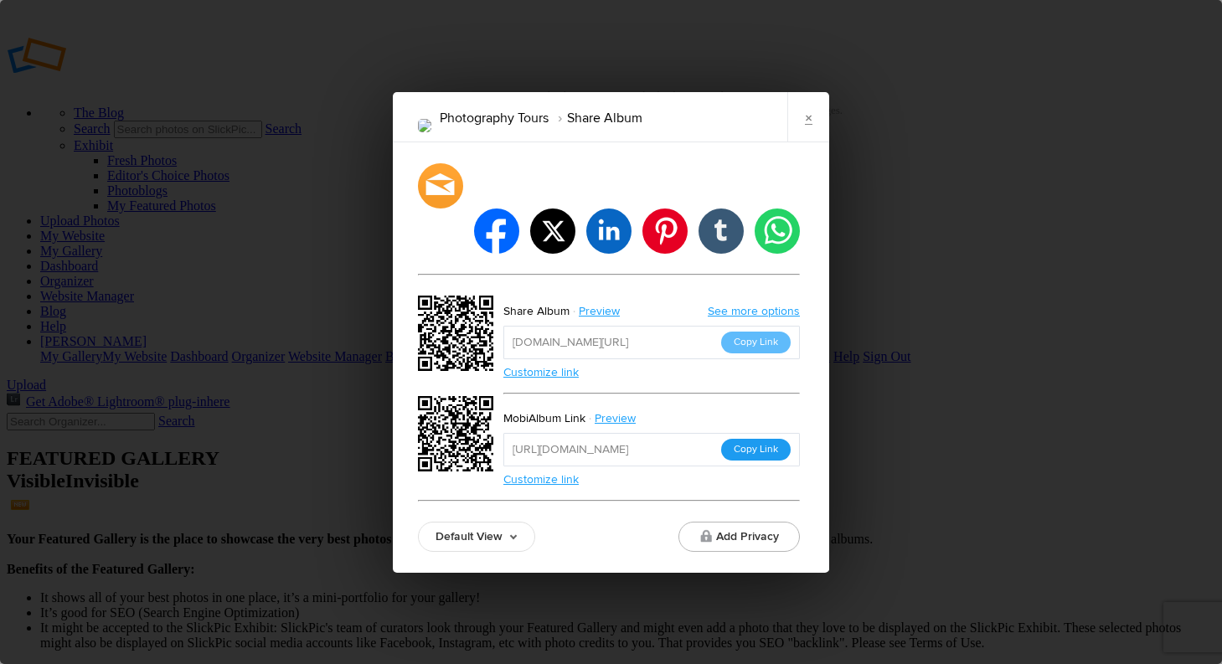
click at [754, 439] on button "Copy Link" at bounding box center [756, 450] width 70 height 22
click at [609, 408] on link "Preview" at bounding box center [616, 419] width 63 height 22
